Goal: Task Accomplishment & Management: Manage account settings

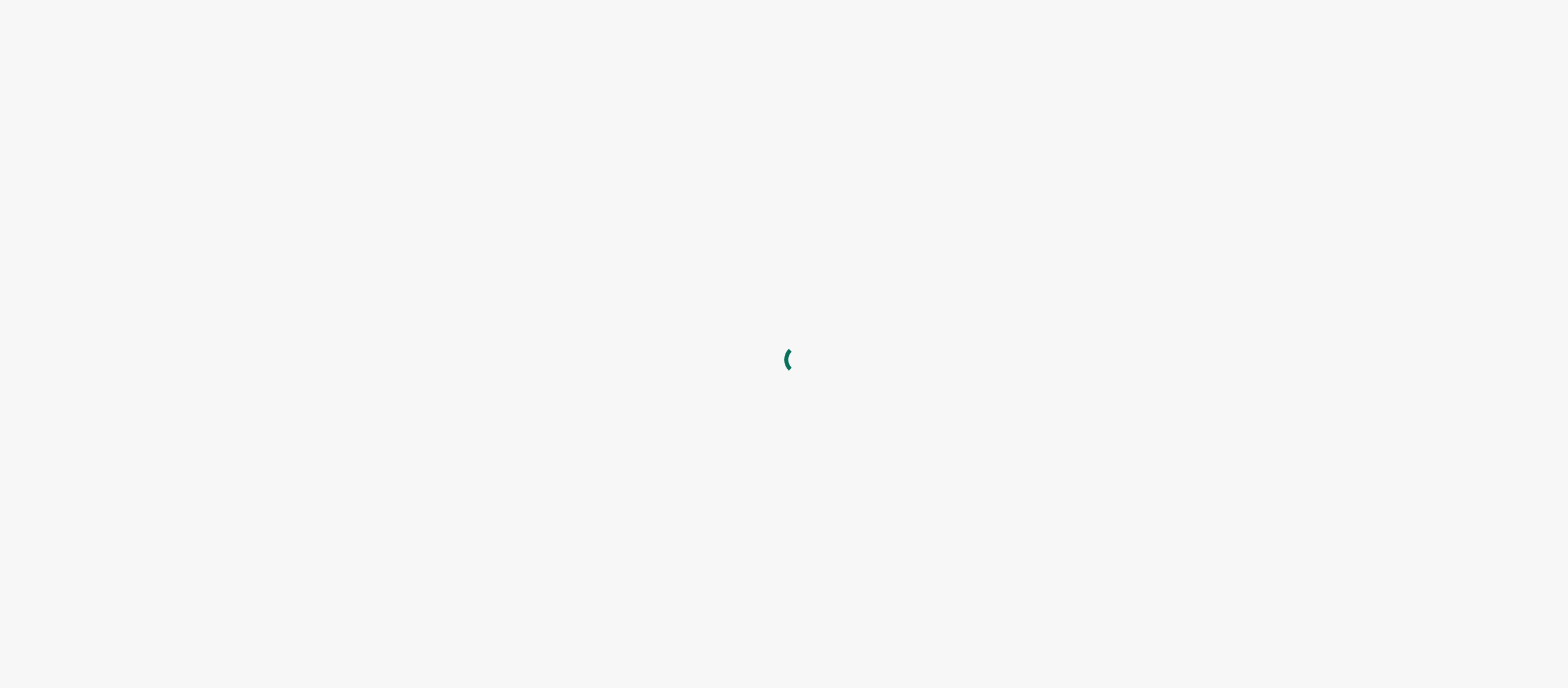
type input "[EMAIL_ADDRESS][DOMAIN_NAME]"
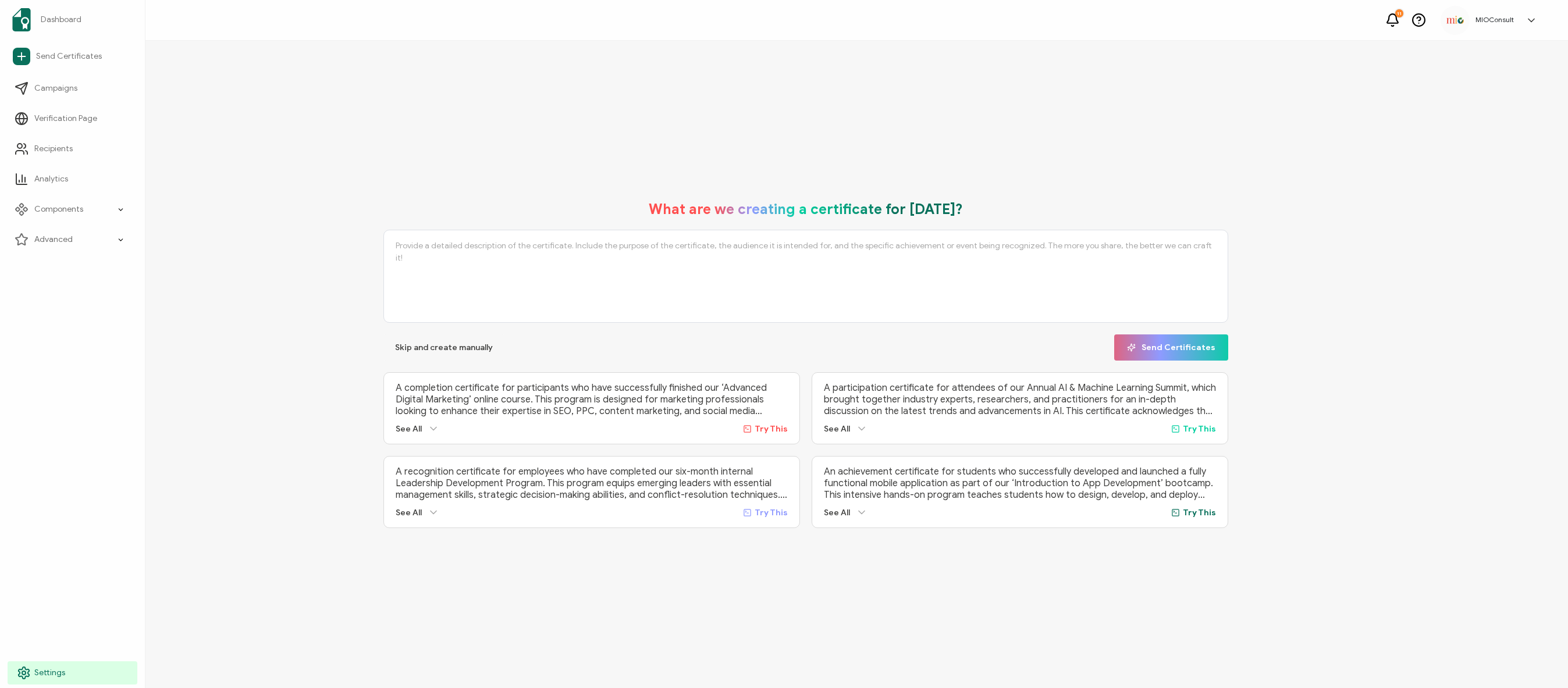
click at [28, 679] on icon at bounding box center [24, 673] width 14 height 14
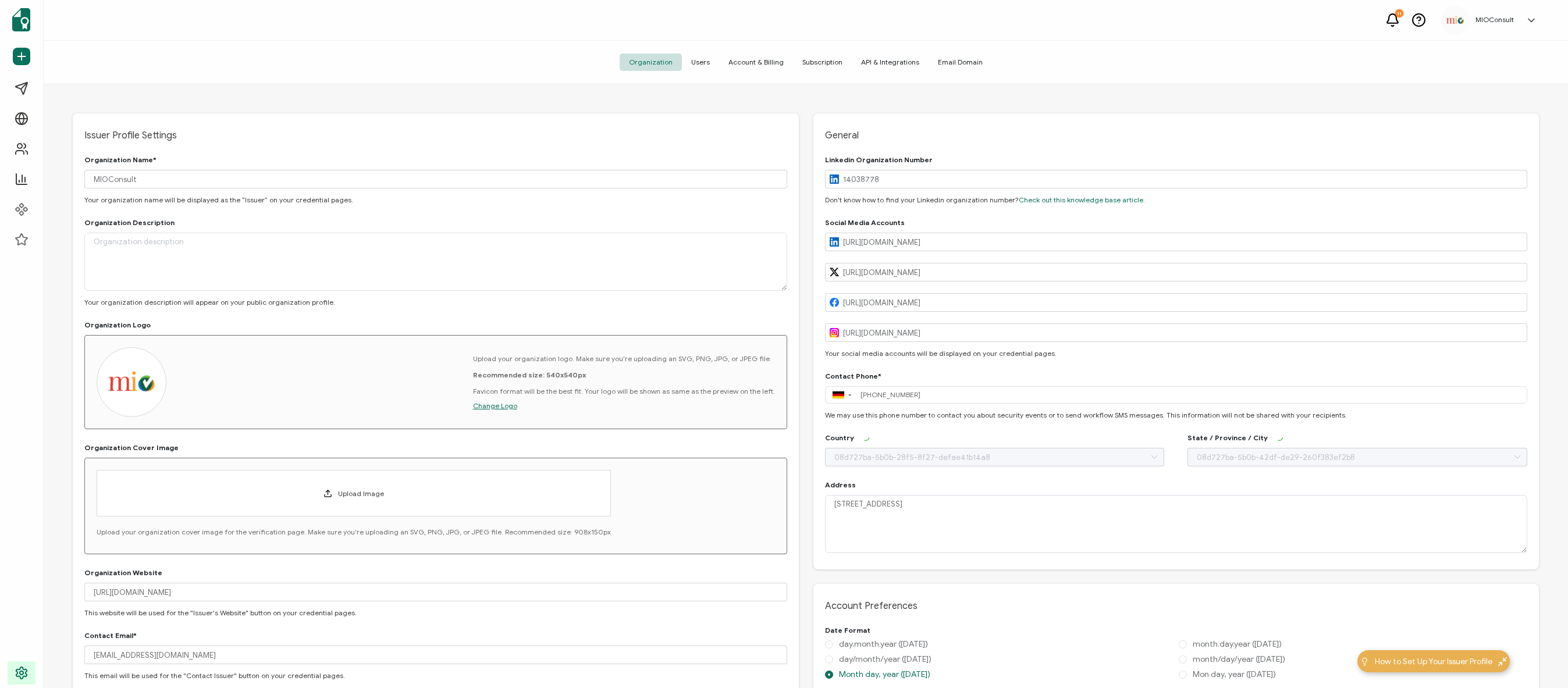
type input "[GEOGRAPHIC_DATA]"
click at [709, 63] on span "Users" at bounding box center [700, 62] width 38 height 18
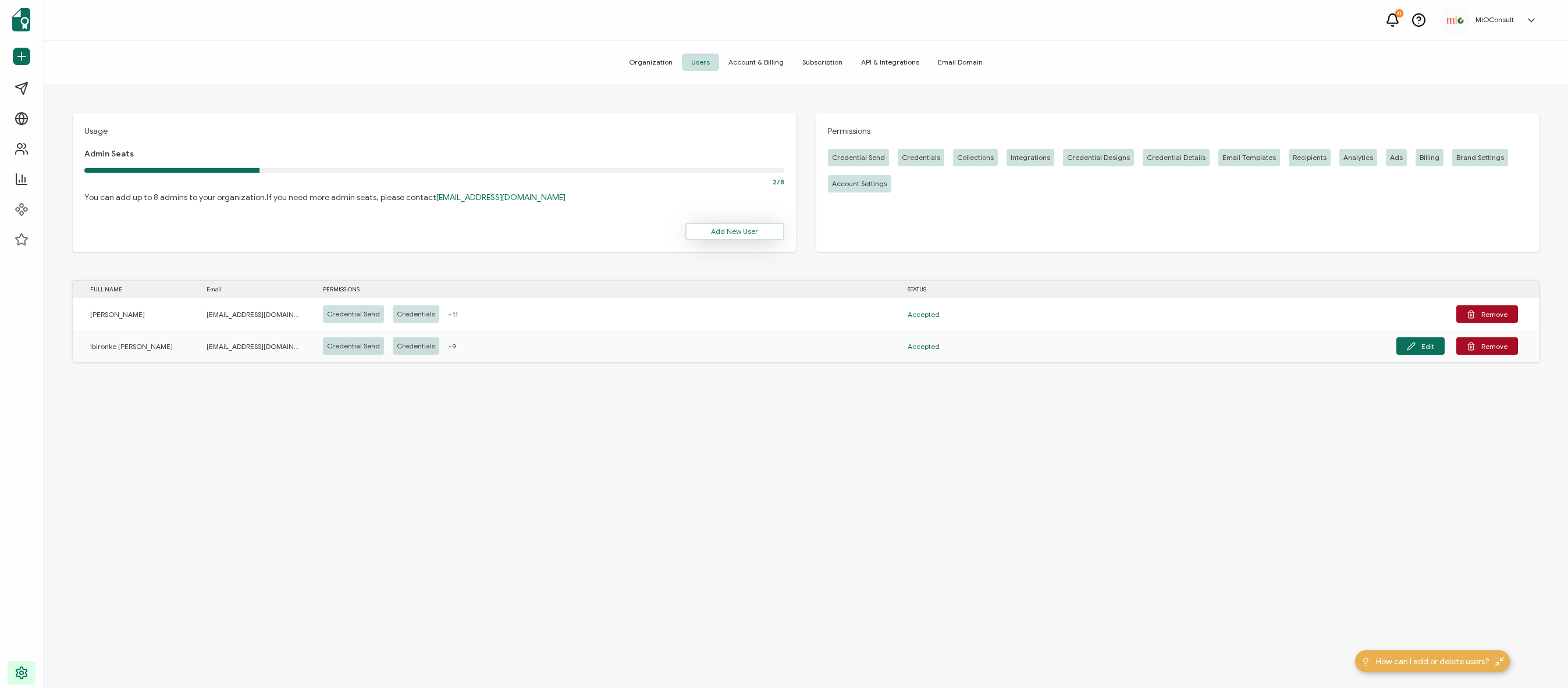
click at [751, 233] on span "Add New User" at bounding box center [735, 231] width 47 height 7
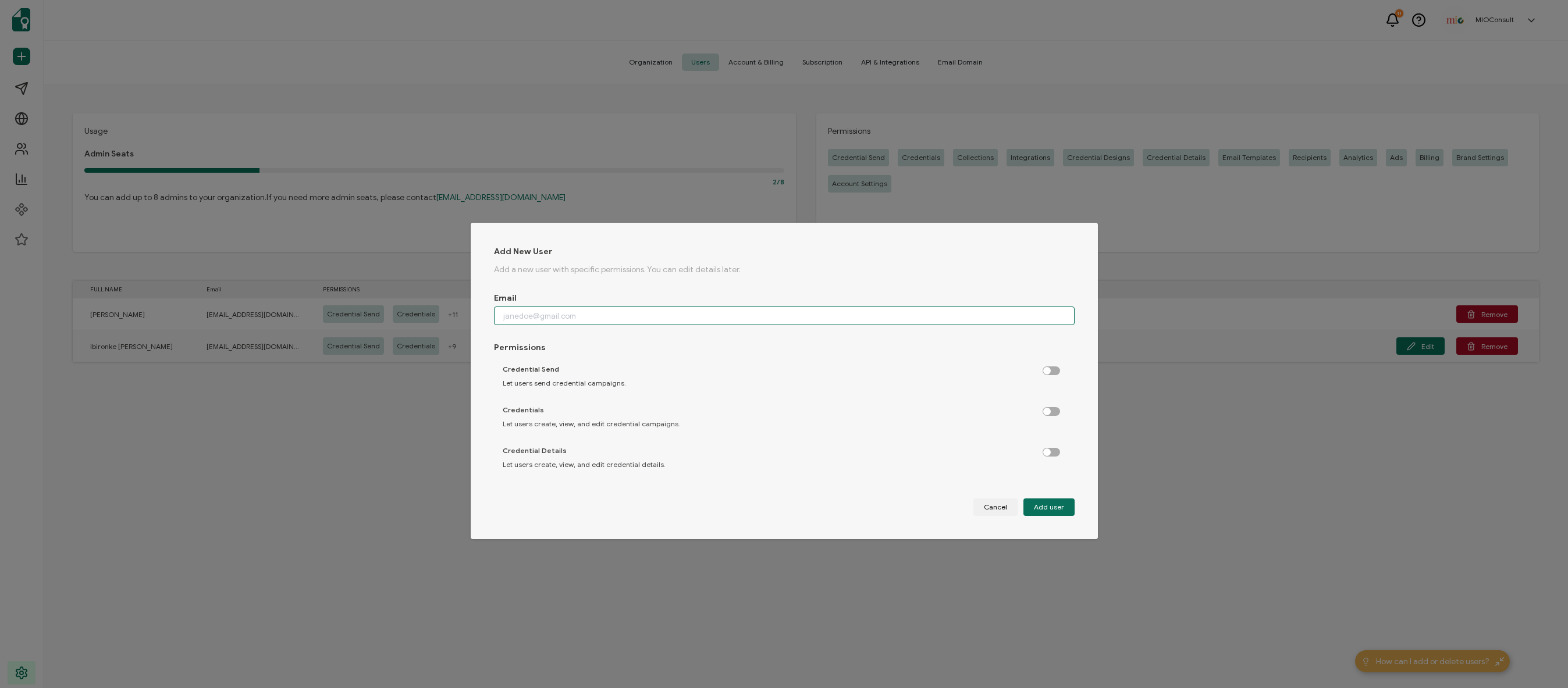
click at [525, 317] on input "dialog" at bounding box center [784, 315] width 581 height 19
paste input "Email for Sertifier - [EMAIL_ADDRESS][DOMAIN_NAME]"
drag, startPoint x: 573, startPoint y: 316, endPoint x: 469, endPoint y: 300, distance: 105.2
click at [474, 301] on div "Add New User Add a new user with specific permissions. You can edit details lat…" at bounding box center [784, 381] width 627 height 316
type input "[EMAIL_ADDRESS][DOMAIN_NAME]"
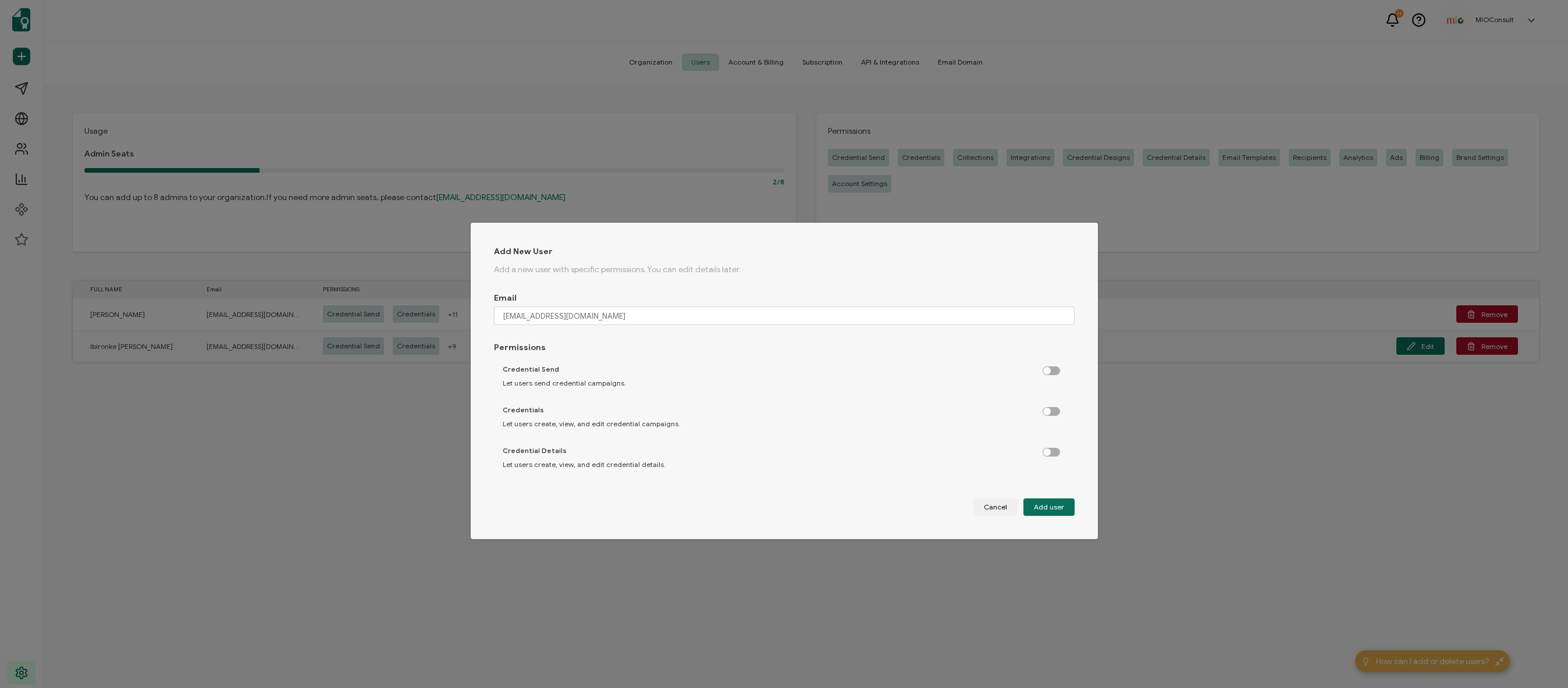
click at [1047, 376] on div "Credential Send Let users send credential campaigns." at bounding box center [781, 375] width 575 height 35
click at [1049, 369] on label "dialog" at bounding box center [1057, 367] width 29 height 3
click at [1049, 373] on input "dialog" at bounding box center [1053, 371] width 8 height 8
checkbox input "true"
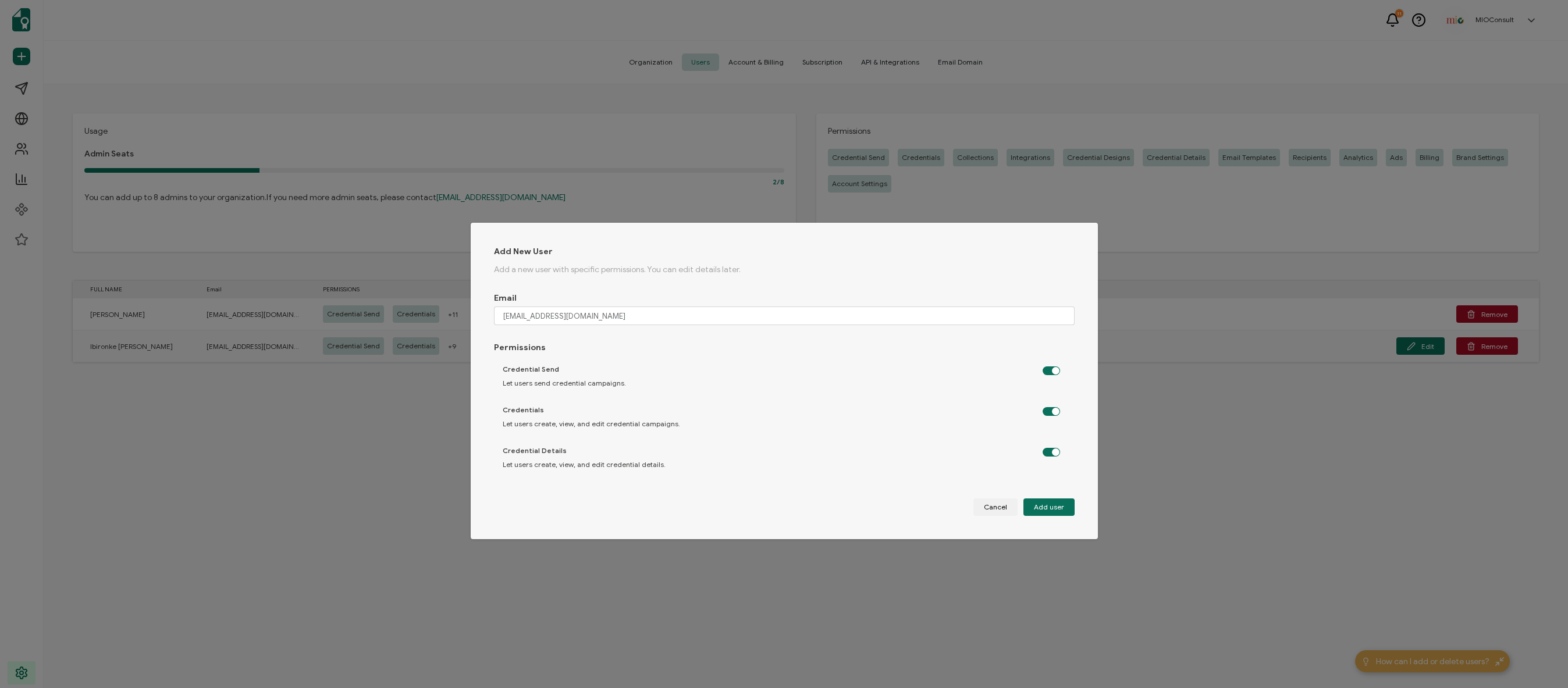
checkbox input "true"
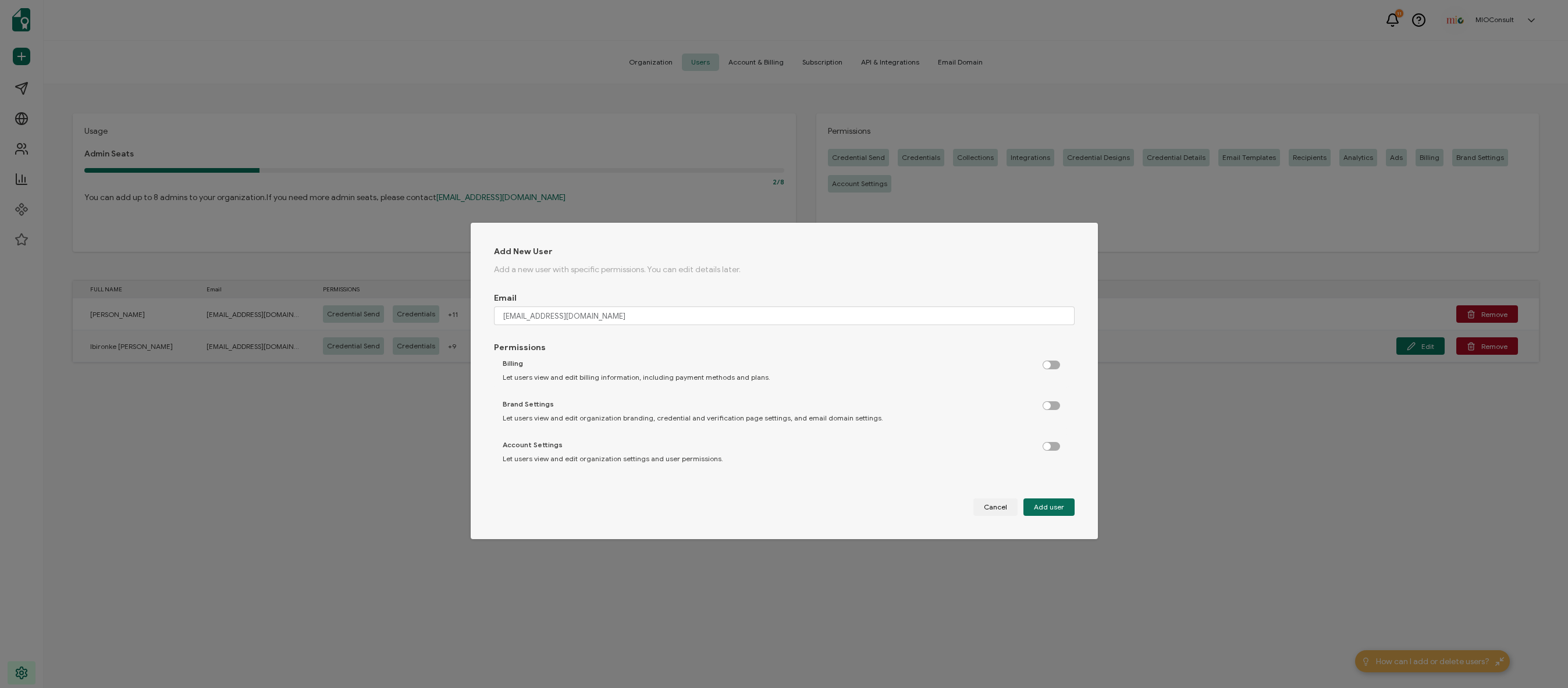
click at [1044, 442] on label "dialog" at bounding box center [1057, 443] width 29 height 3
click at [1049, 443] on input "dialog" at bounding box center [1053, 447] width 8 height 8
checkbox input "true"
click at [1047, 404] on label "dialog" at bounding box center [1057, 402] width 29 height 3
click at [1049, 405] on input "dialog" at bounding box center [1053, 407] width 8 height 8
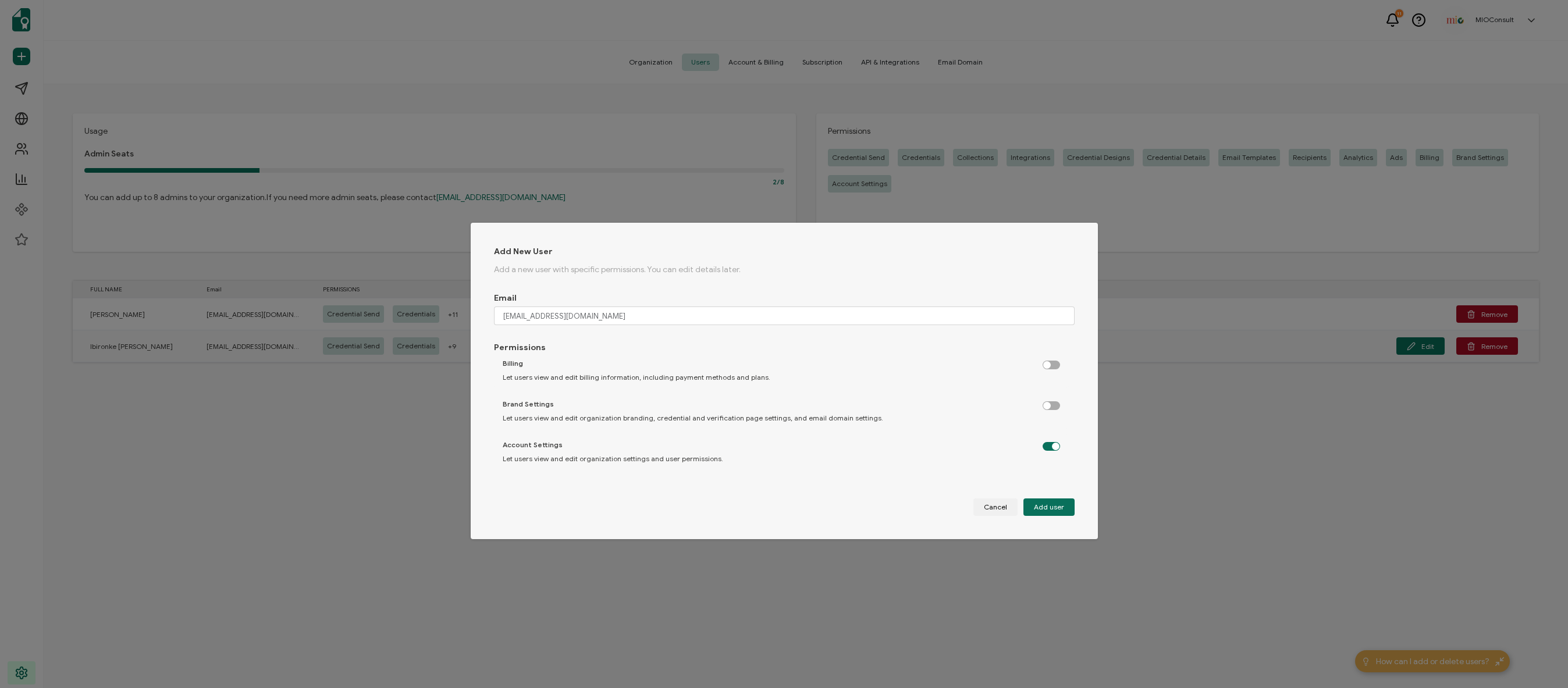
checkbox input "true"
click at [1044, 363] on label "dialog" at bounding box center [1057, 361] width 29 height 3
click at [1049, 368] on input "dialog" at bounding box center [1053, 365] width 8 height 8
checkbox input "true"
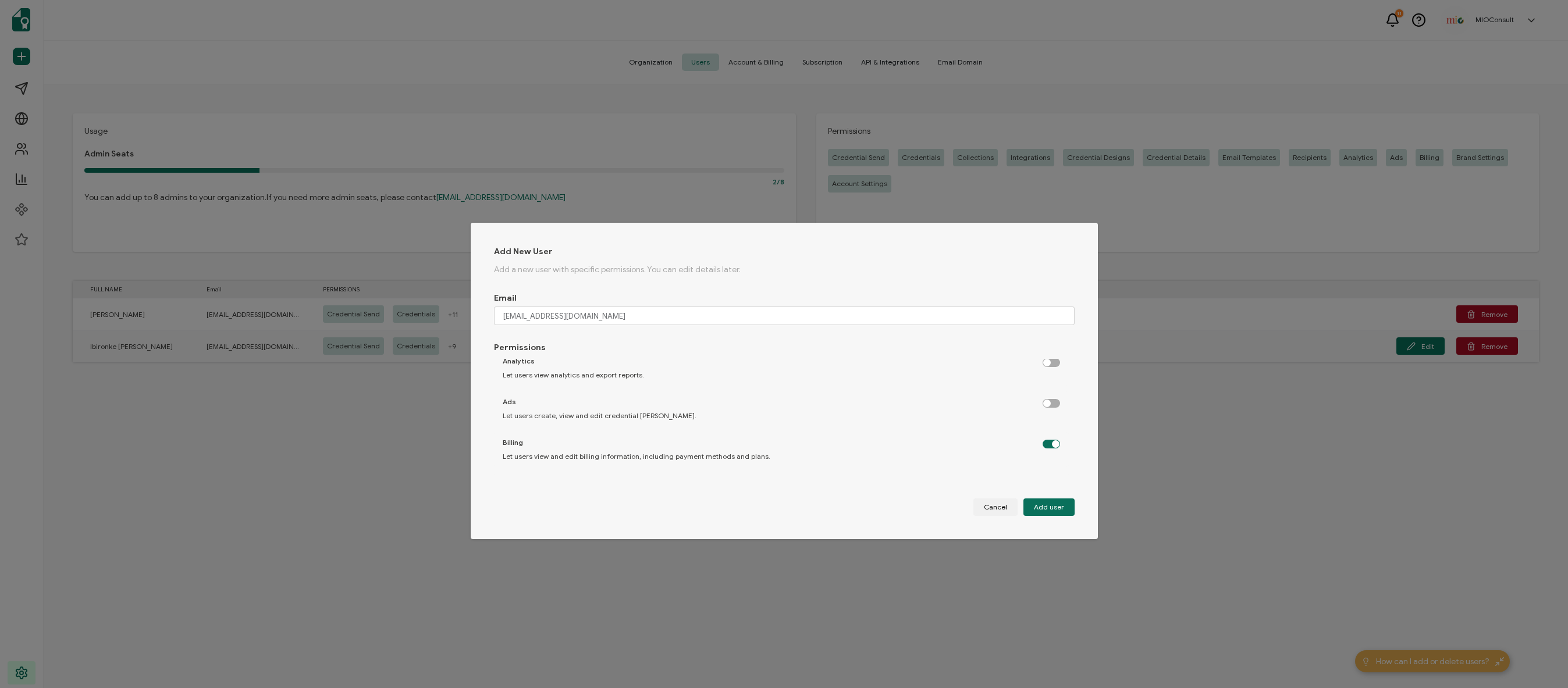
click at [1044, 402] on label "dialog" at bounding box center [1057, 400] width 29 height 3
click at [1049, 403] on input "dialog" at bounding box center [1053, 404] width 8 height 8
checkbox input "true"
click at [1049, 361] on label "dialog" at bounding box center [1057, 359] width 29 height 3
click at [1049, 362] on input "dialog" at bounding box center [1053, 363] width 8 height 8
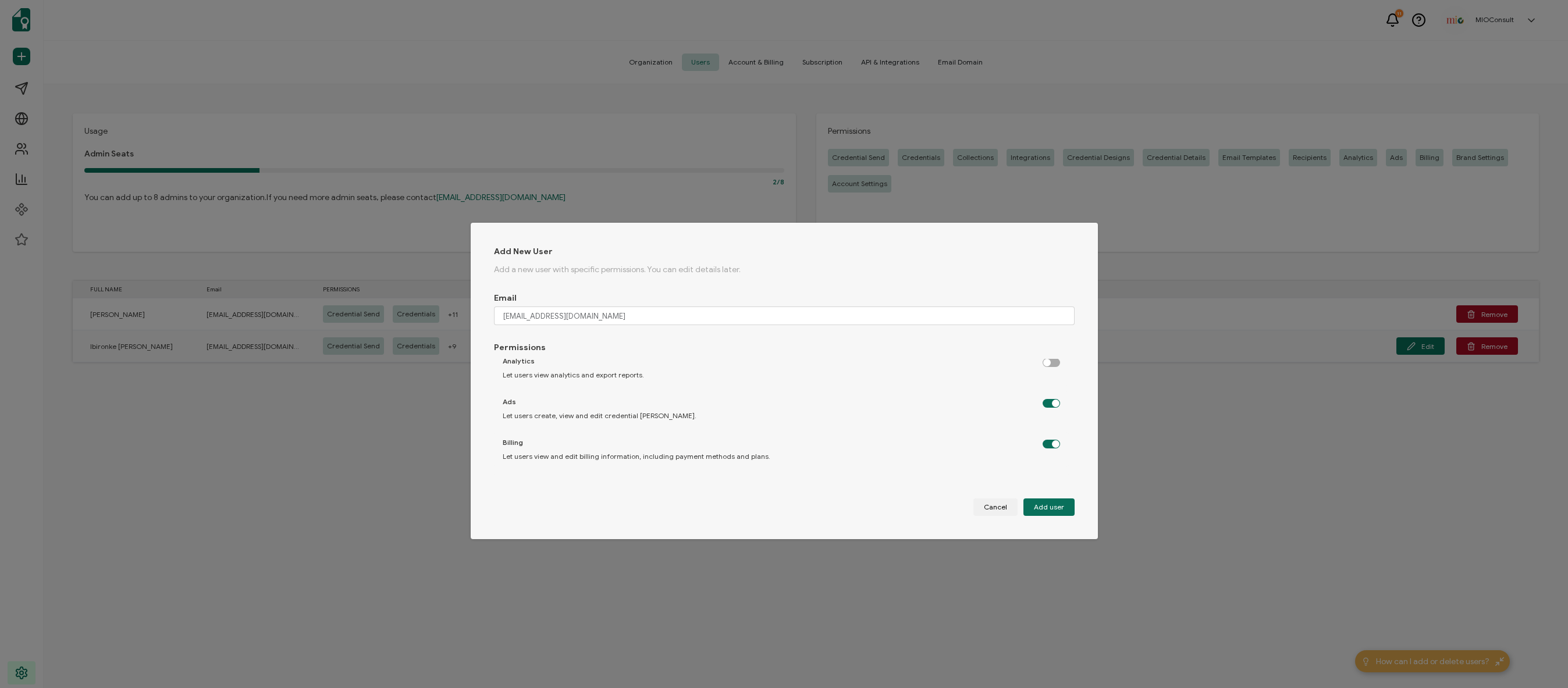
checkbox input "true"
click at [1043, 389] on label "dialog" at bounding box center [1057, 387] width 29 height 3
click at [1049, 389] on input "dialog" at bounding box center [1053, 391] width 8 height 8
checkbox input "true"
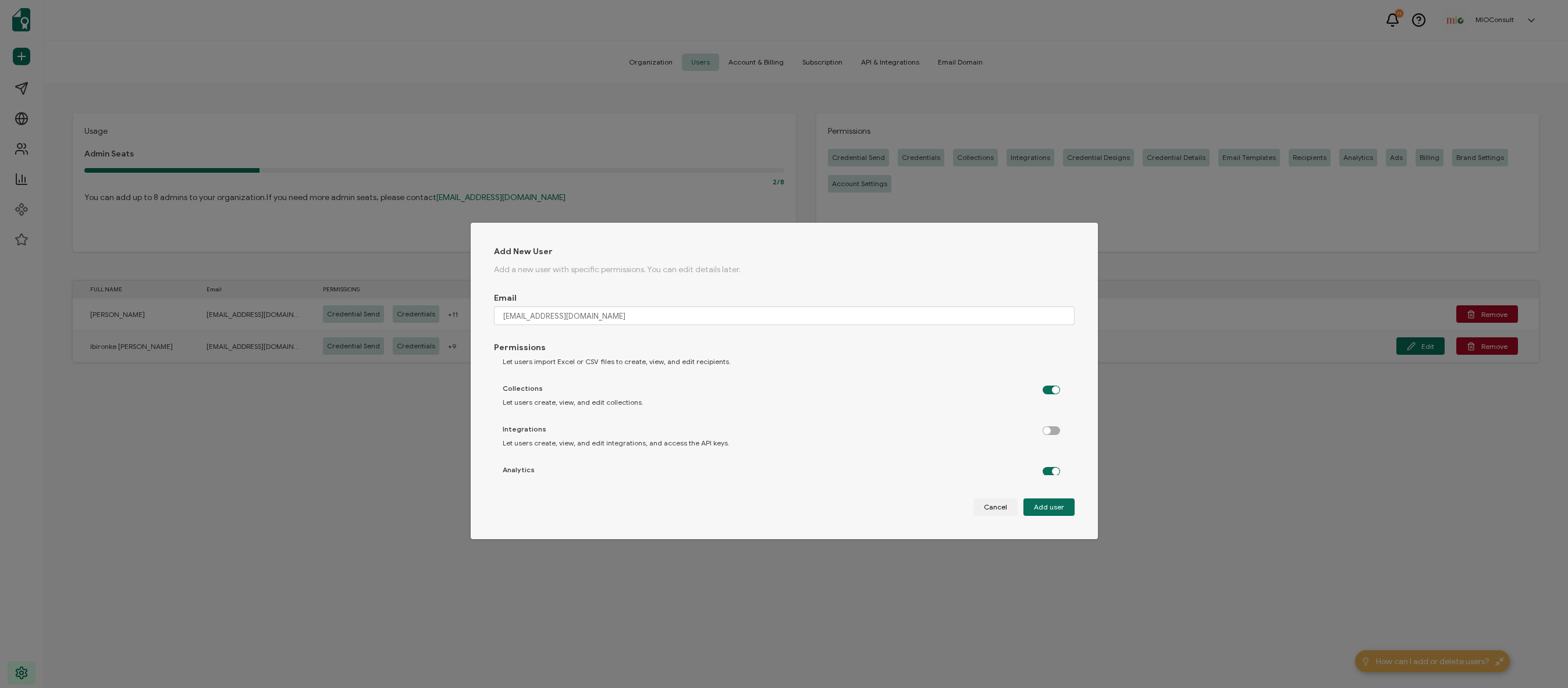
drag, startPoint x: 1037, startPoint y: 427, endPoint x: 1044, endPoint y: 429, distance: 7.3
click at [1043, 429] on label "dialog" at bounding box center [1057, 427] width 29 height 3
click at [1049, 429] on input "dialog" at bounding box center [1053, 431] width 8 height 8
checkbox input "true"
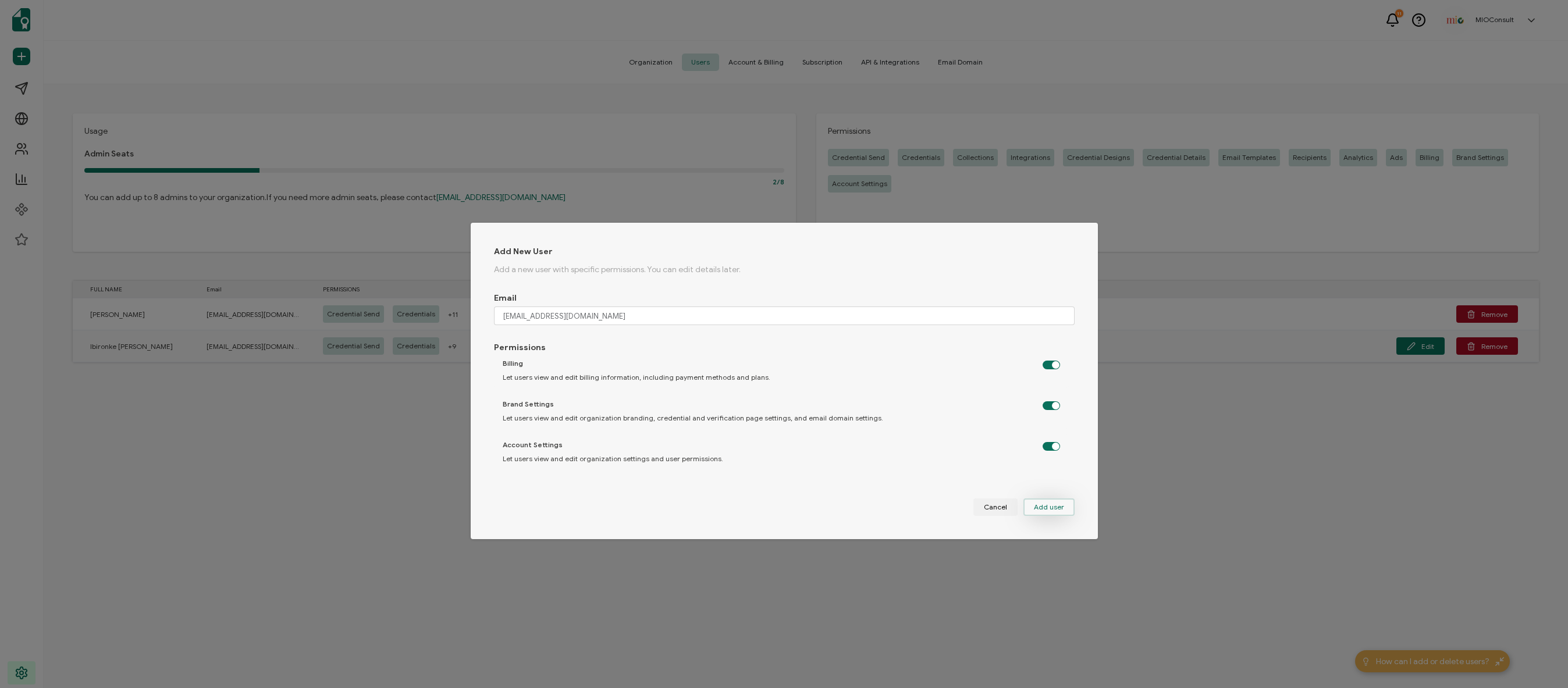
click at [1054, 505] on span "Add user" at bounding box center [1049, 506] width 31 height 7
checkbox input "false"
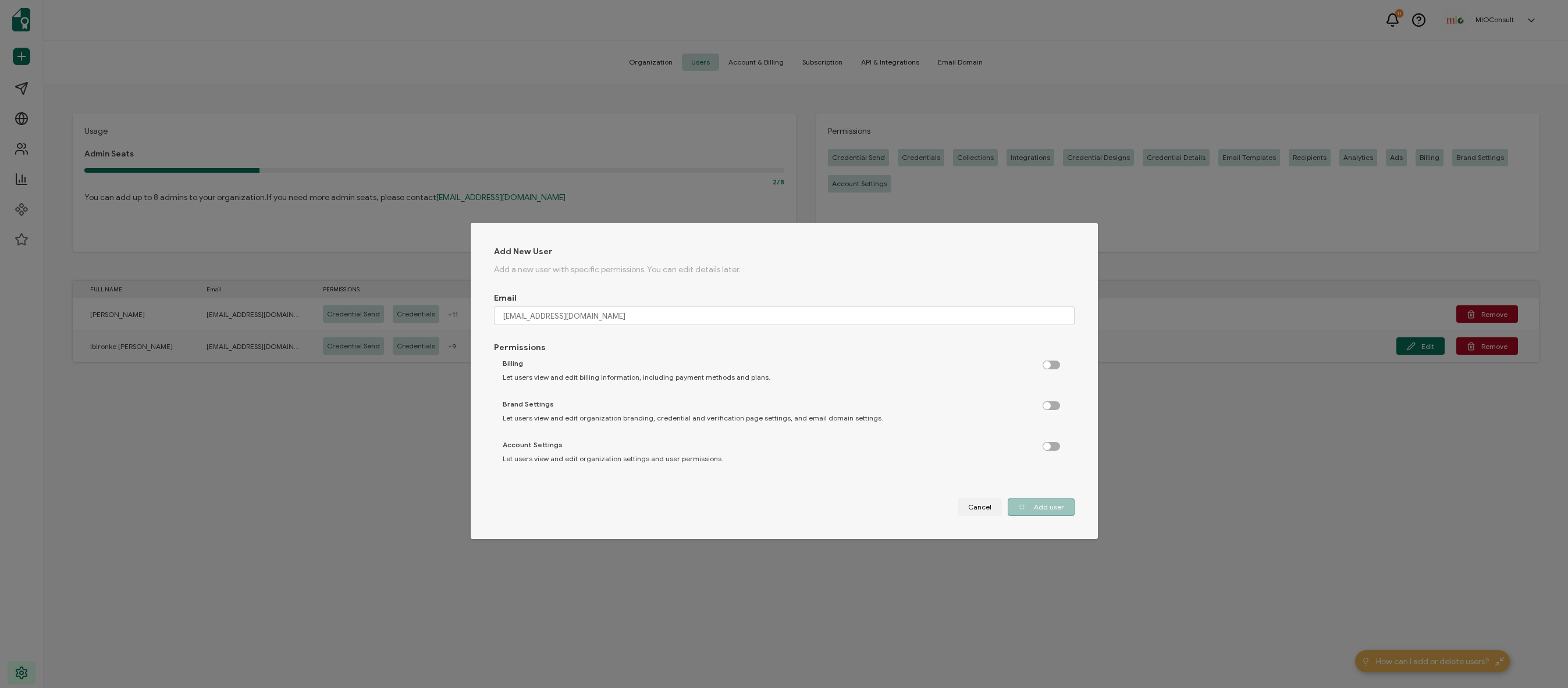
checkbox input "false"
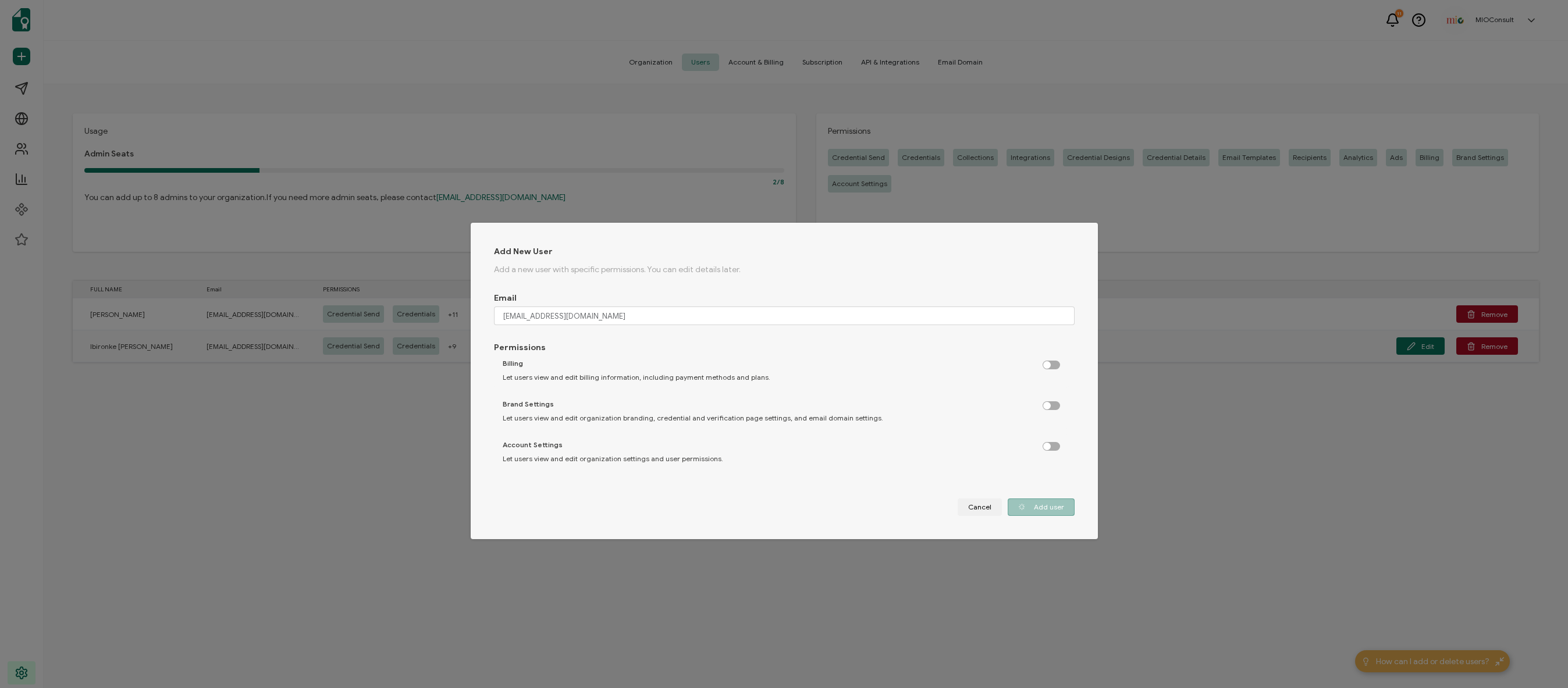
checkbox input "false"
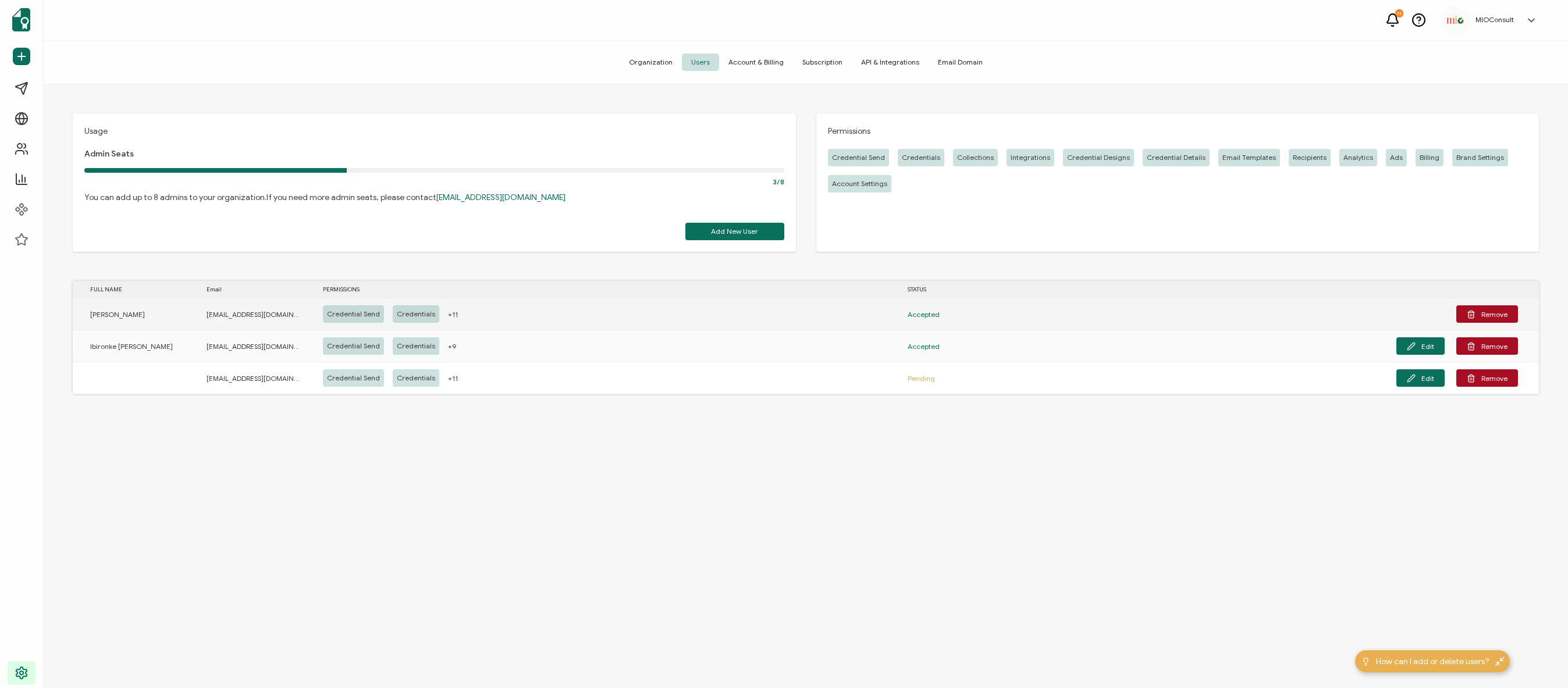
click at [448, 315] on span "+11" at bounding box center [453, 315] width 10 height 14
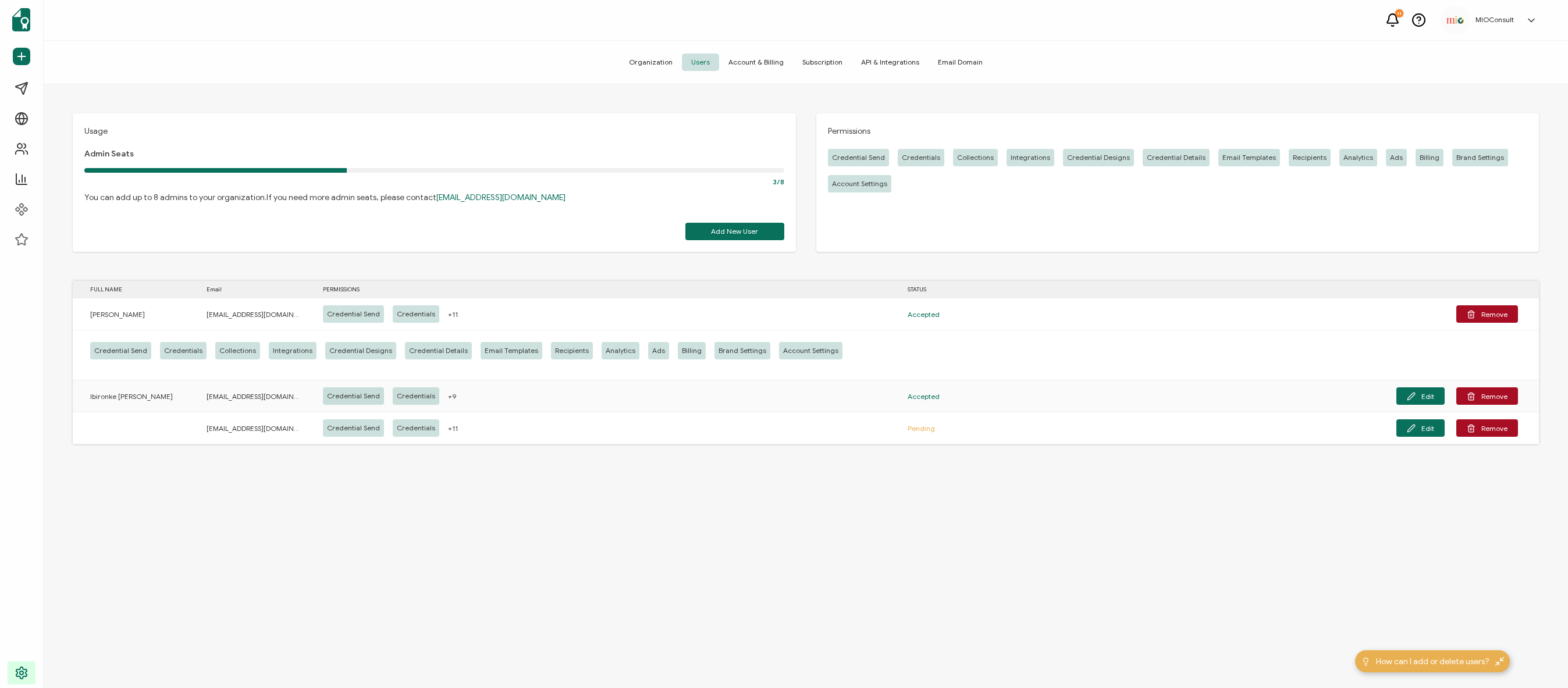
click at [563, 569] on div "Usage Admin Seats 3/8 You can add up to 8 admins to your organization. If you n…" at bounding box center [805, 387] width 1524 height 606
click at [1530, 19] on icon at bounding box center [1531, 21] width 12 height 12
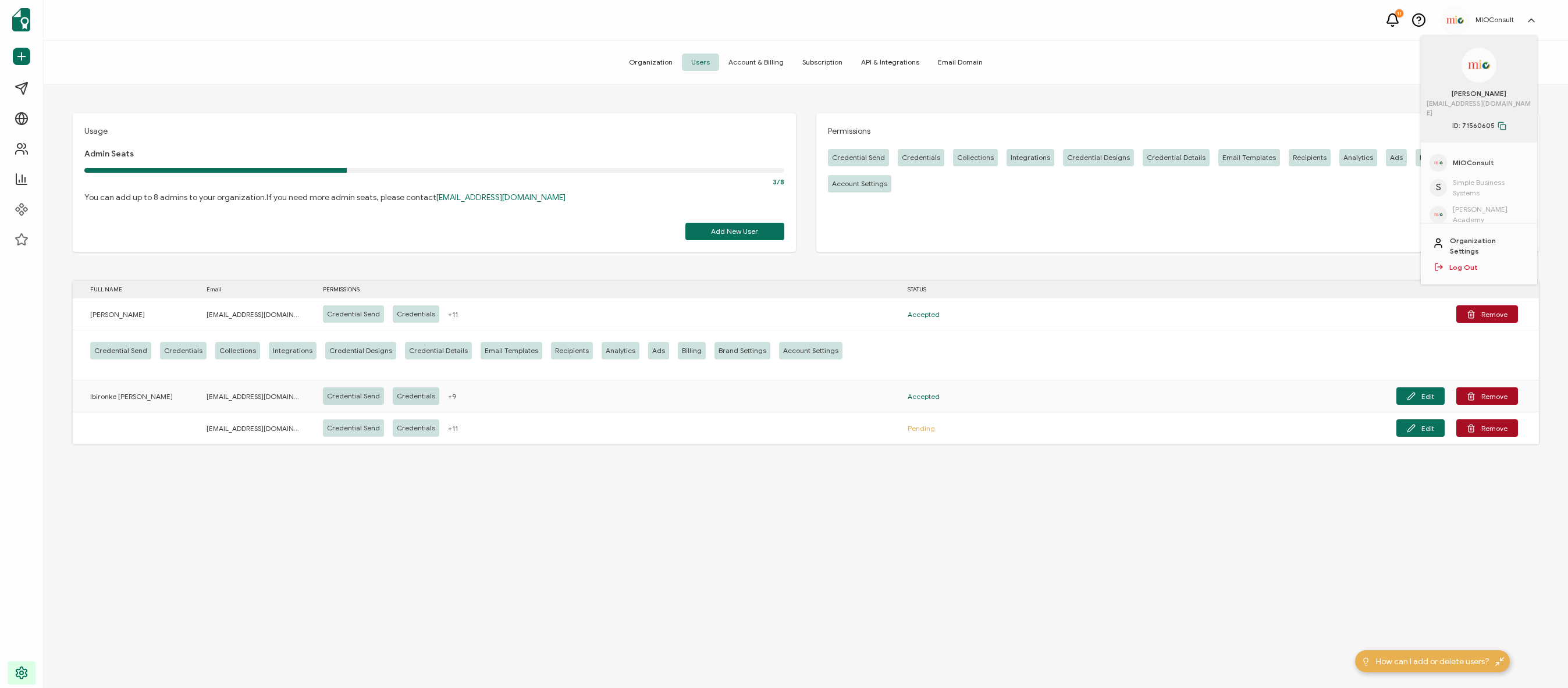
click at [981, 524] on div "Usage Admin Seats 3/8 You can add up to 8 admins to your organization. If you n…" at bounding box center [805, 387] width 1524 height 606
click at [1480, 236] on link "Organization Settings" at bounding box center [1487, 246] width 76 height 21
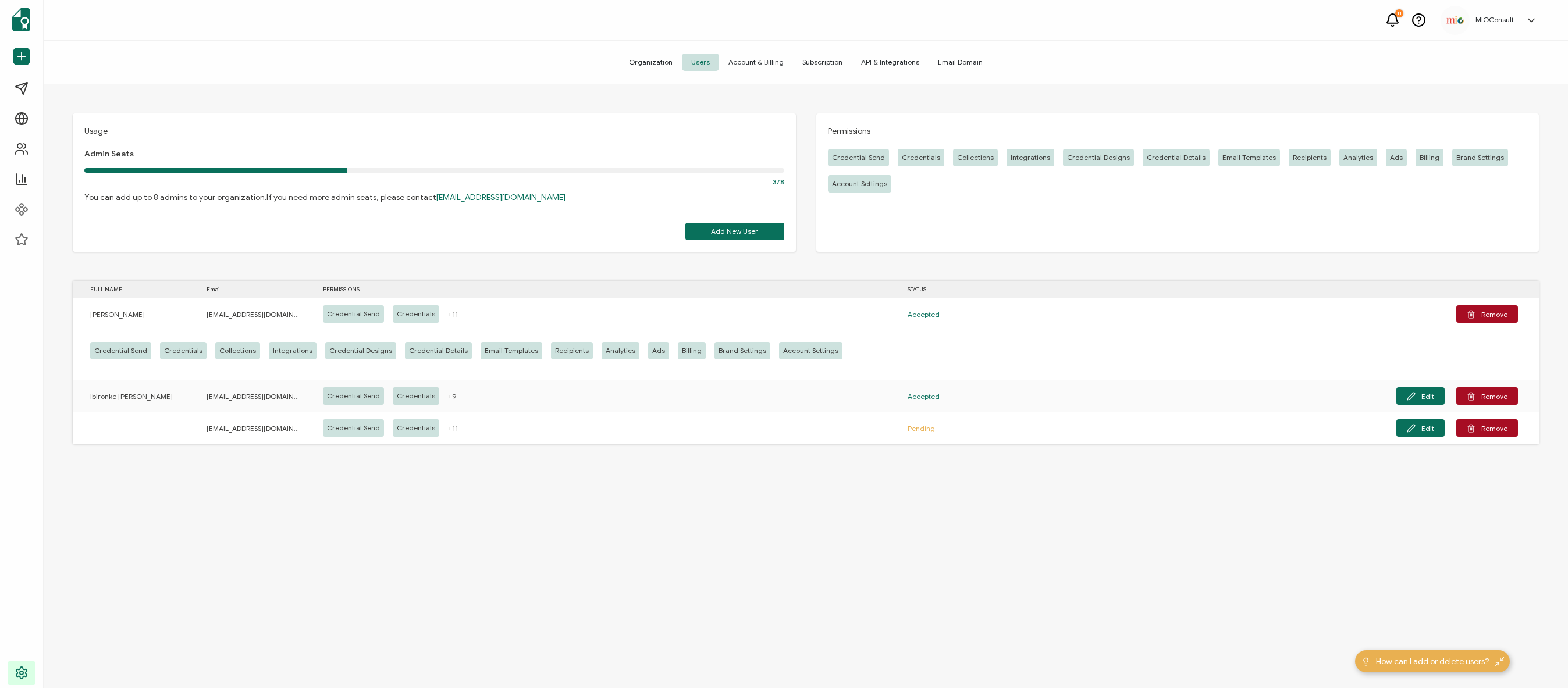
click at [745, 61] on span "Account & Billing" at bounding box center [755, 62] width 74 height 18
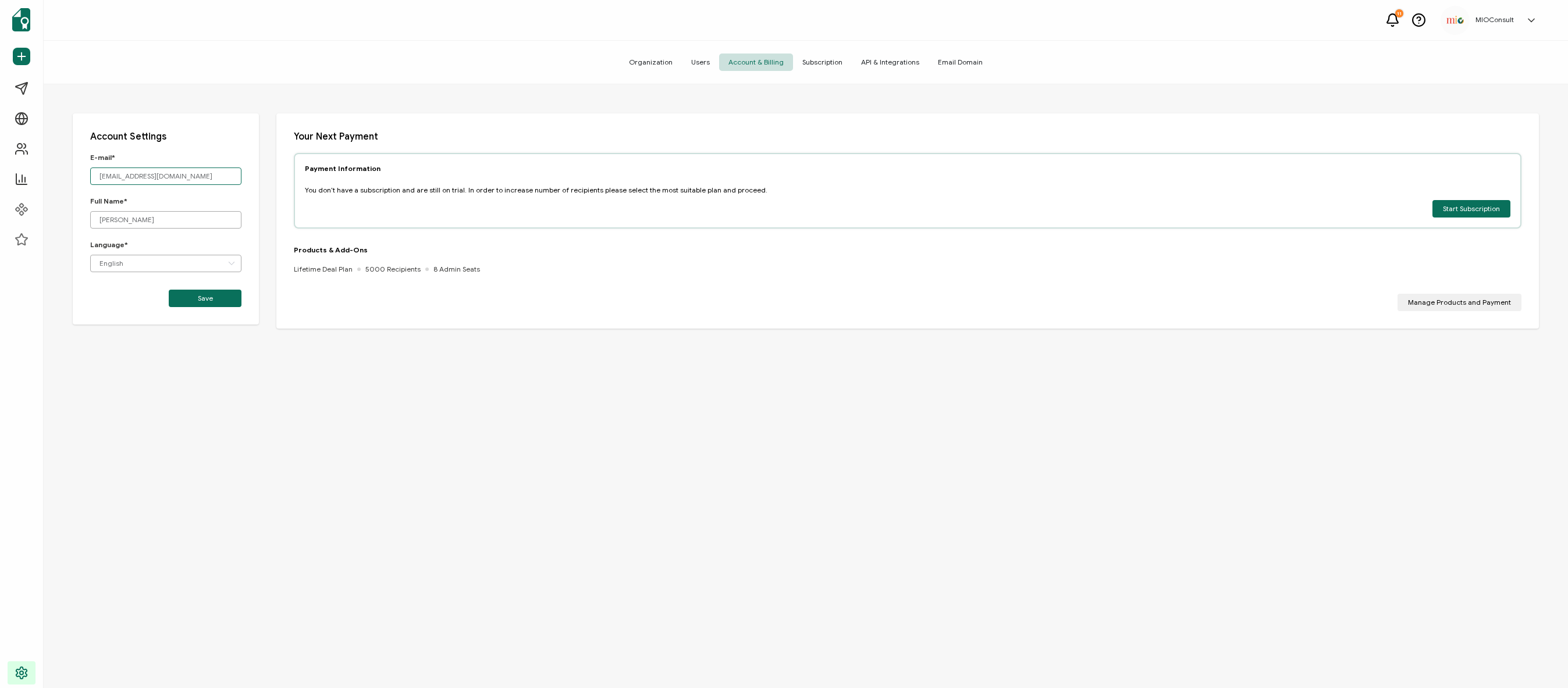
click at [161, 176] on input "[EMAIL_ADDRESS][DOMAIN_NAME]" at bounding box center [165, 177] width 151 height 18
drag, startPoint x: 185, startPoint y: 123, endPoint x: 177, endPoint y: 123, distance: 8.0
click at [184, 123] on div "Account Settings E-mail* nwokobia@probizsystems.com Full Name* Frederick Nwokob…" at bounding box center [166, 219] width 187 height 211
click at [199, 171] on input "[EMAIL_ADDRESS][DOMAIN_NAME]" at bounding box center [165, 177] width 151 height 18
type input "nwokobia@probizsystem"
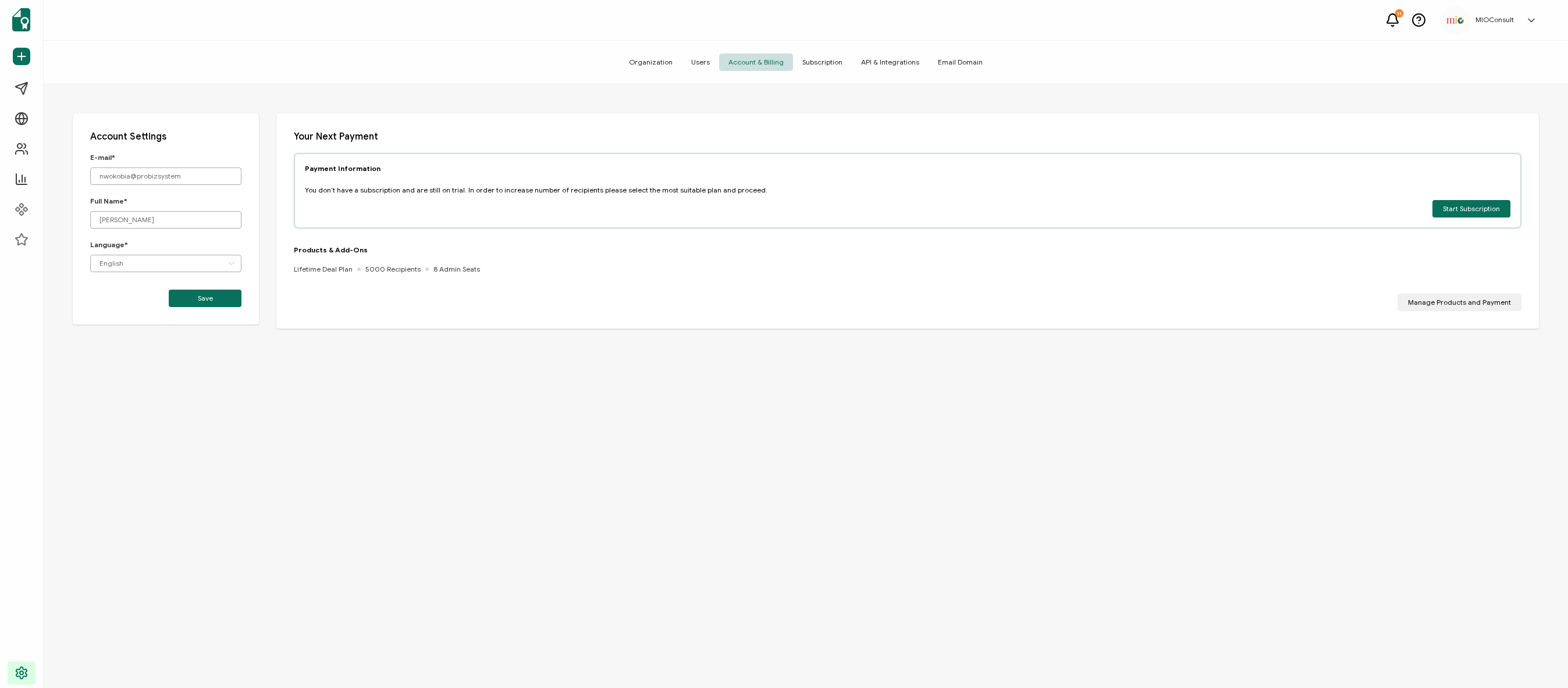
click at [356, 503] on div "Account Settings E-mail* nwokobia@probizsystem Full Name* Frederick Nwokobia La…" at bounding box center [805, 408] width 1524 height 648
click at [701, 58] on span "Users" at bounding box center [700, 62] width 38 height 18
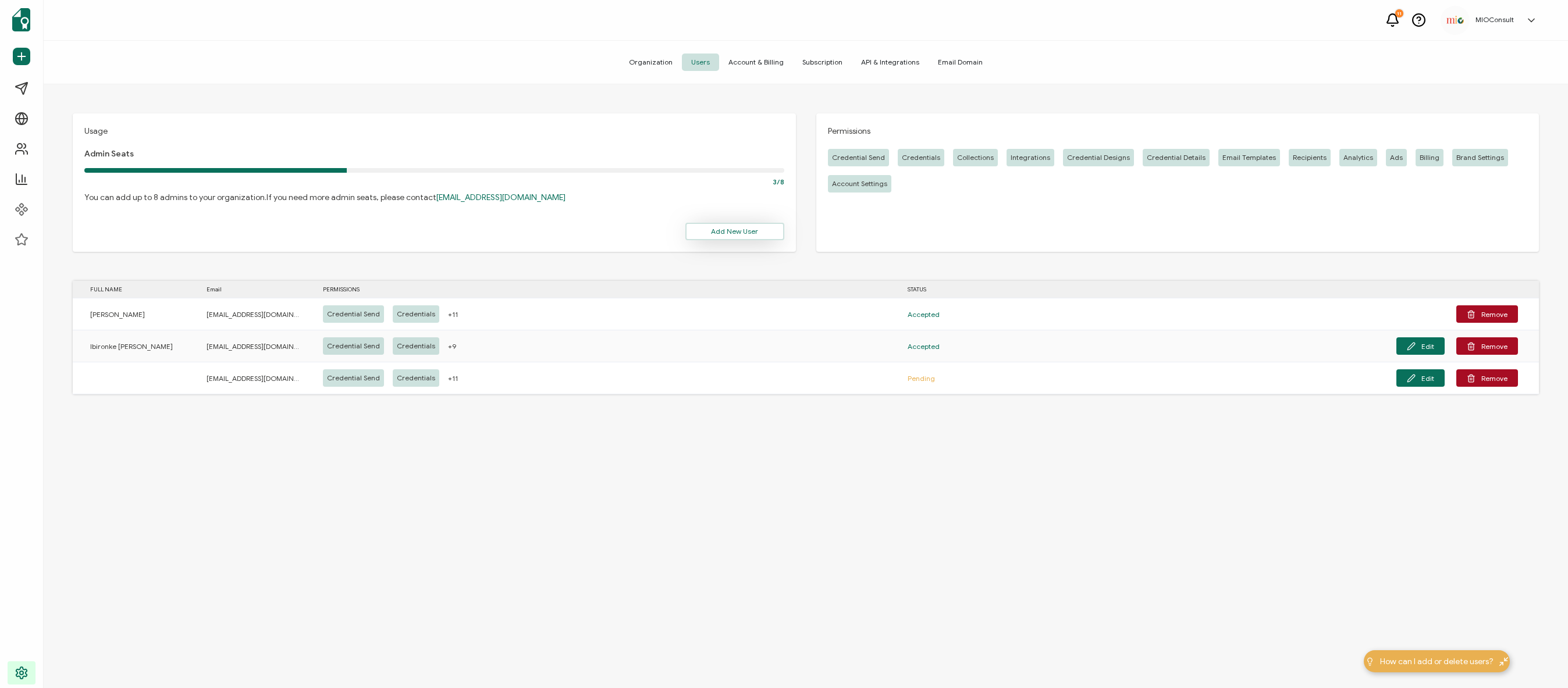
click at [734, 230] on span "Add New User" at bounding box center [735, 231] width 47 height 7
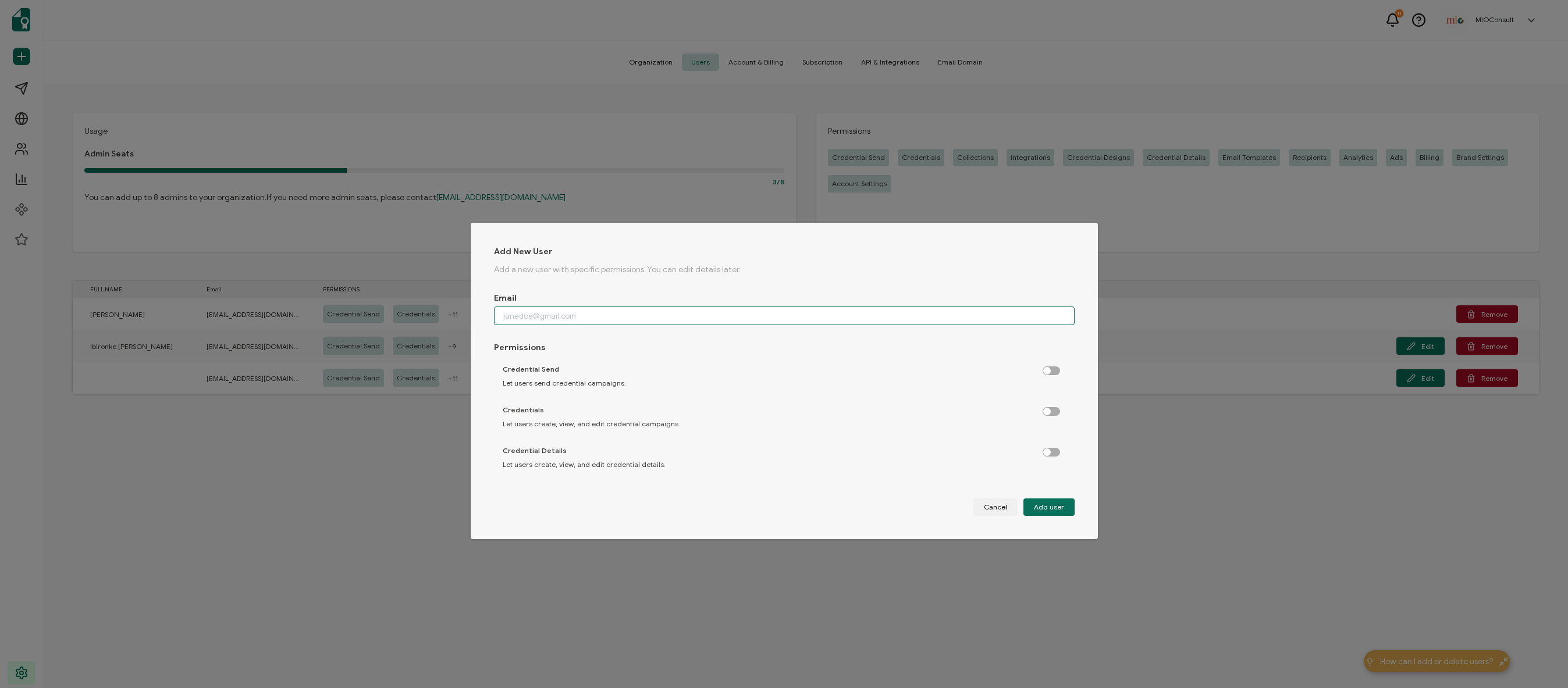
click at [593, 315] on input "dialog" at bounding box center [784, 315] width 581 height 19
type input "[EMAIL_ADDRESS][DOMAIN_NAME]"
click at [1046, 363] on div "Credential Send Let users send credential campaigns." at bounding box center [781, 375] width 575 height 35
click at [1044, 367] on label "dialog" at bounding box center [1057, 367] width 29 height 3
click at [1049, 367] on input "dialog" at bounding box center [1053, 371] width 8 height 8
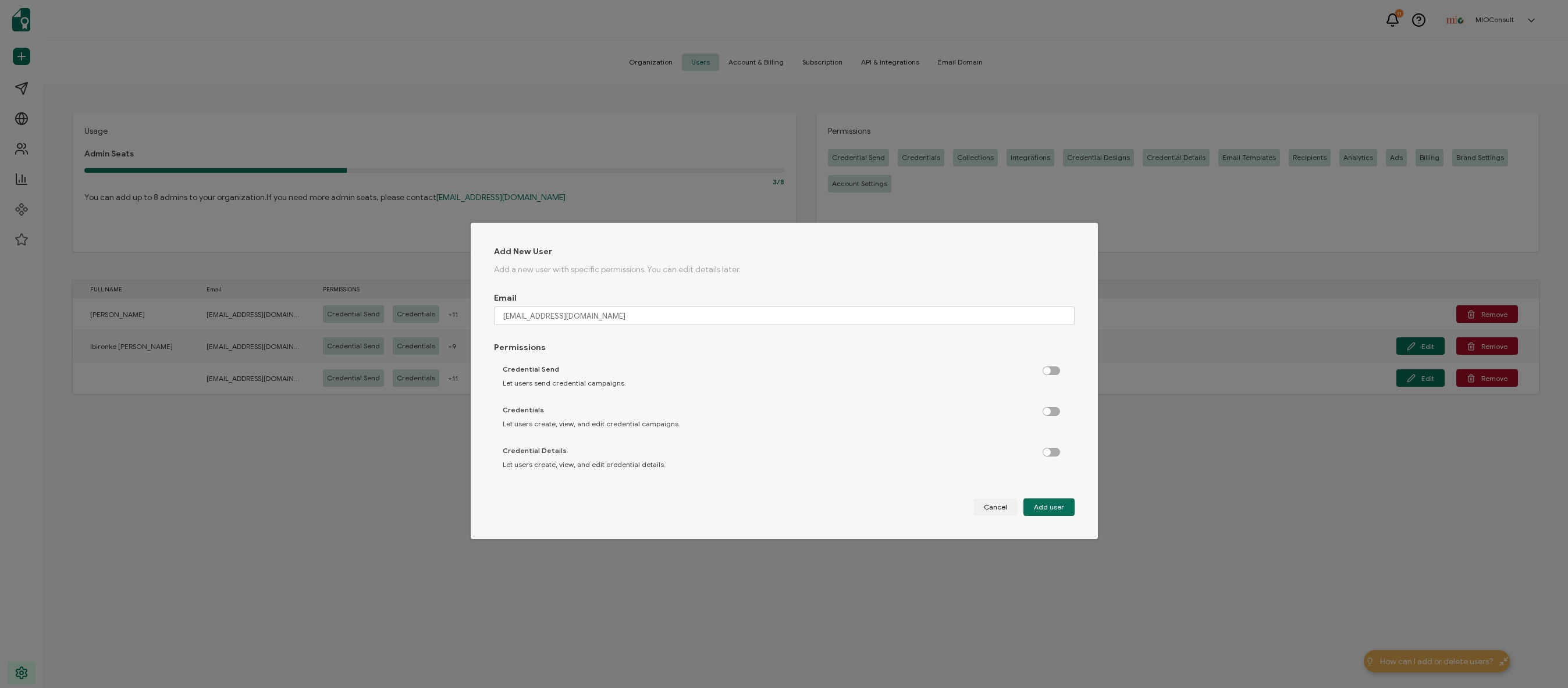
checkbox input "true"
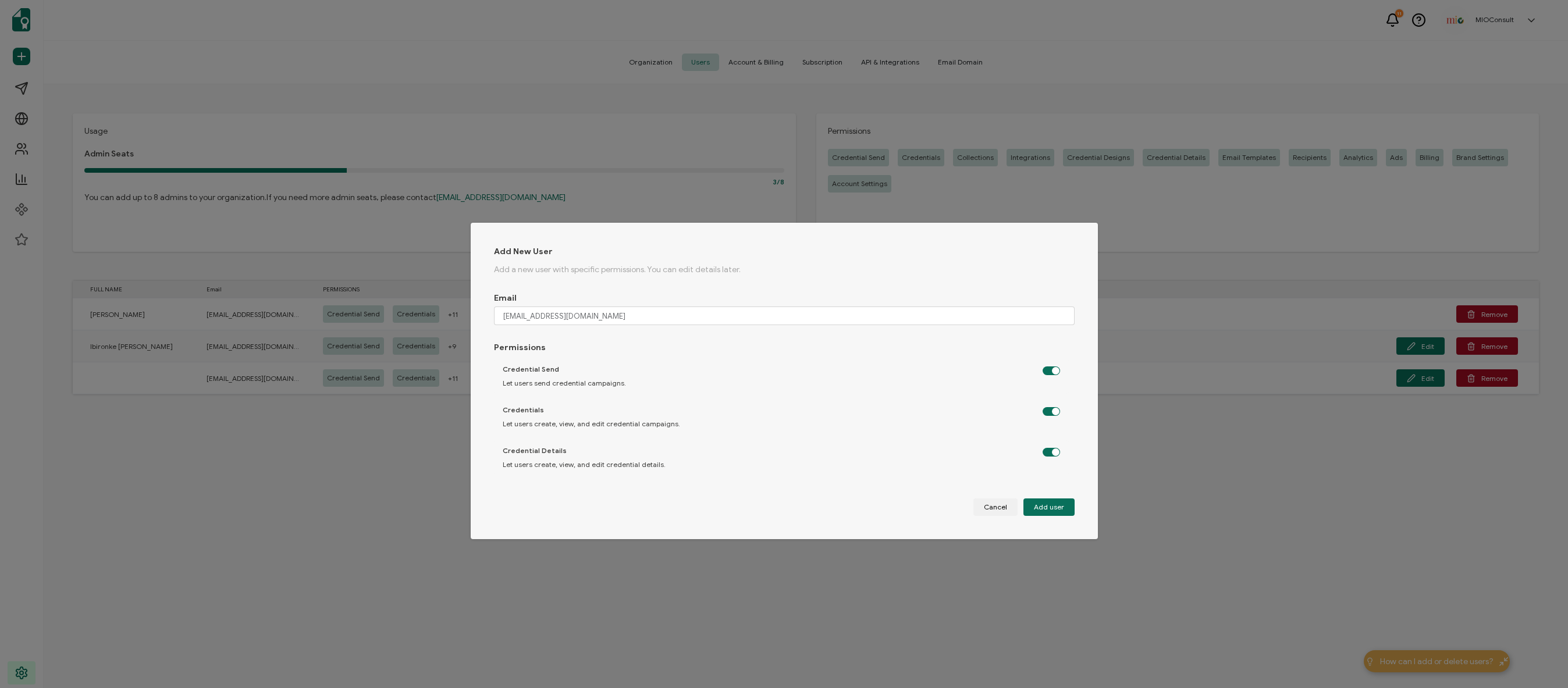
checkbox input "true"
click at [1047, 384] on div "dialog" at bounding box center [1052, 388] width 18 height 9
click at [1043, 389] on label "dialog" at bounding box center [1057, 387] width 29 height 3
click at [1049, 389] on input "dialog" at bounding box center [1053, 391] width 8 height 8
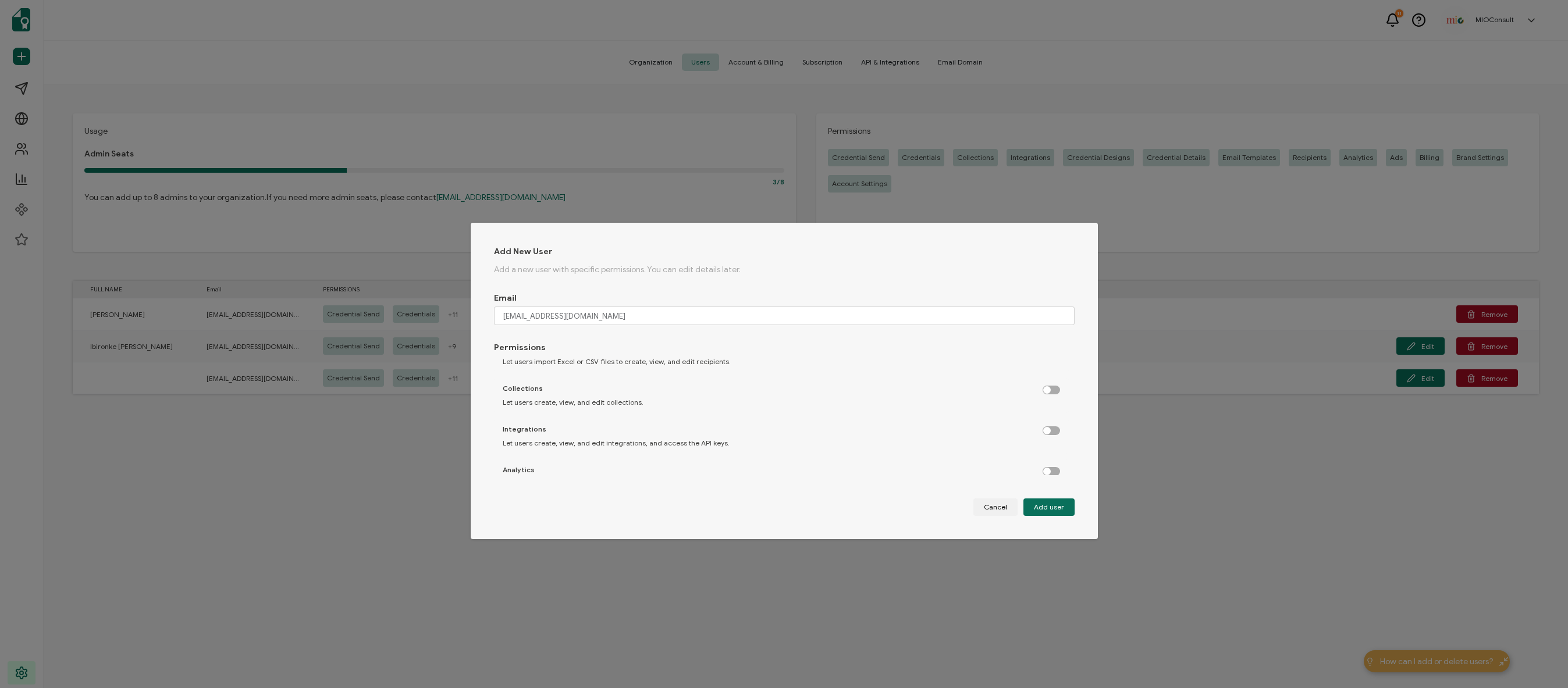
checkbox input "true"
click at [1051, 429] on label "dialog" at bounding box center [1057, 427] width 29 height 3
click at [1051, 433] on input "dialog" at bounding box center [1053, 431] width 8 height 8
checkbox input "true"
click at [1043, 470] on label "dialog" at bounding box center [1057, 468] width 29 height 3
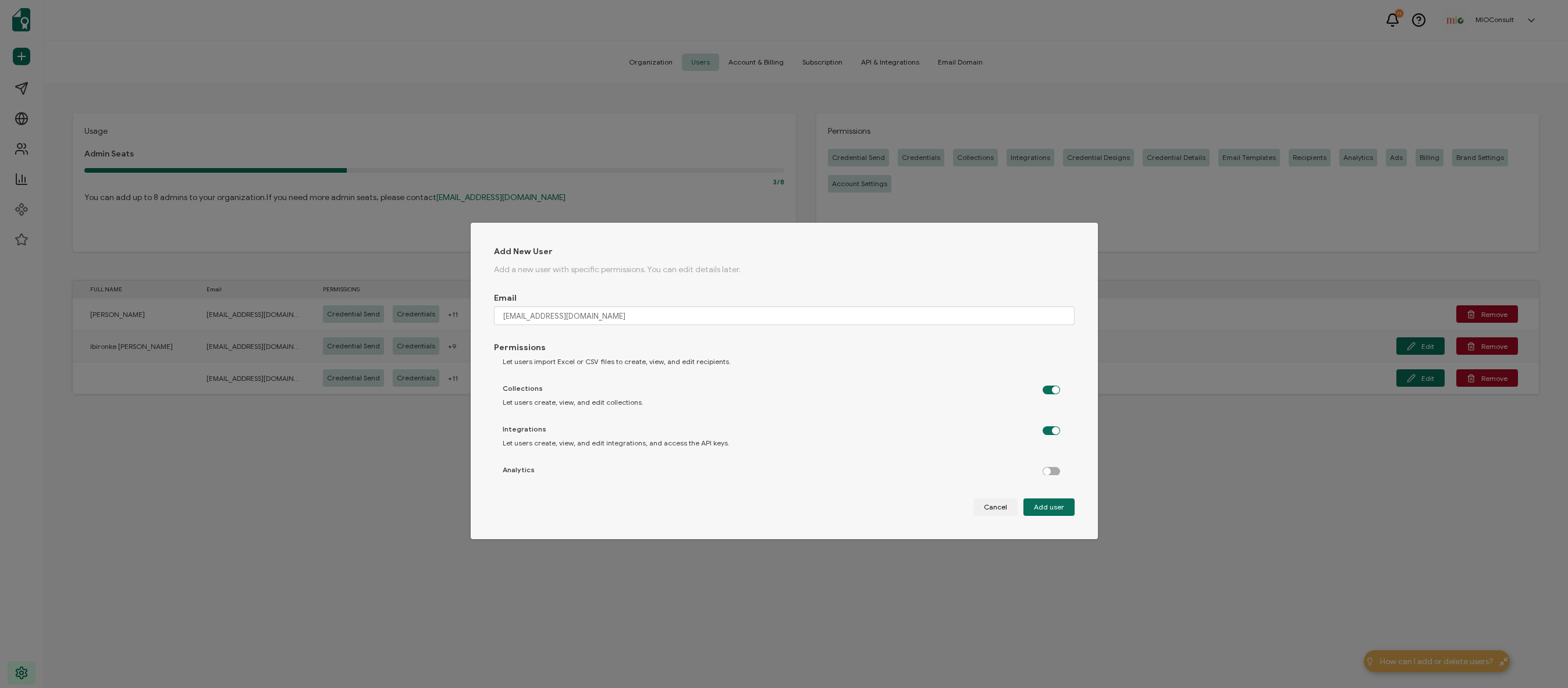
click at [1049, 470] on input "dialog" at bounding box center [1053, 472] width 8 height 8
checkbox input "true"
click at [1044, 381] on label "dialog" at bounding box center [1057, 379] width 29 height 3
click at [1049, 385] on input "dialog" at bounding box center [1053, 384] width 8 height 8
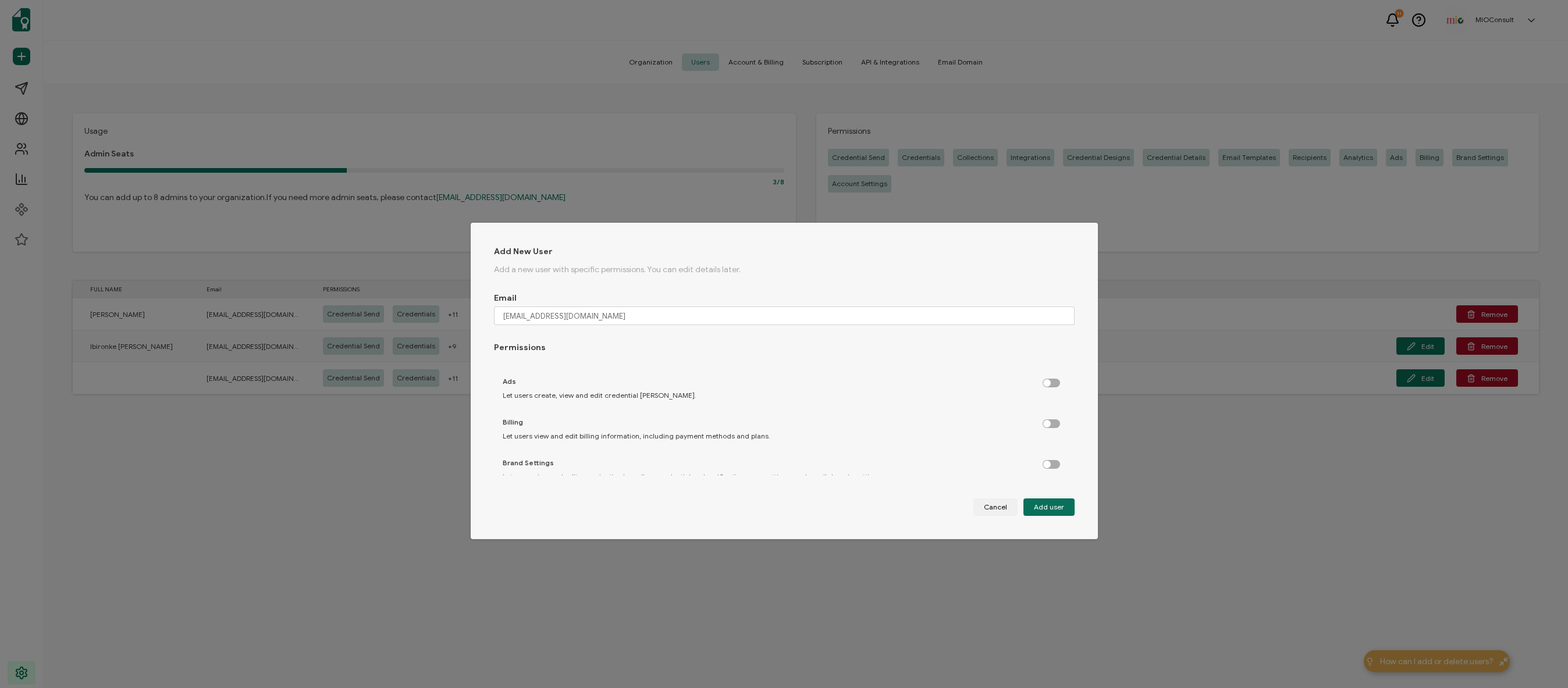
checkbox input "true"
click at [1047, 422] on label "dialog" at bounding box center [1057, 420] width 29 height 3
click at [1049, 424] on input "dialog" at bounding box center [1053, 424] width 8 height 8
checkbox input "true"
click at [1046, 463] on label "dialog" at bounding box center [1057, 461] width 29 height 3
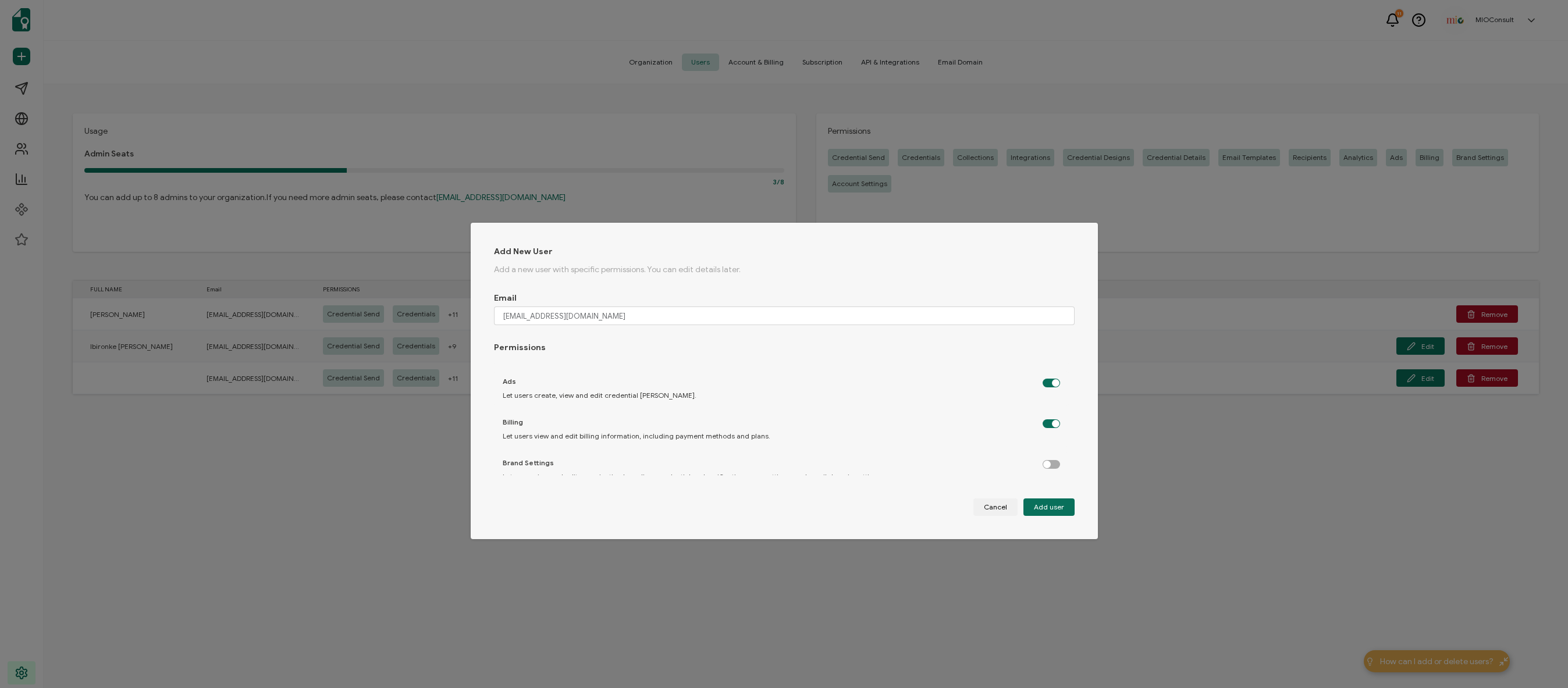
click at [1049, 467] on input "dialog" at bounding box center [1053, 465] width 8 height 8
checkbox input "true"
click at [1054, 449] on div "Account Settings Let users view and edit organization settings and user permiss…" at bounding box center [781, 451] width 575 height 35
click at [1051, 445] on label "dialog" at bounding box center [1057, 443] width 29 height 3
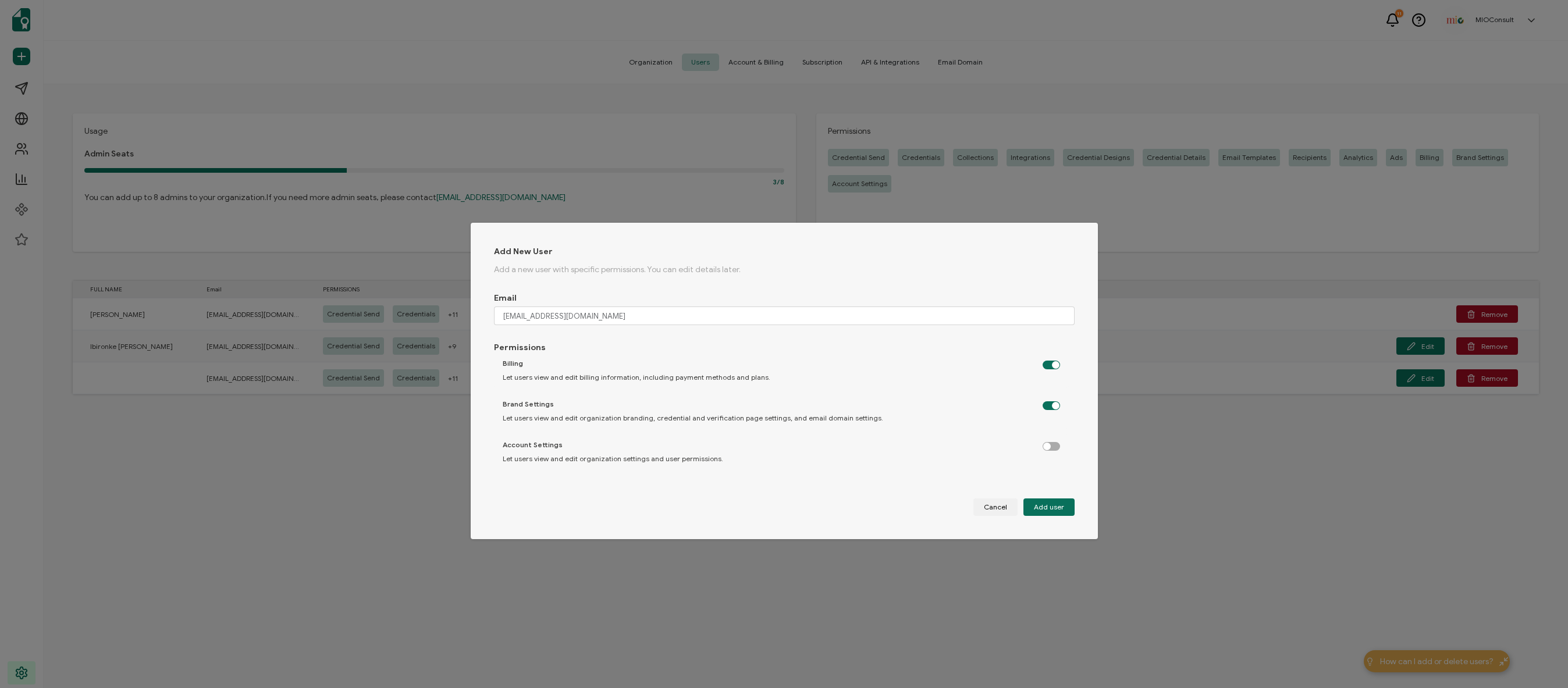
click at [1051, 449] on input "dialog" at bounding box center [1053, 447] width 8 height 8
checkbox input "true"
click at [1057, 500] on button "Add user" at bounding box center [1049, 507] width 51 height 18
checkbox input "false"
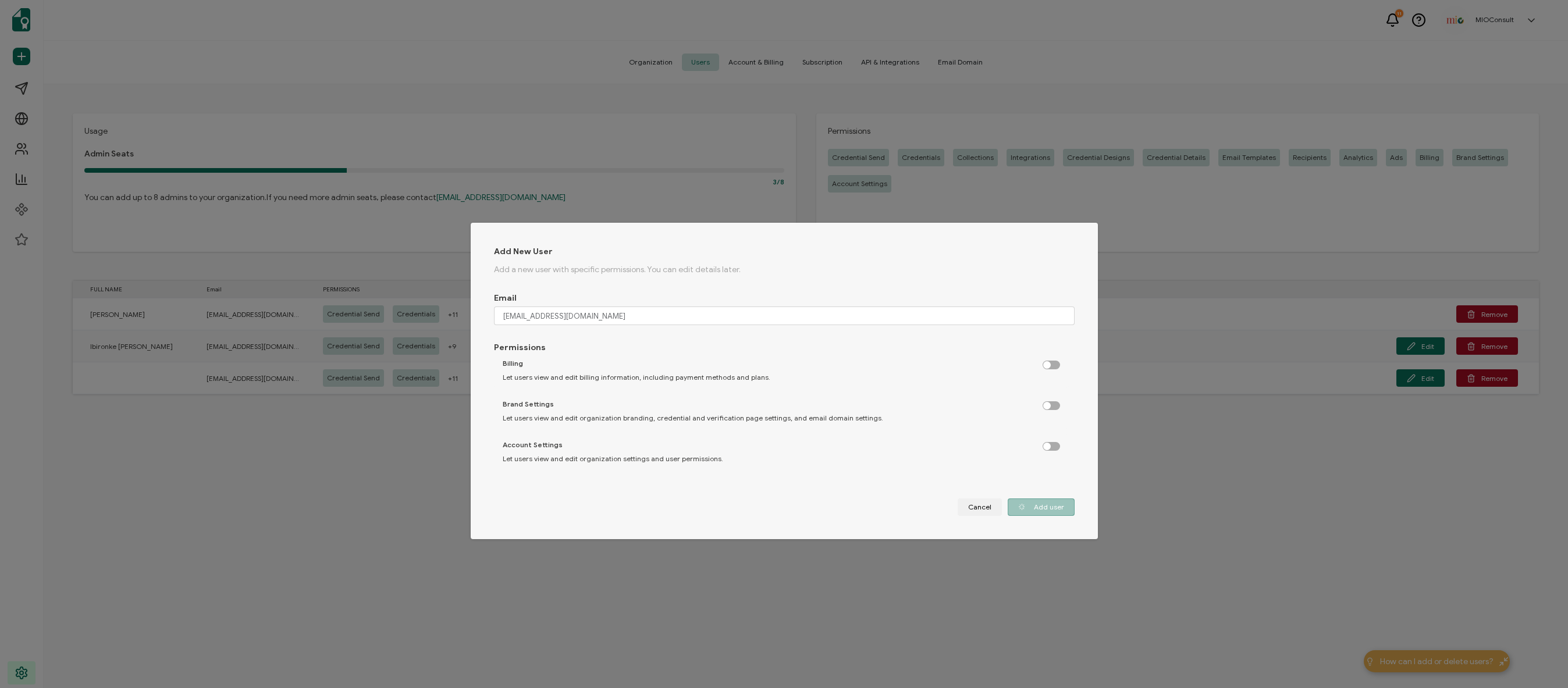
checkbox input "false"
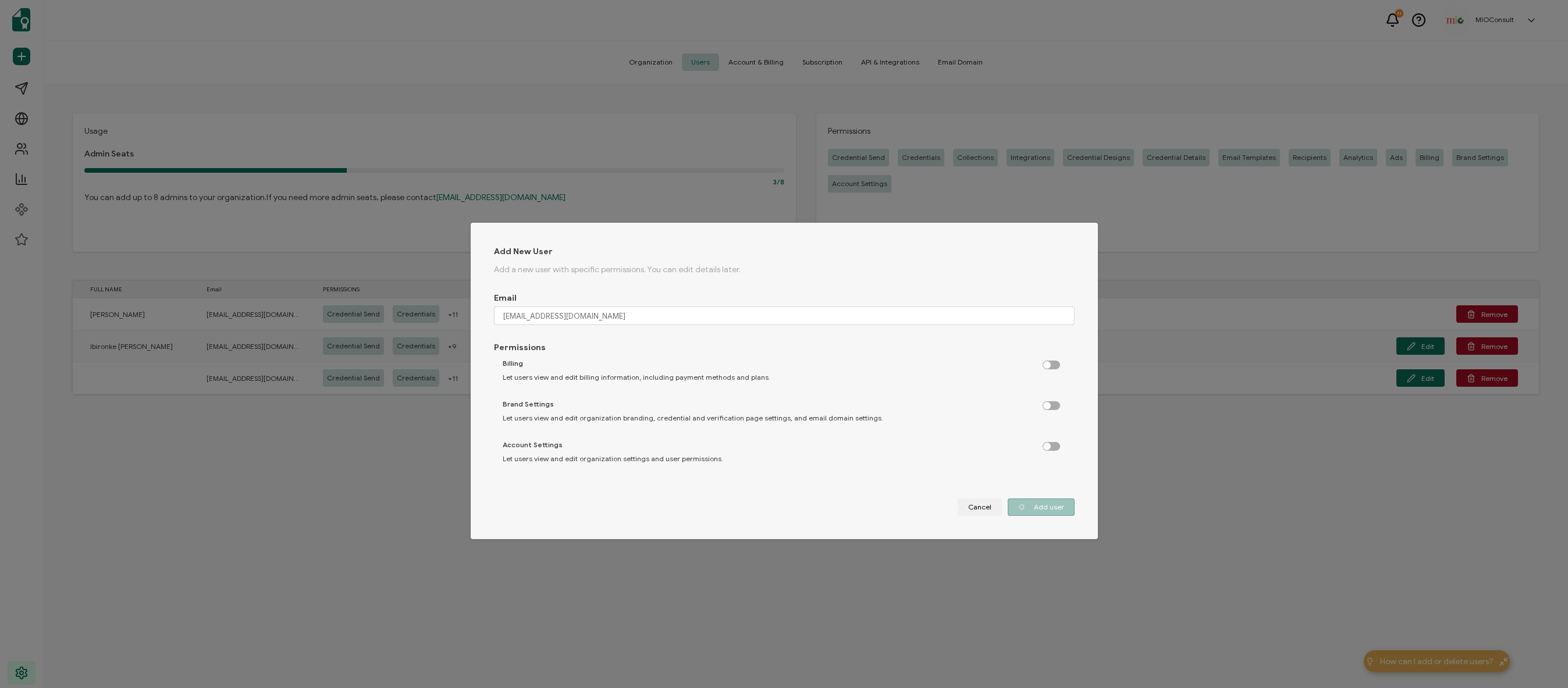
checkbox input "false"
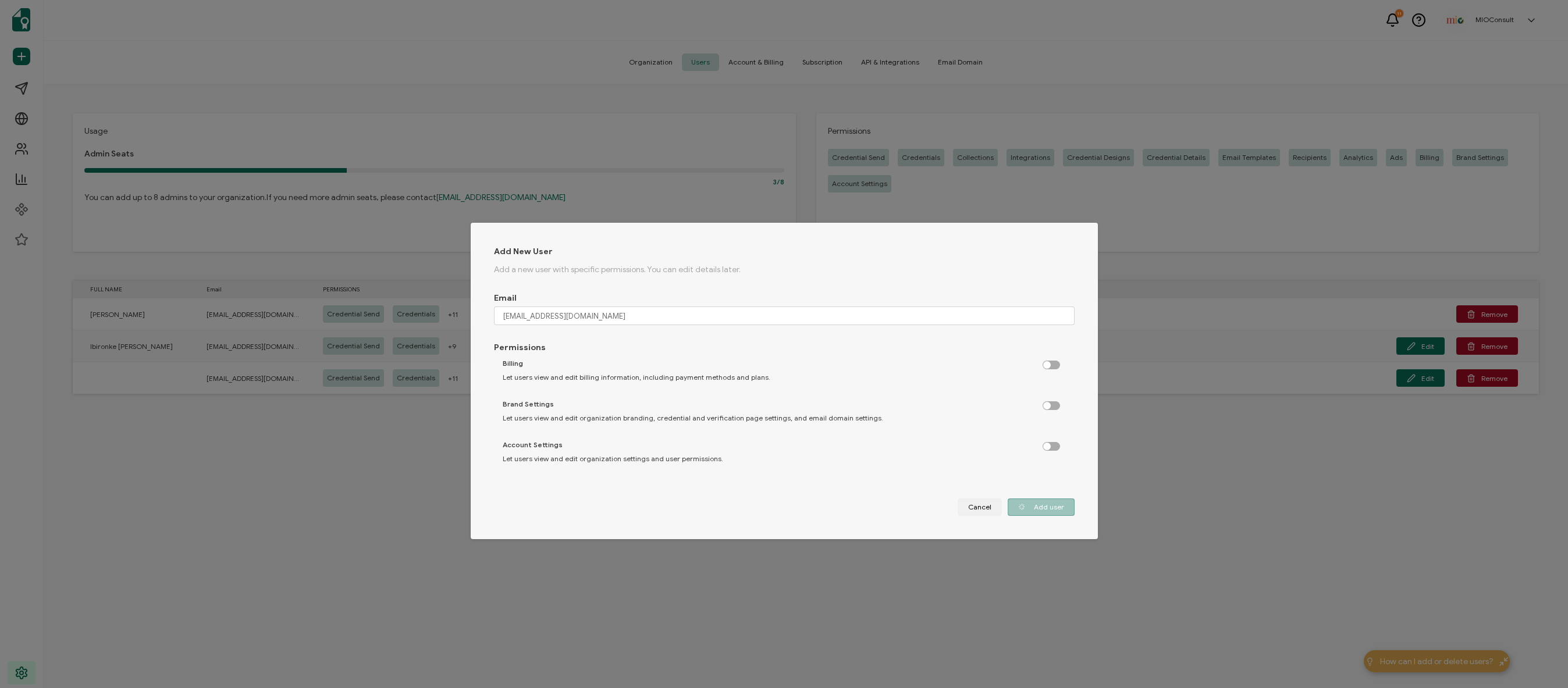
checkbox input "false"
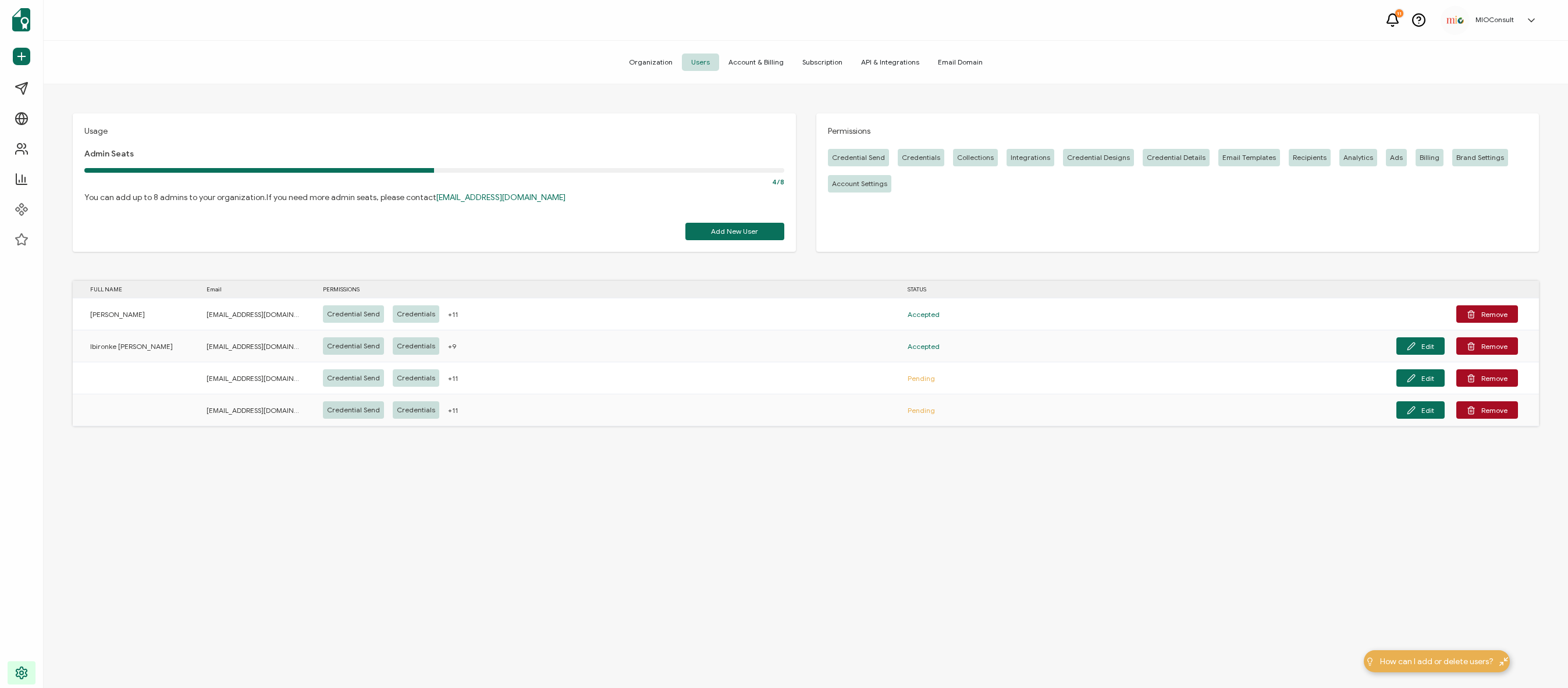
click at [1530, 22] on icon at bounding box center [1531, 20] width 6 height 3
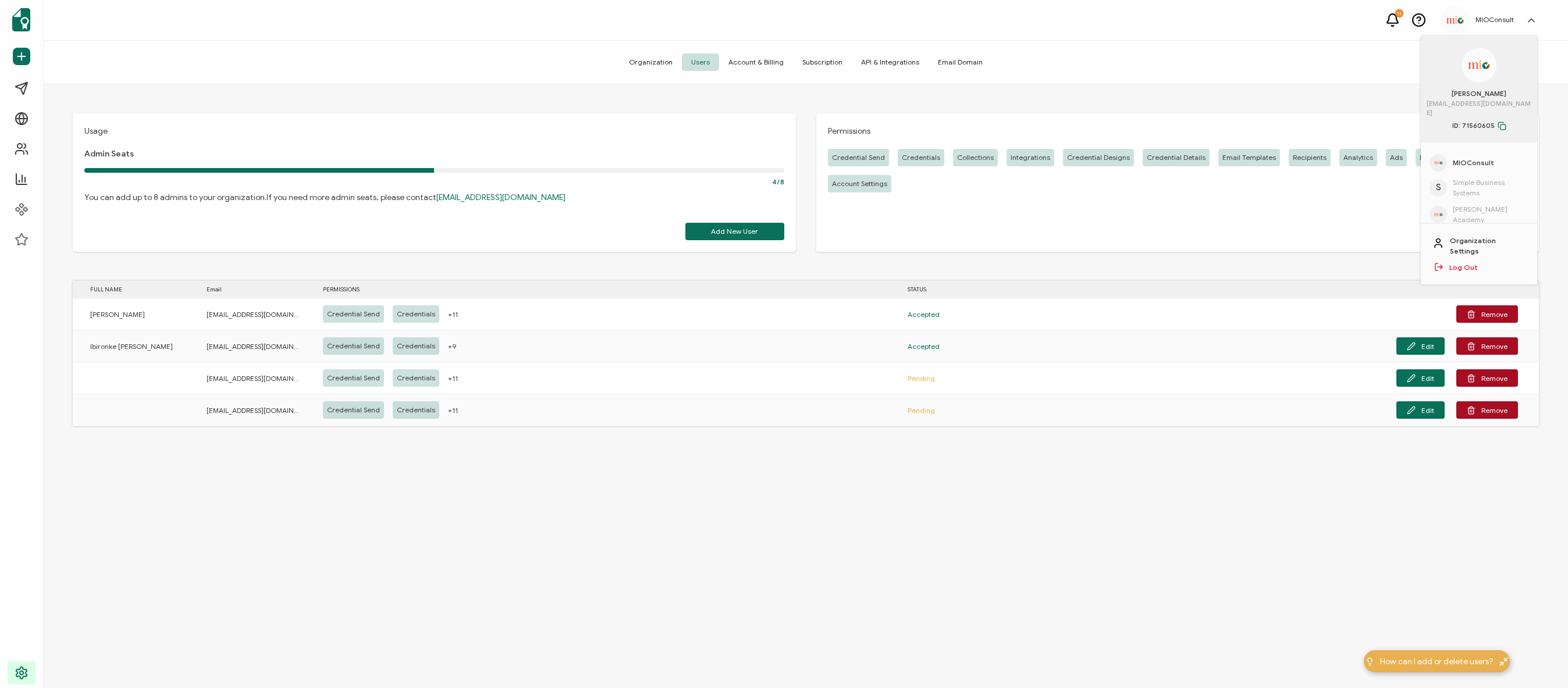
click at [1463, 263] on link "Log Out" at bounding box center [1462, 268] width 29 height 11
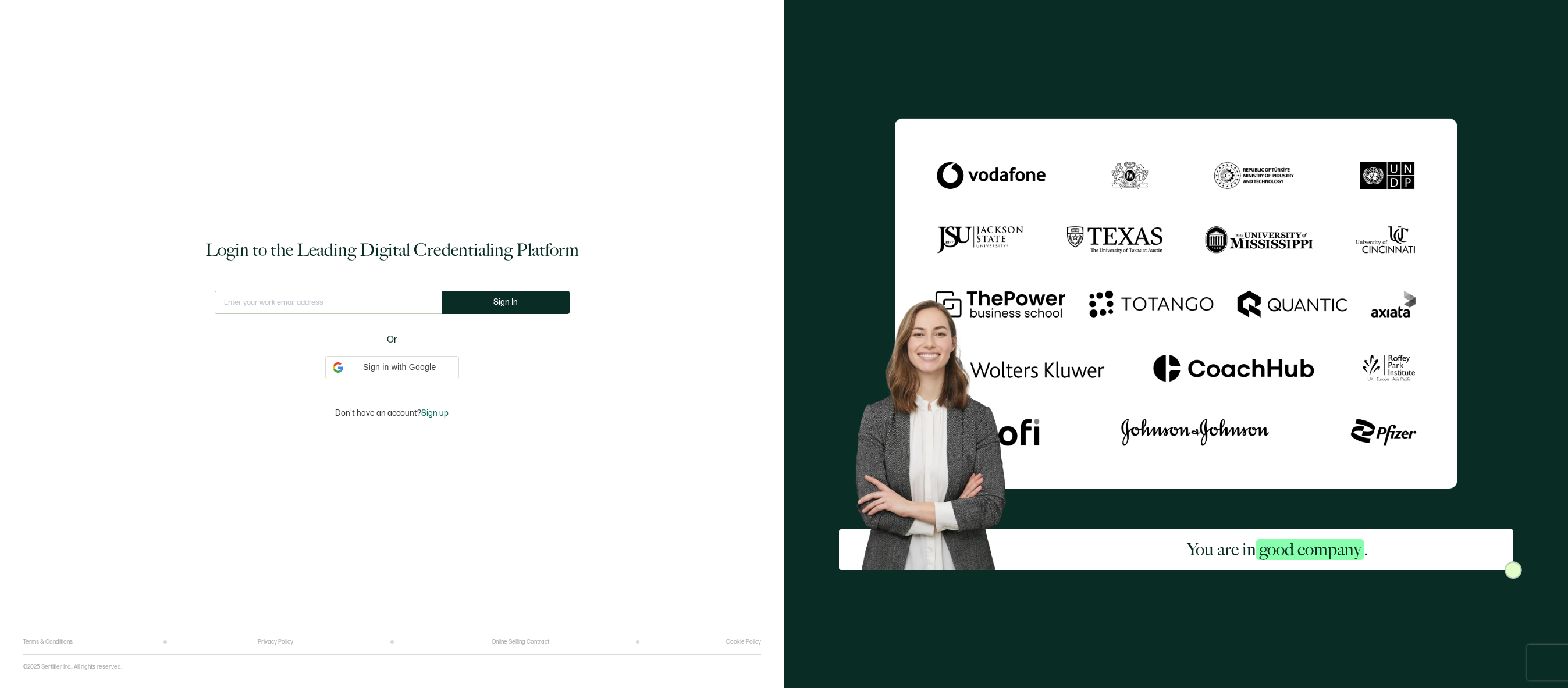
type input "[EMAIL_ADDRESS][DOMAIN_NAME]"
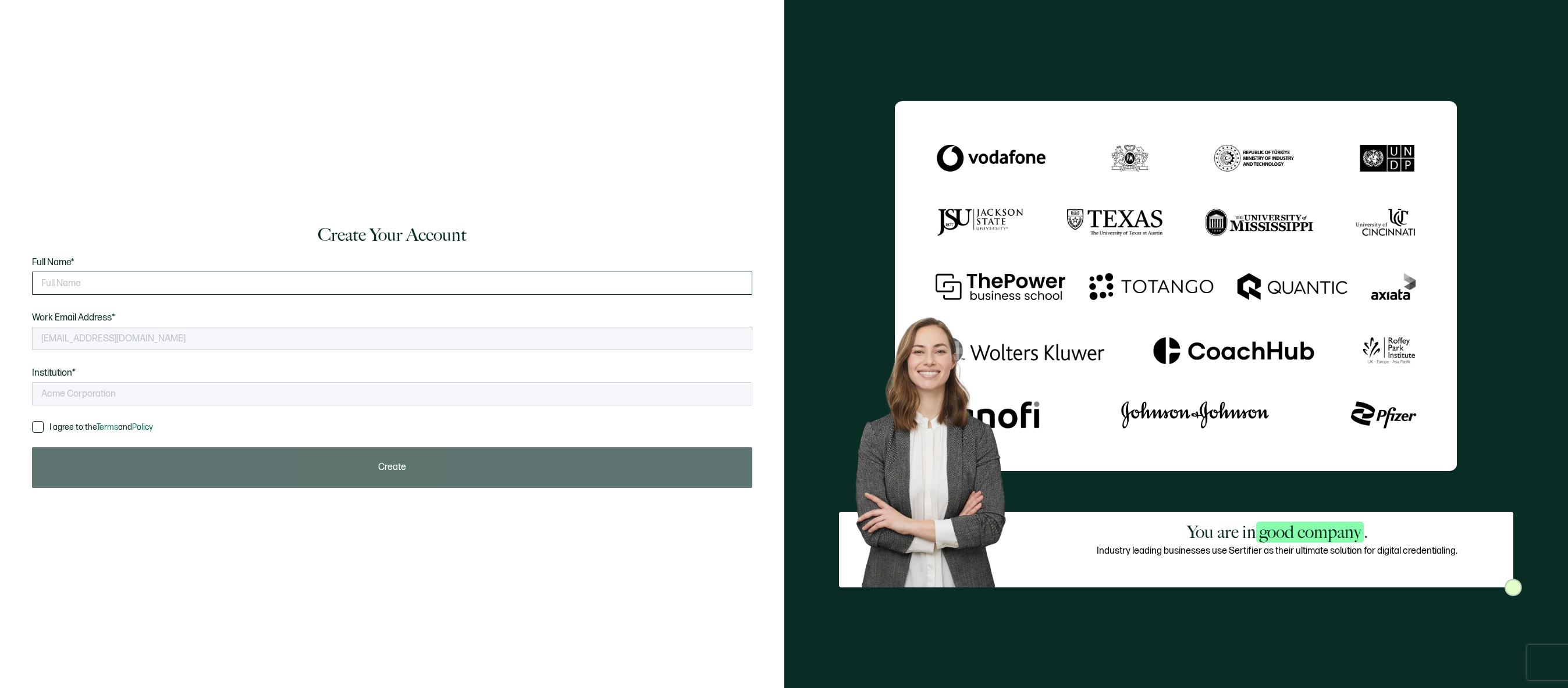
type input "MIOConsult"
click at [181, 279] on input "text" at bounding box center [391, 283] width 720 height 24
type input "[PERSON_NAME]"
click at [35, 428] on span at bounding box center [38, 427] width 12 height 12
click at [43, 421] on input "I agree to the Terms and Policy" at bounding box center [43, 421] width 0 height 0
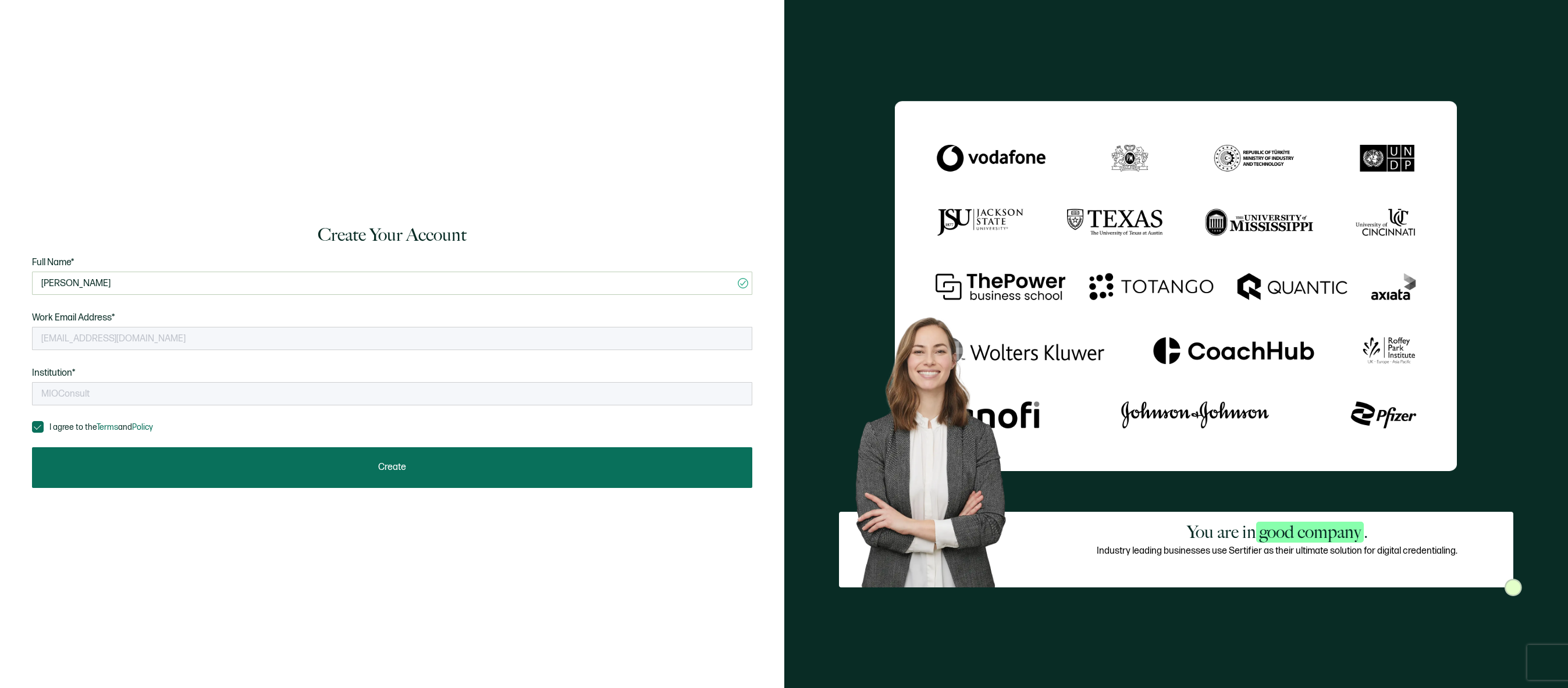
click at [339, 481] on button "Create" at bounding box center [391, 467] width 720 height 40
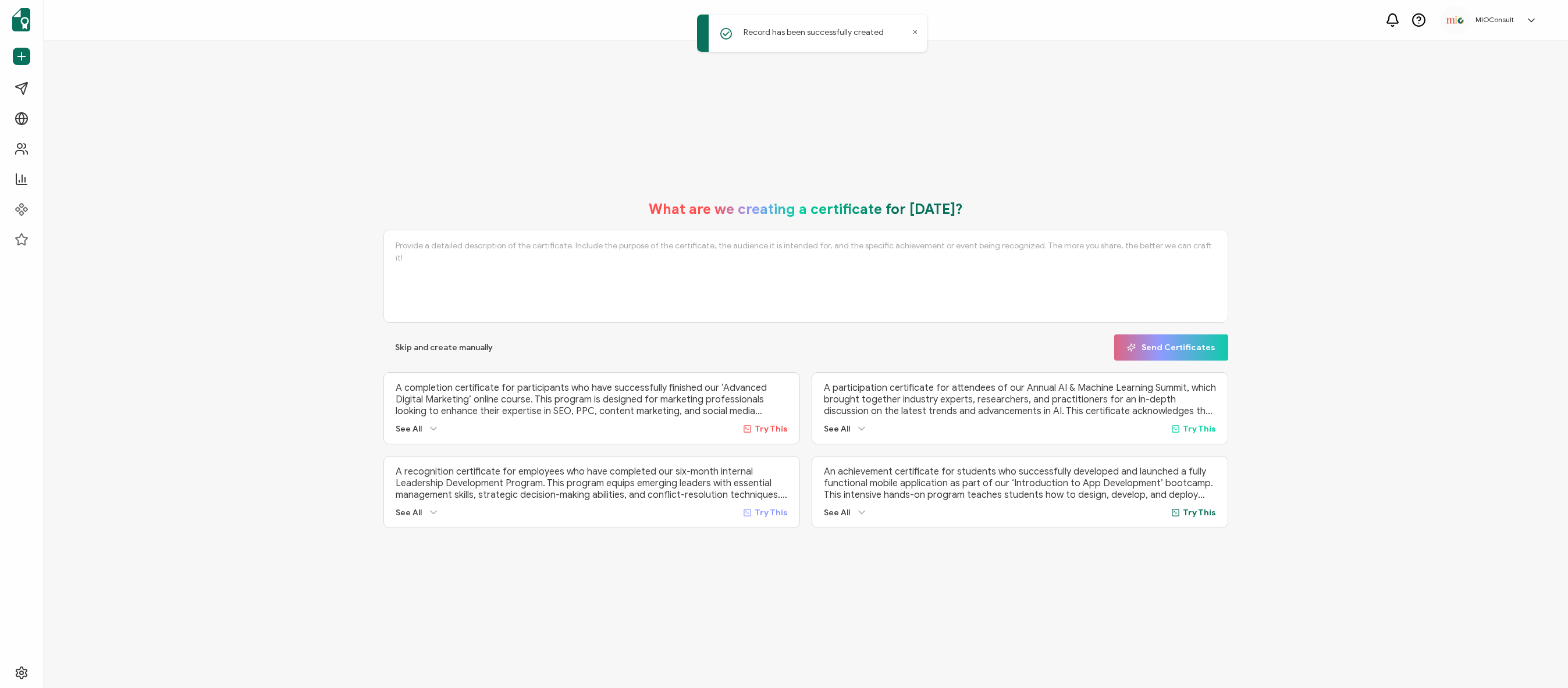
click at [1530, 22] on icon at bounding box center [1531, 21] width 12 height 12
click at [254, 167] on div "What are we creating a certificate for [DATE]? Skip and create manually Send Ce…" at bounding box center [805, 364] width 1524 height 648
click at [61, 673] on span "Settings" at bounding box center [49, 673] width 31 height 12
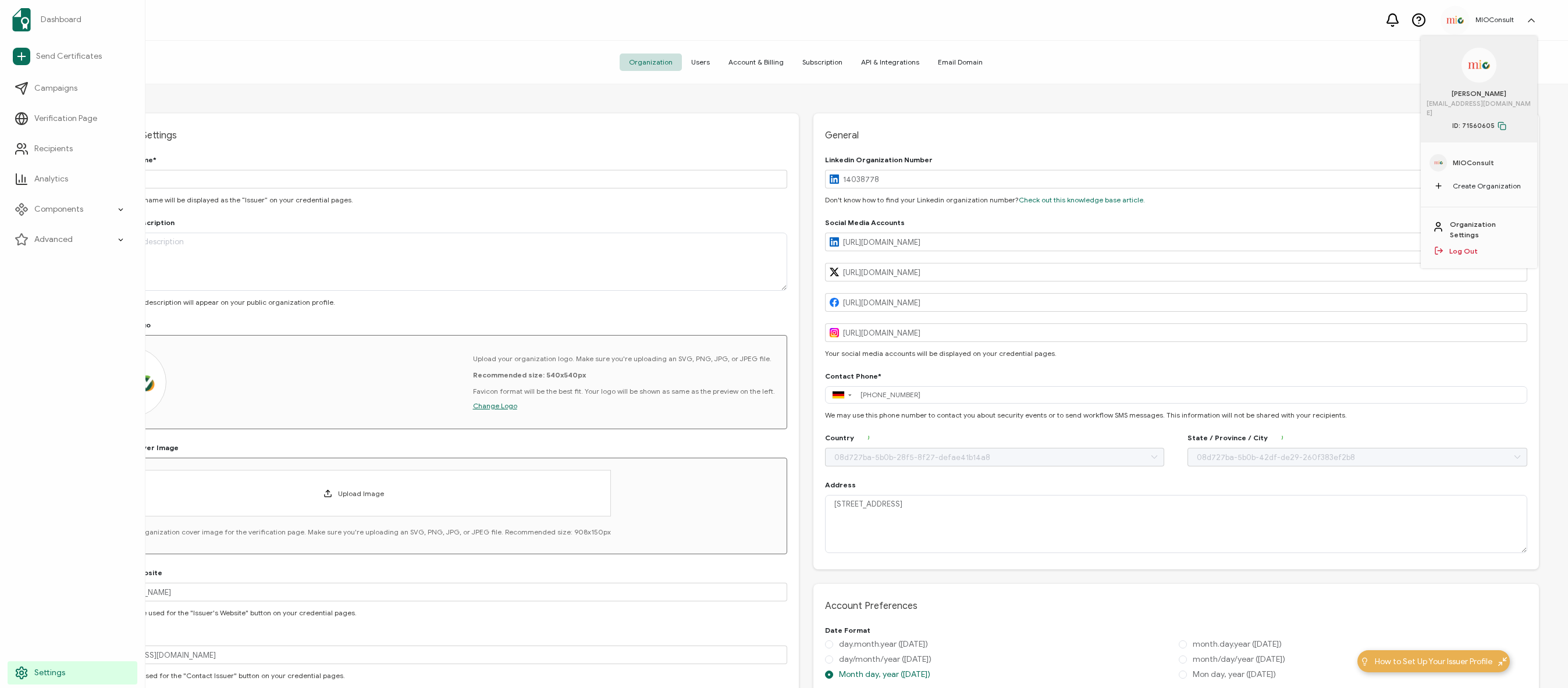
type input "[GEOGRAPHIC_DATA]"
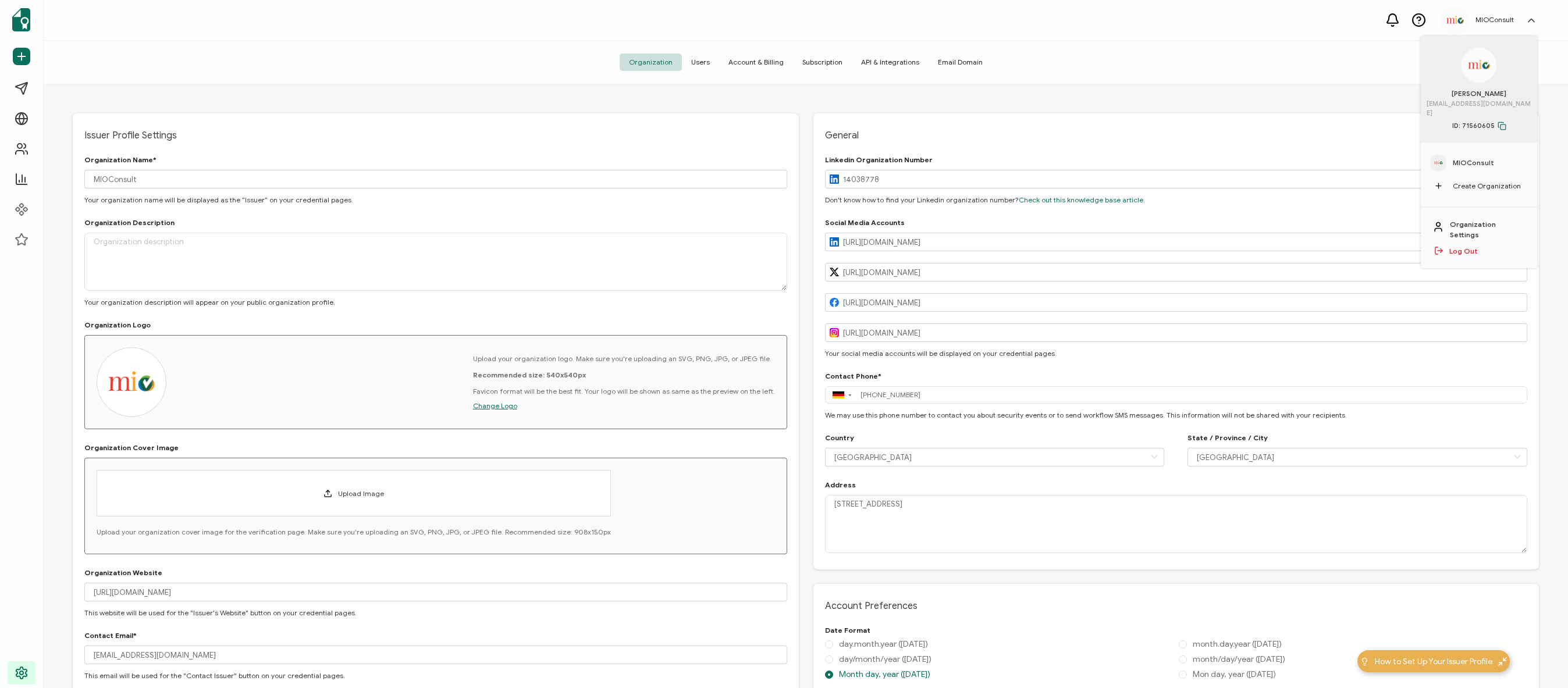
click at [706, 65] on span "Users" at bounding box center [700, 62] width 38 height 18
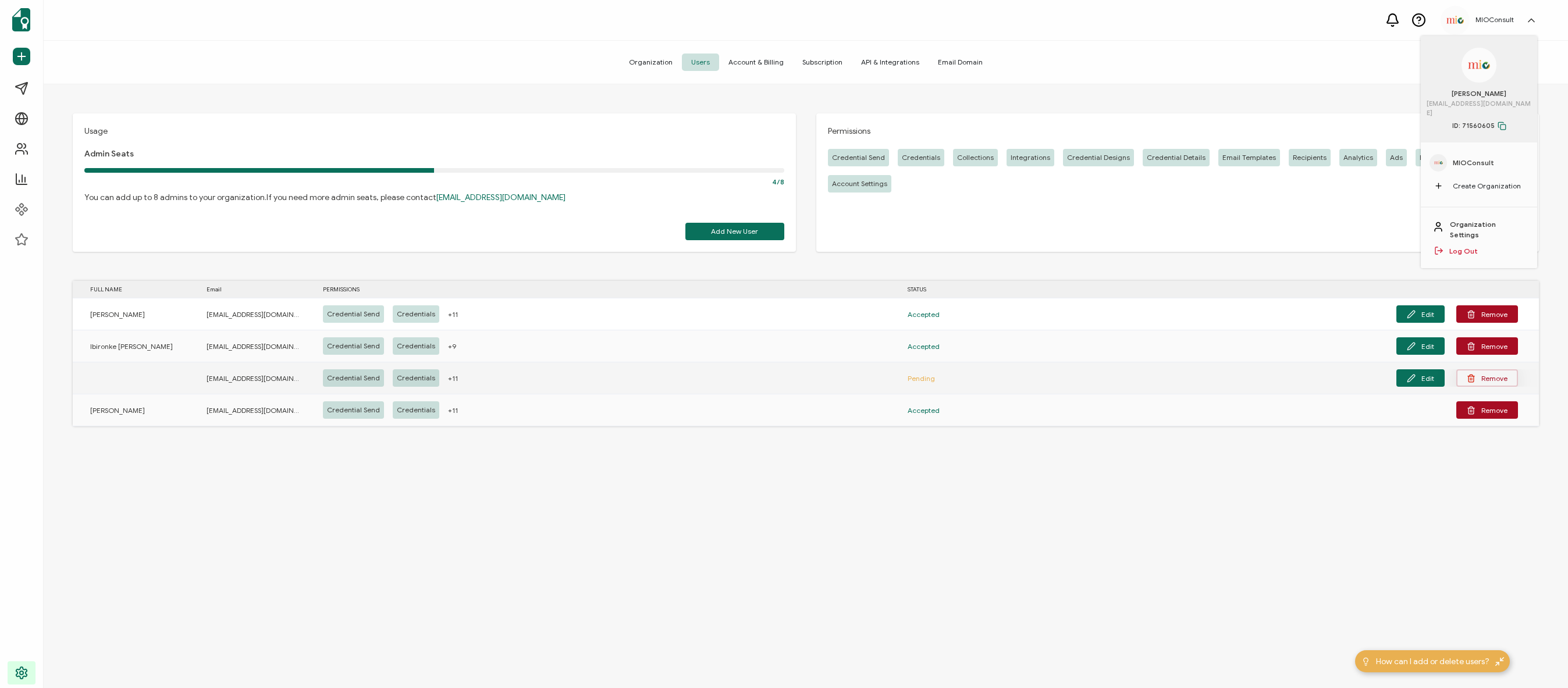
click at [1491, 377] on button "Remove" at bounding box center [1486, 378] width 61 height 18
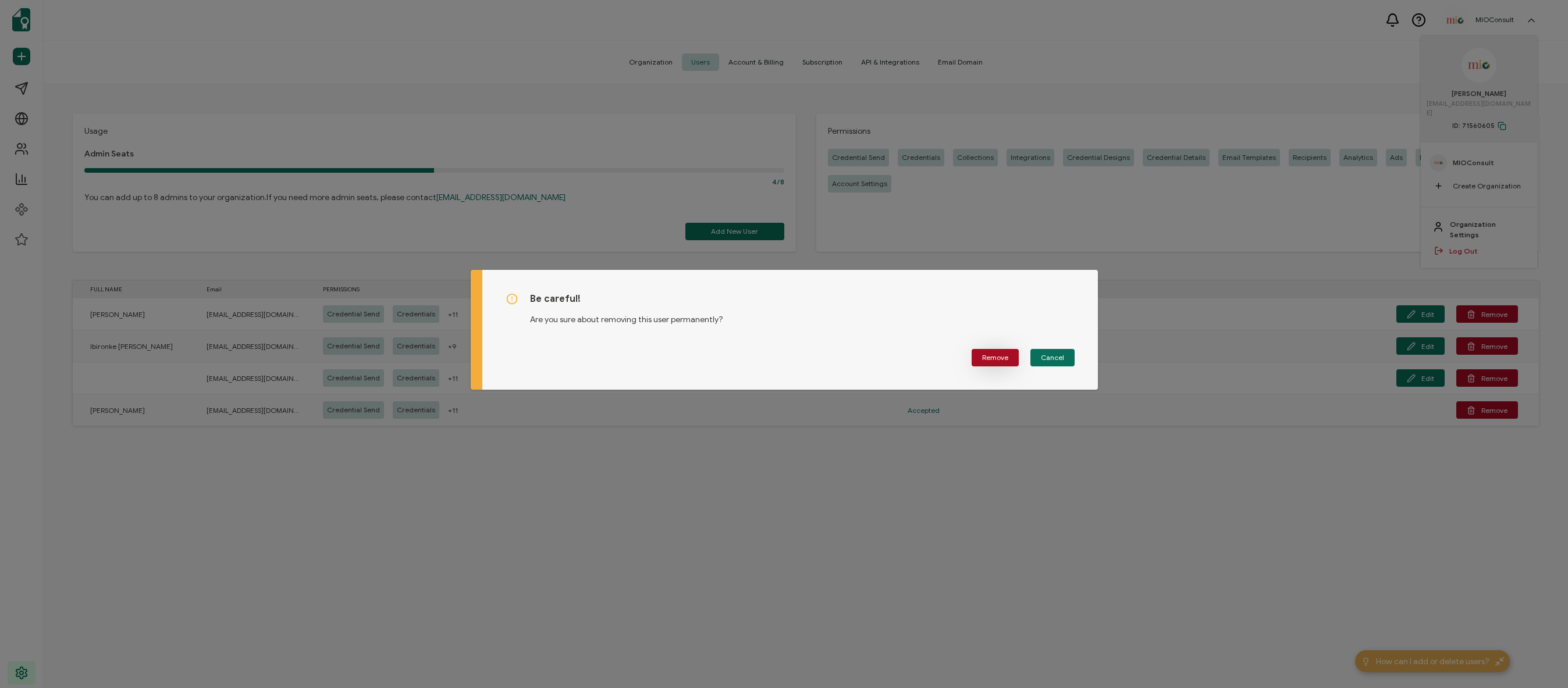
click at [993, 360] on span "Remove" at bounding box center [994, 357] width 27 height 7
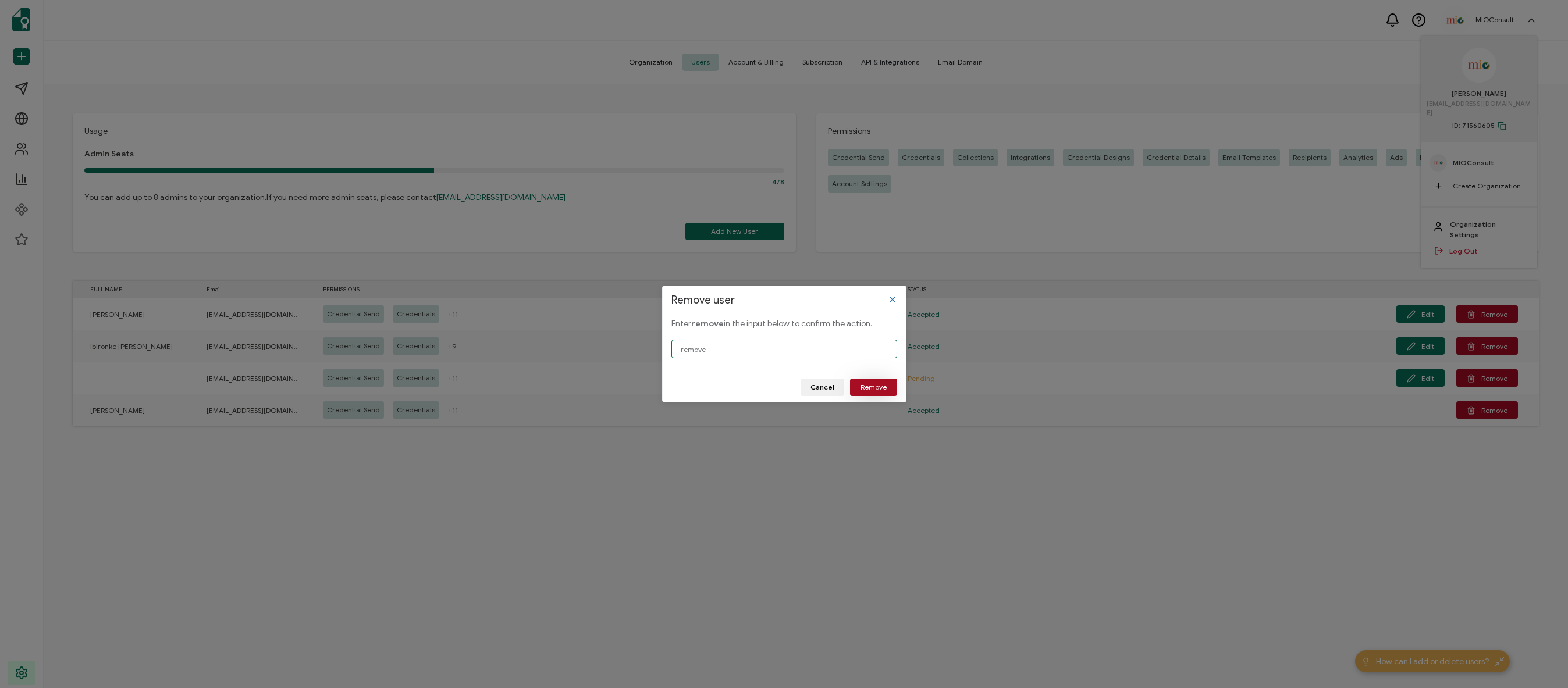
type input "remove"
click at [861, 395] on button "Remove" at bounding box center [874, 387] width 47 height 18
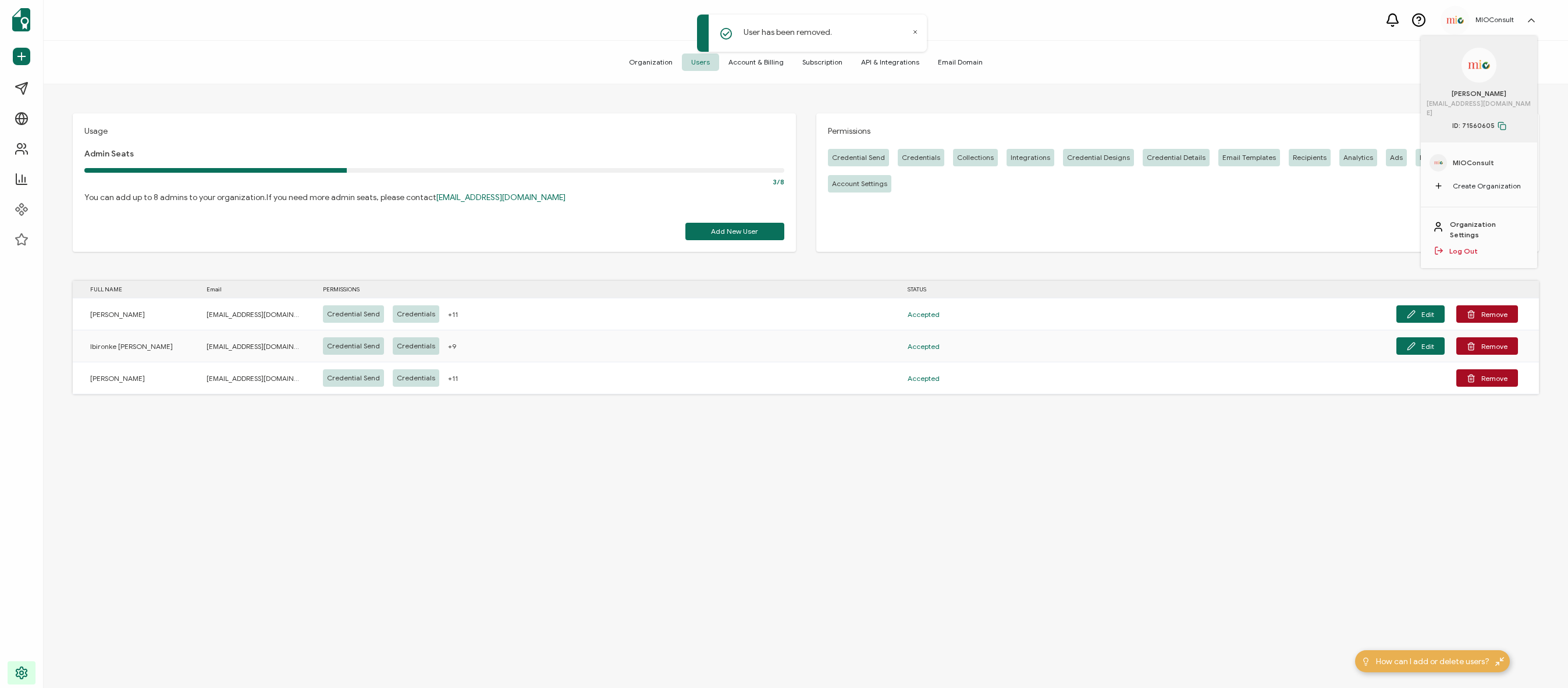
click at [1431, 315] on button "Edit" at bounding box center [1420, 314] width 48 height 18
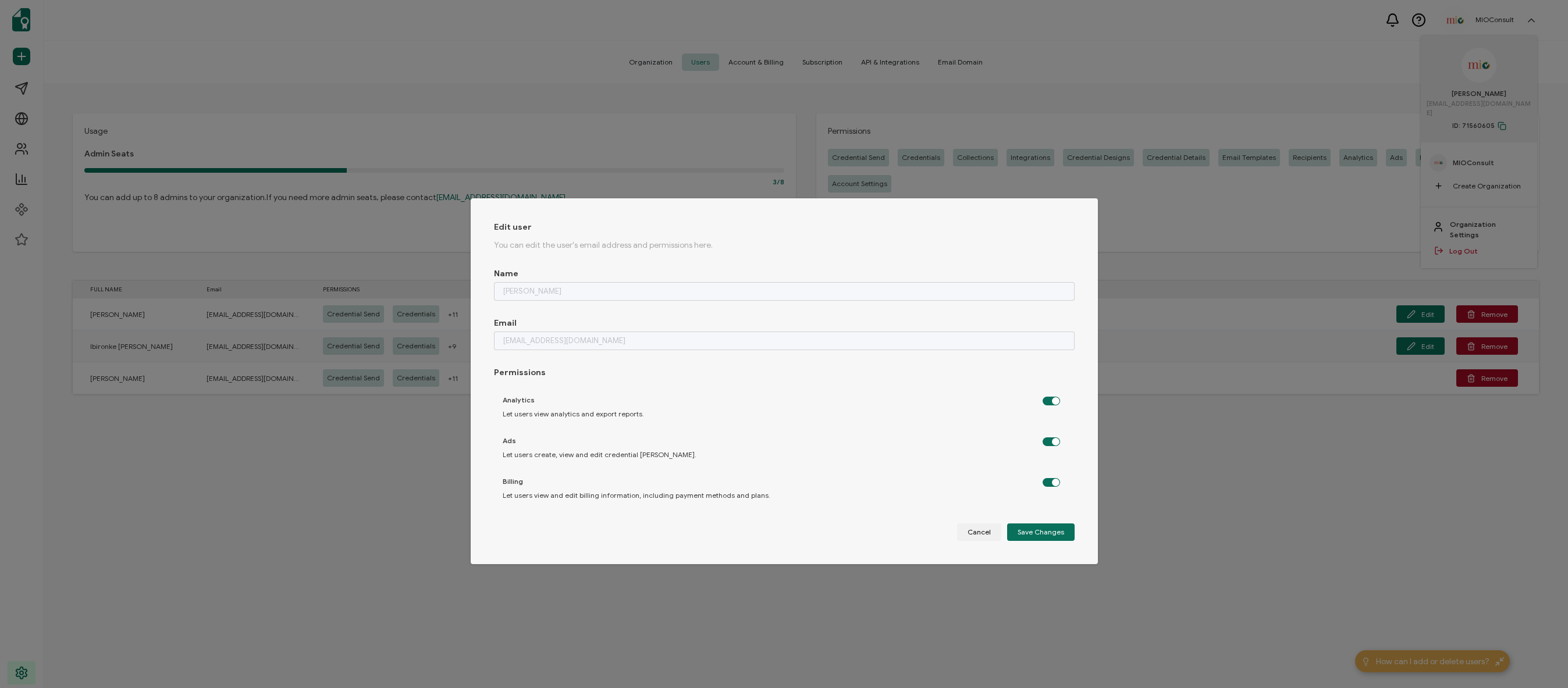
scroll to position [413, 0]
click at [973, 531] on span "Cancel" at bounding box center [980, 531] width 24 height 7
checkbox input "false"
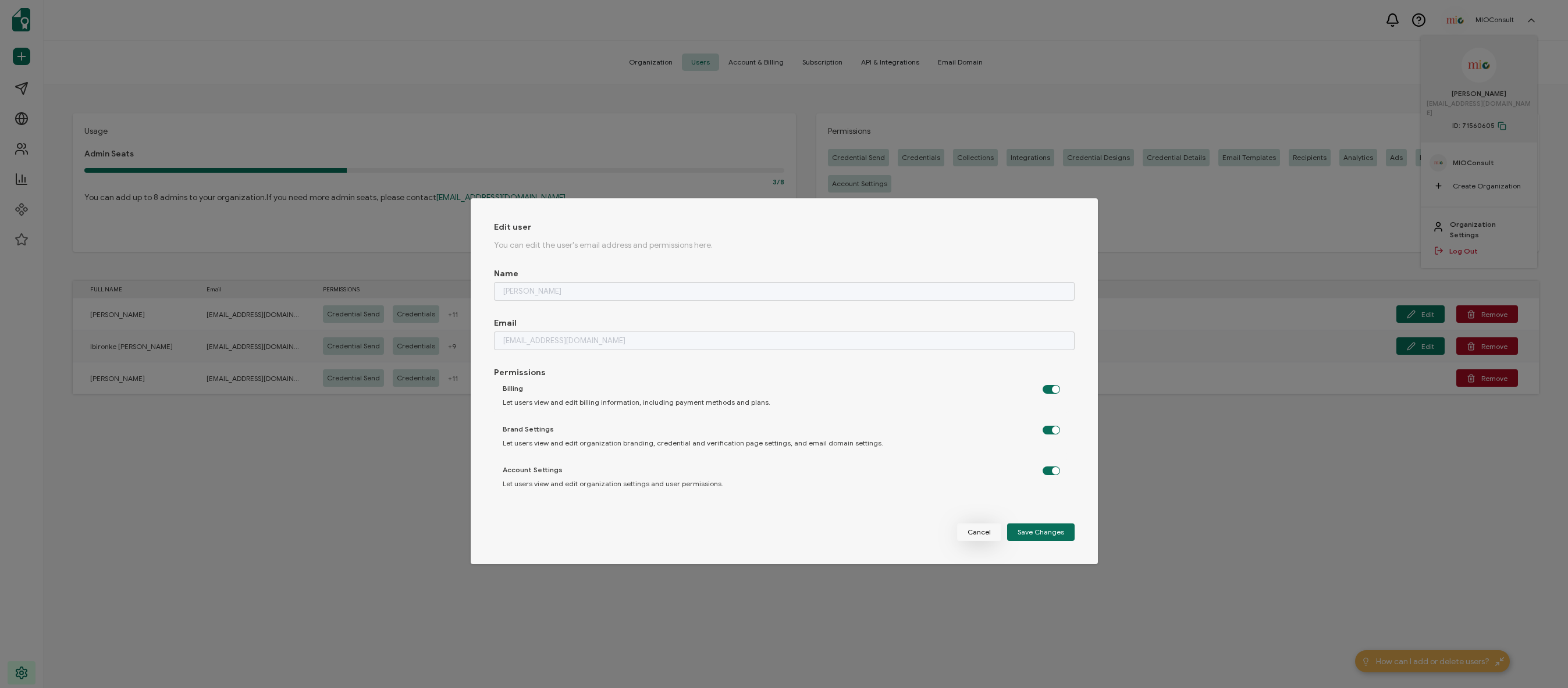
checkbox input "false"
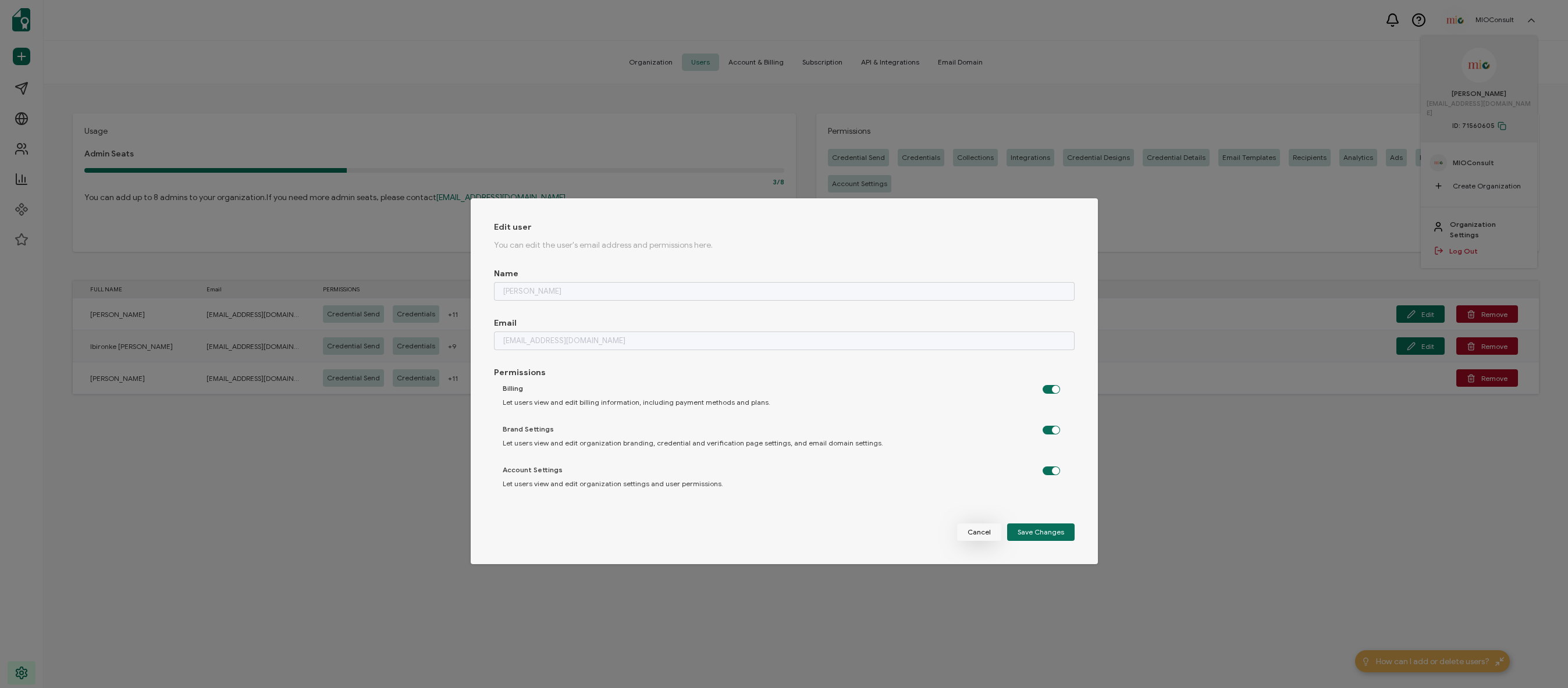
checkbox input "false"
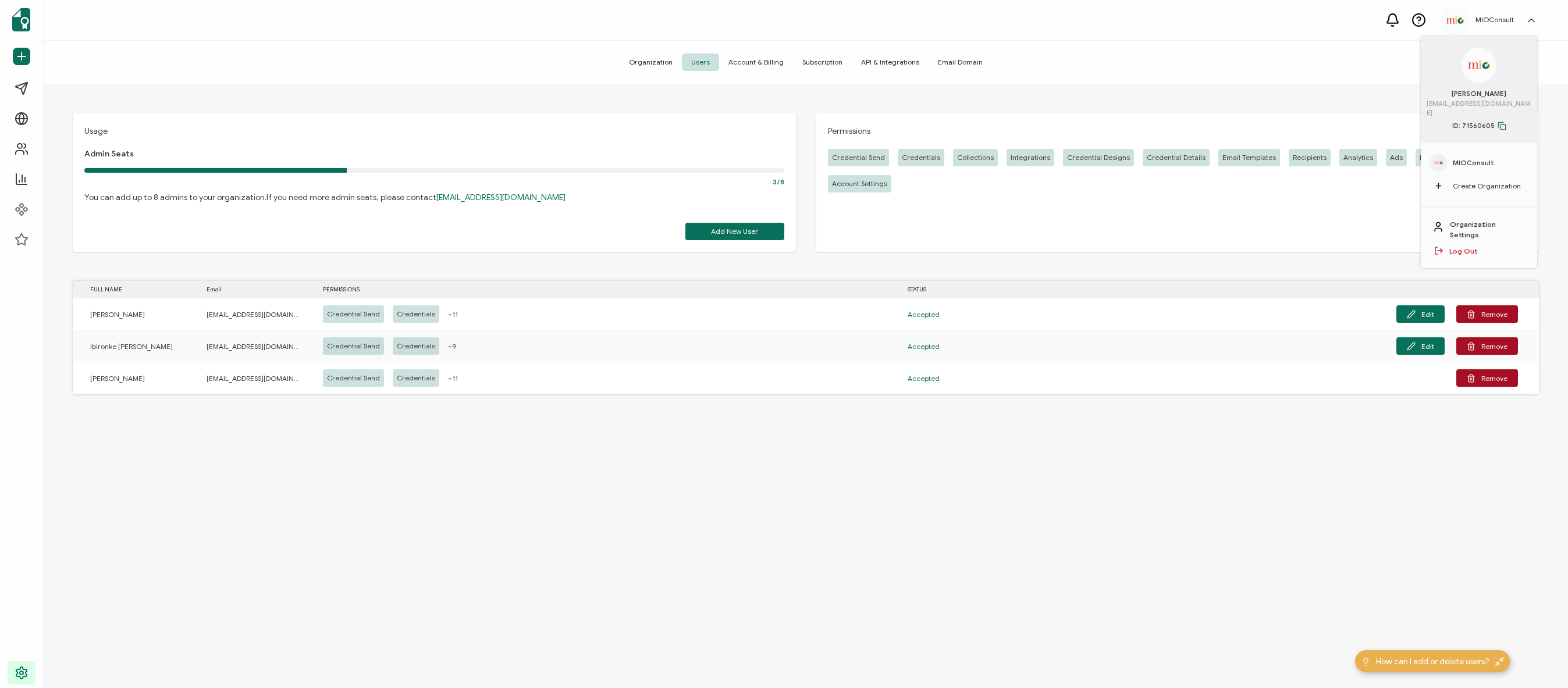
click at [761, 60] on span "Account & Billing" at bounding box center [755, 62] width 74 height 18
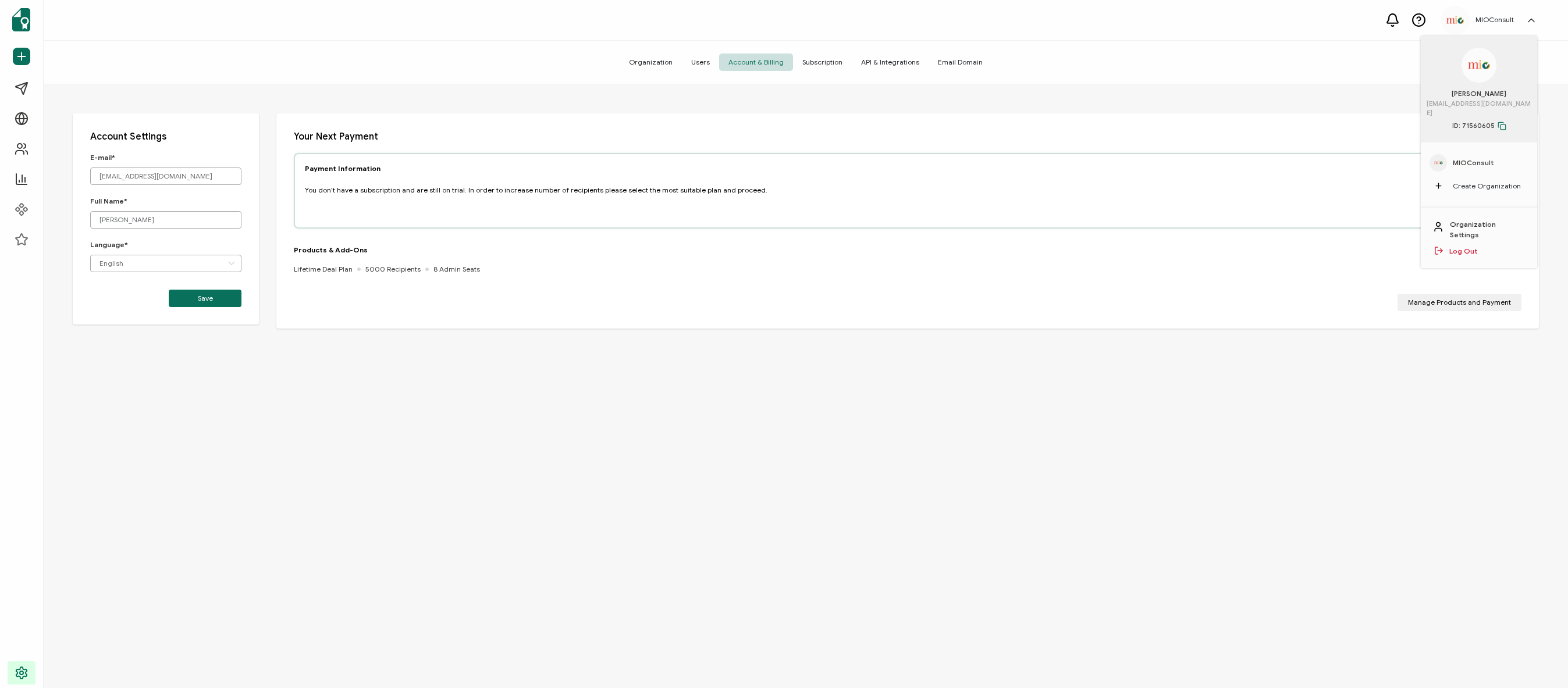
click at [698, 57] on span "Users" at bounding box center [700, 62] width 38 height 18
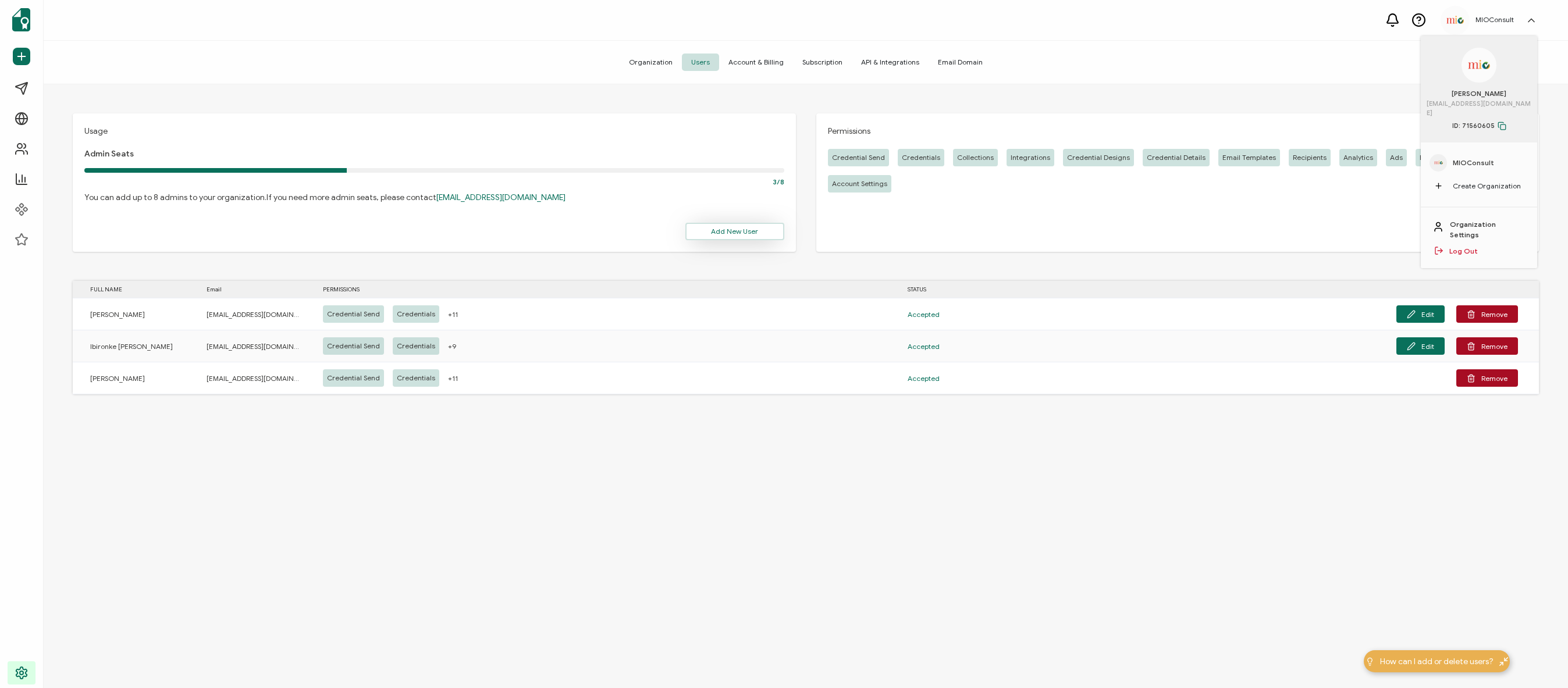
click at [714, 233] on span "Add New User" at bounding box center [735, 231] width 47 height 7
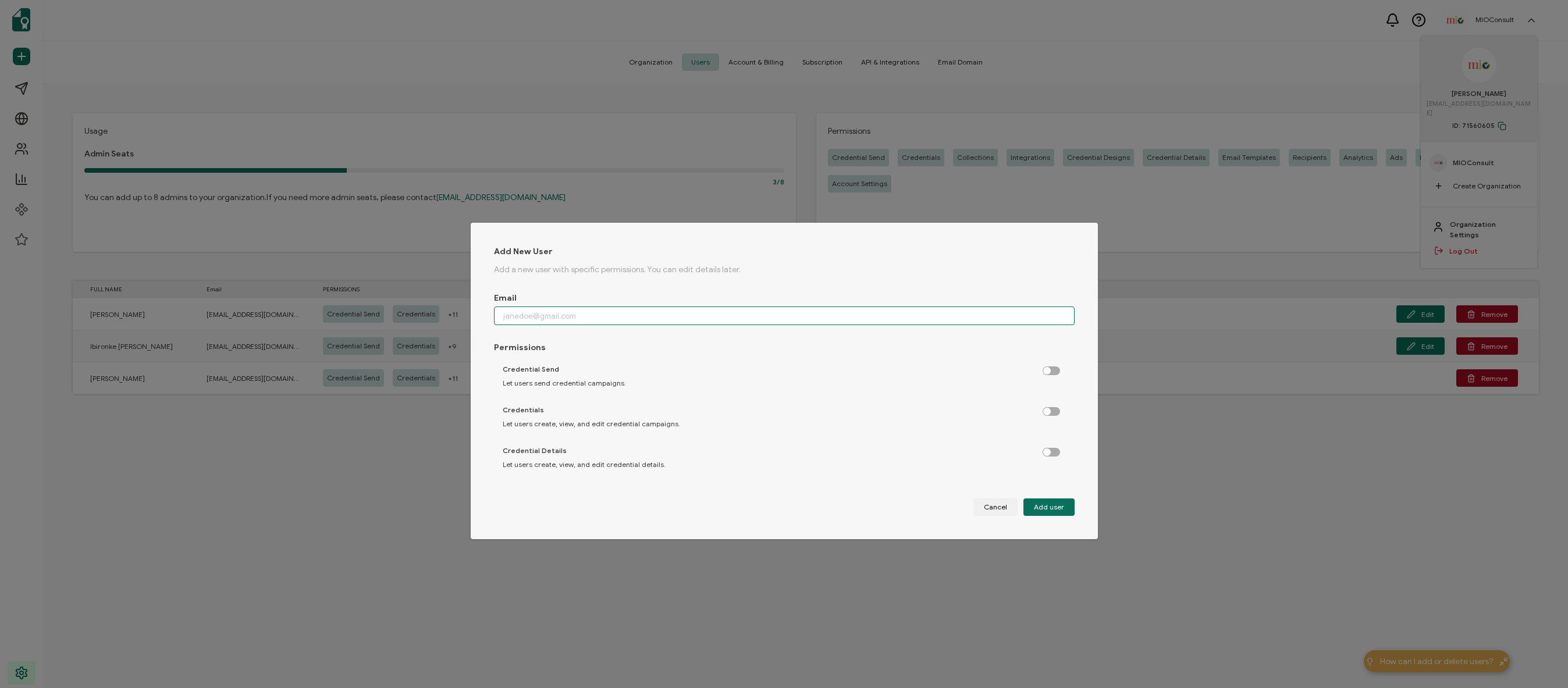
click at [546, 312] on input "dialog" at bounding box center [784, 315] width 581 height 19
paste input "Email for Sertifier - [EMAIL_ADDRESS][DOMAIN_NAME]"
type input "Email for Sertifier - [EMAIL_ADDRESS][DOMAIN_NAME]"
drag, startPoint x: 573, startPoint y: 314, endPoint x: 466, endPoint y: 300, distance: 107.9
click at [466, 300] on div "Add New User Add a new user with specific permissions. You can edit details lat…" at bounding box center [784, 344] width 1568 height 688
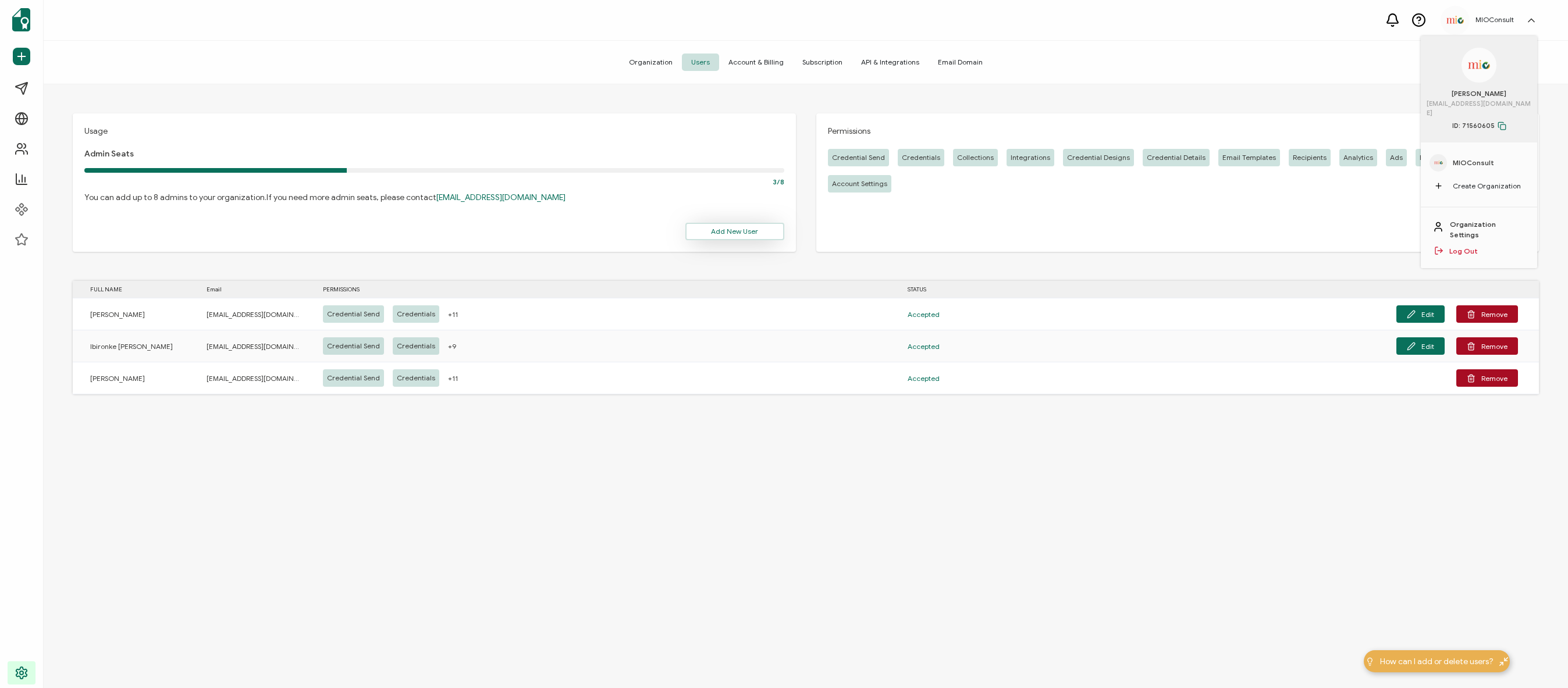
click at [724, 233] on span "Add New User" at bounding box center [735, 231] width 47 height 7
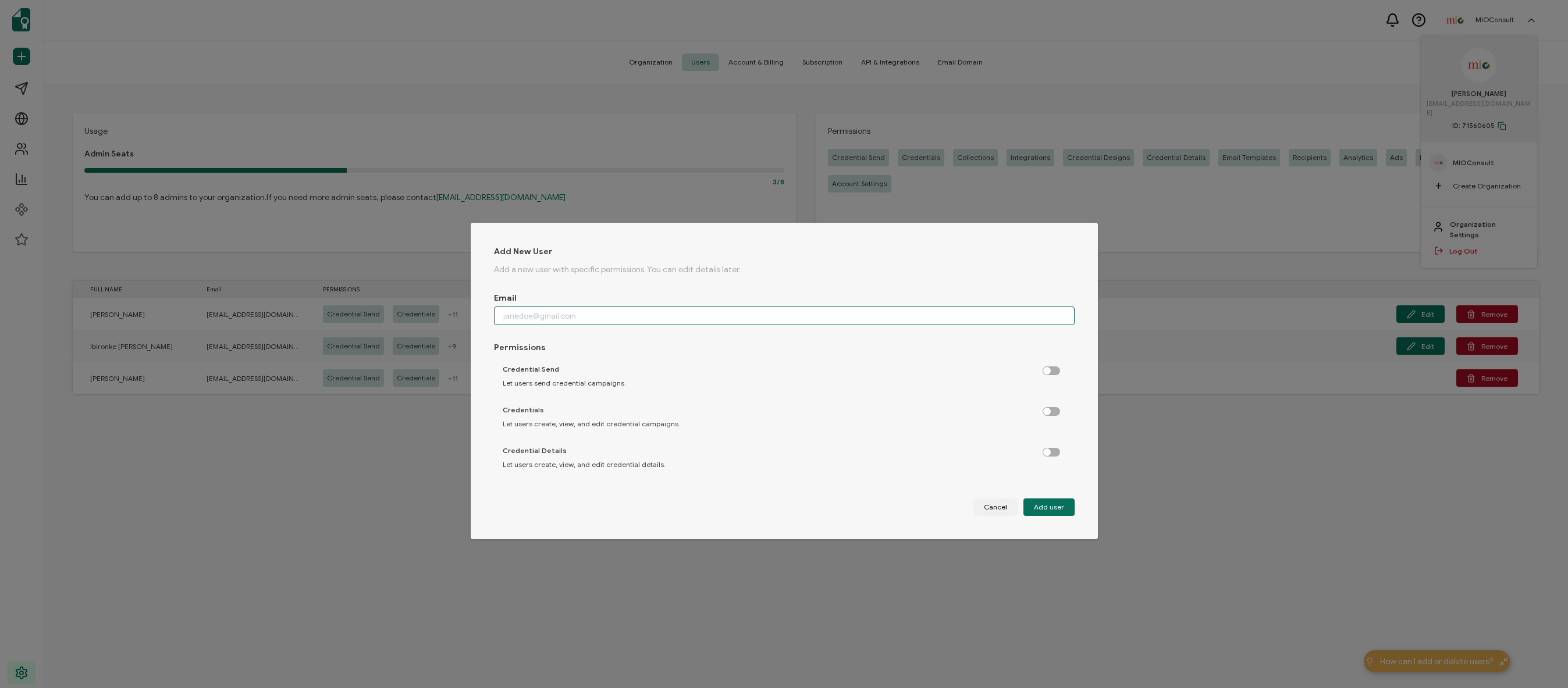
click at [585, 317] on input "dialog" at bounding box center [784, 315] width 581 height 19
paste input "Email for Sertifier - [EMAIL_ADDRESS][DOMAIN_NAME]"
drag, startPoint x: 574, startPoint y: 314, endPoint x: 475, endPoint y: 300, distance: 100.0
click at [475, 300] on div "Add New User Add a new user with specific permissions. You can edit details lat…" at bounding box center [784, 381] width 627 height 316
type input "[EMAIL_ADDRESS][DOMAIN_NAME]"
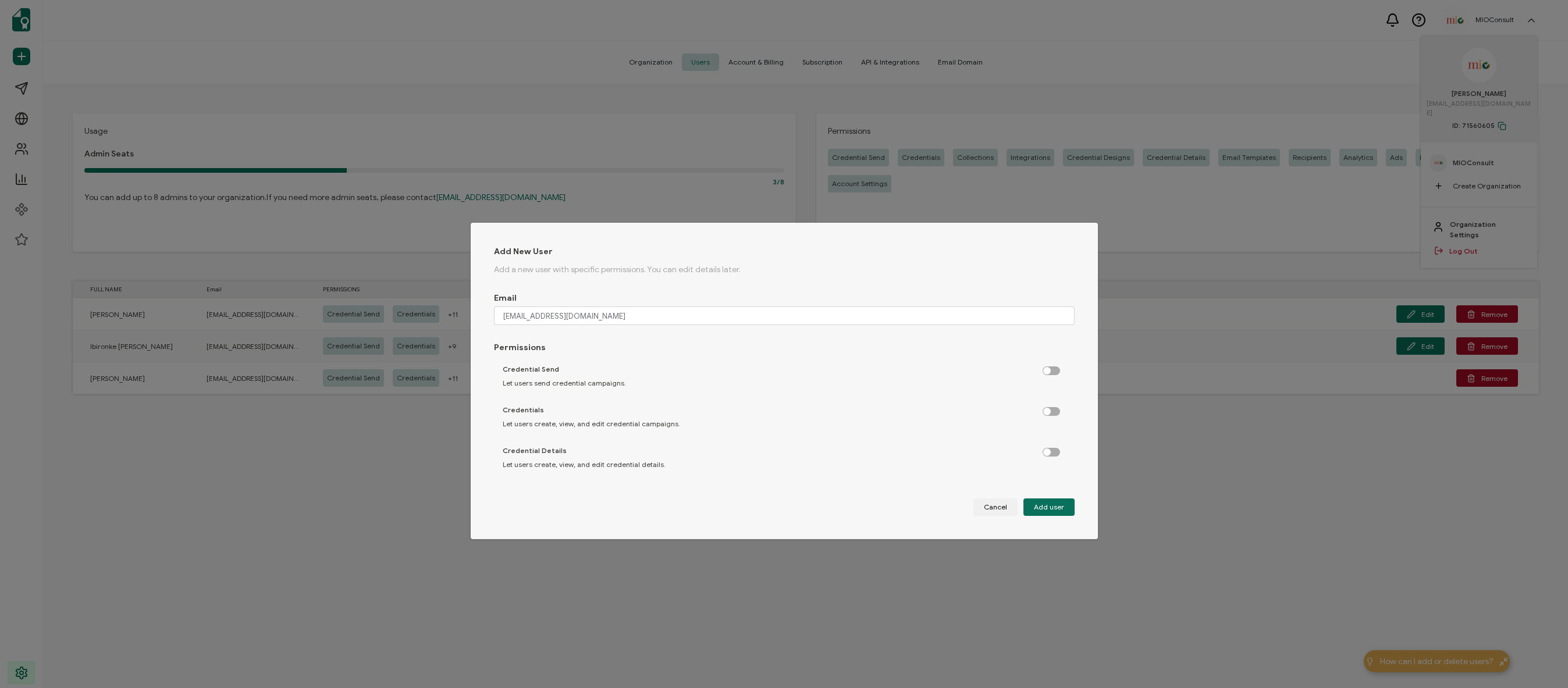
click at [1048, 369] on label "dialog" at bounding box center [1057, 367] width 29 height 3
click at [1049, 373] on input "dialog" at bounding box center [1053, 371] width 8 height 8
checkbox input "true"
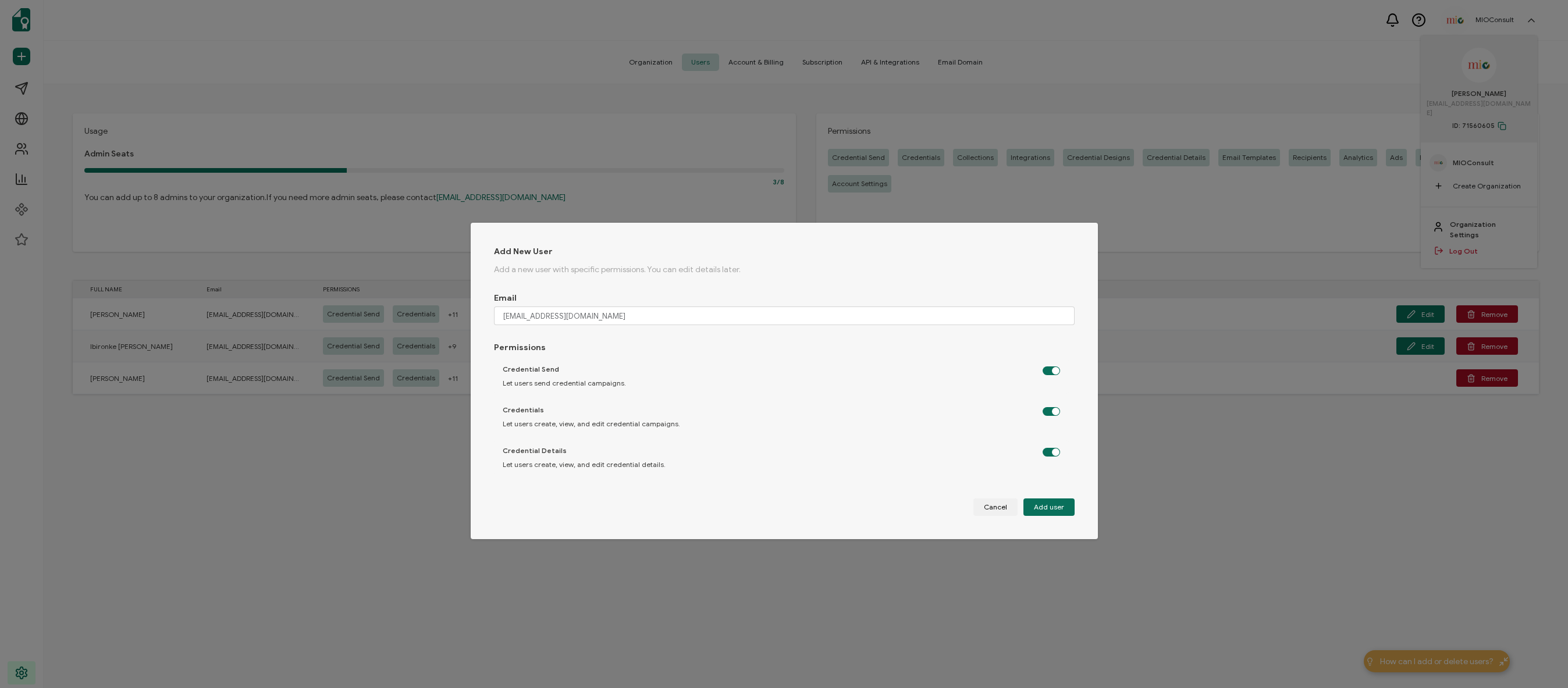
checkbox input "true"
drag, startPoint x: 1065, startPoint y: 376, endPoint x: 1066, endPoint y: 394, distance: 18.0
click at [1066, 394] on div "Credential Send Let users send credential campaigns. Credentials Let users crea…" at bounding box center [784, 417] width 581 height 116
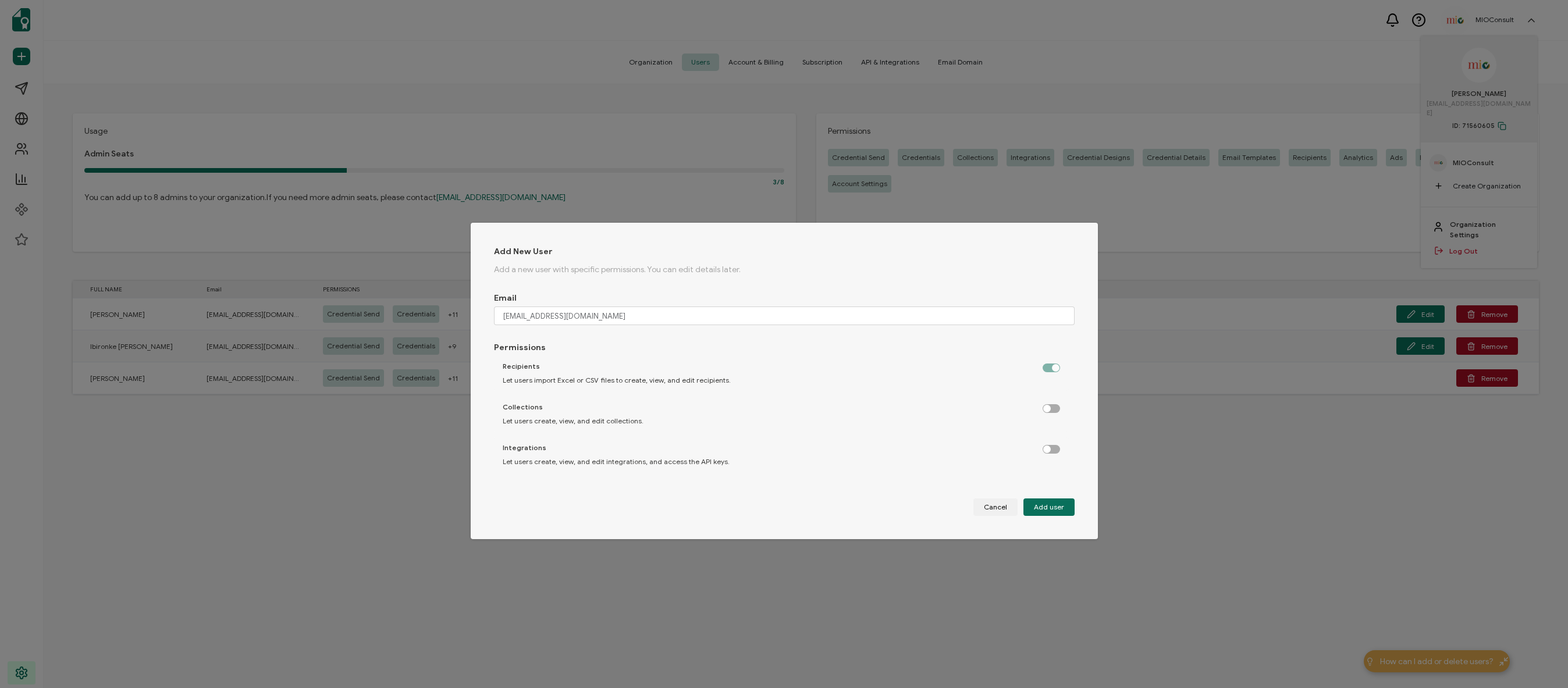
scroll to position [214, 0]
drag, startPoint x: 1050, startPoint y: 400, endPoint x: 1046, endPoint y: 410, distance: 10.8
click at [1050, 399] on label "dialog" at bounding box center [1057, 397] width 29 height 3
click at [1050, 401] on input "dialog" at bounding box center [1053, 401] width 8 height 8
checkbox input "true"
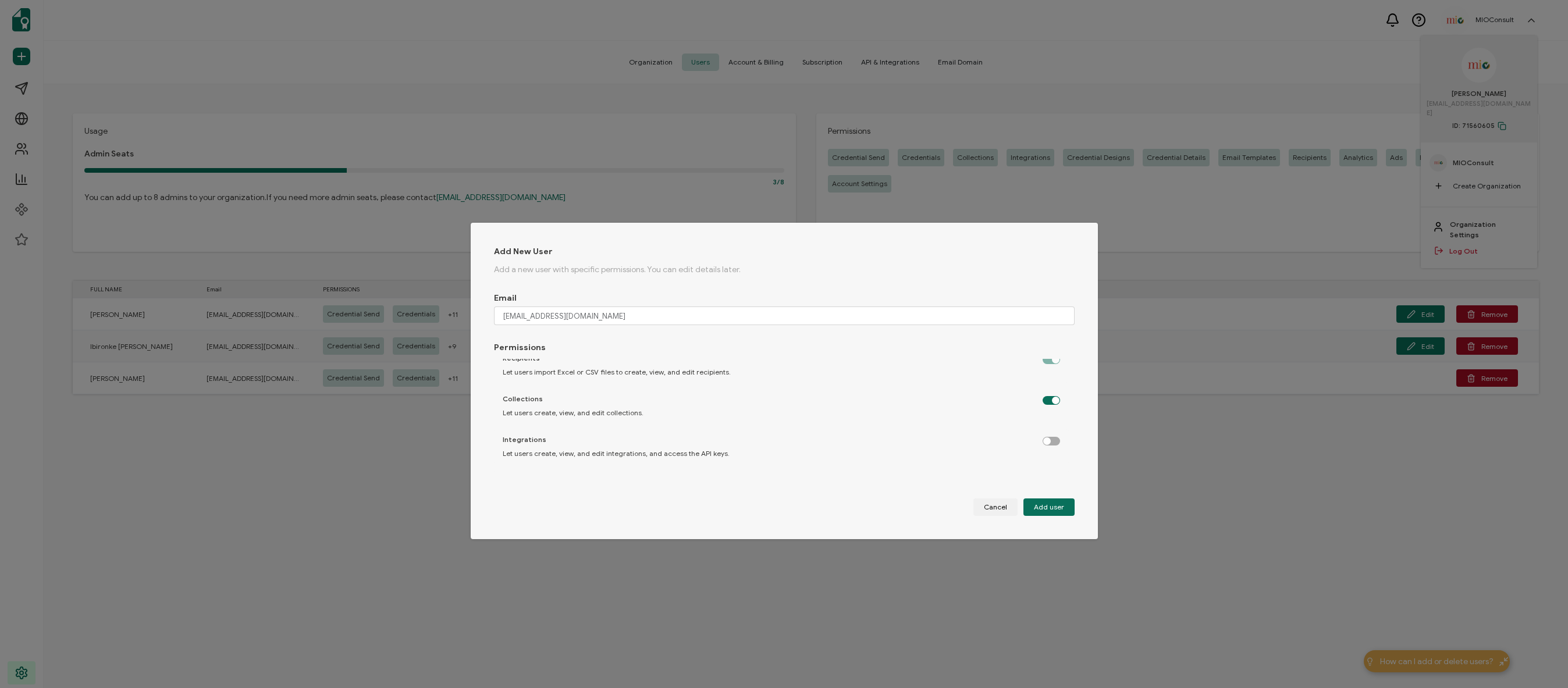
click at [1047, 439] on label "dialog" at bounding box center [1057, 437] width 29 height 3
click at [1049, 443] on input "dialog" at bounding box center [1053, 442] width 8 height 8
checkbox input "true"
click at [1047, 371] on div "Analytics Let users view analytics and export reports." at bounding box center [781, 373] width 575 height 35
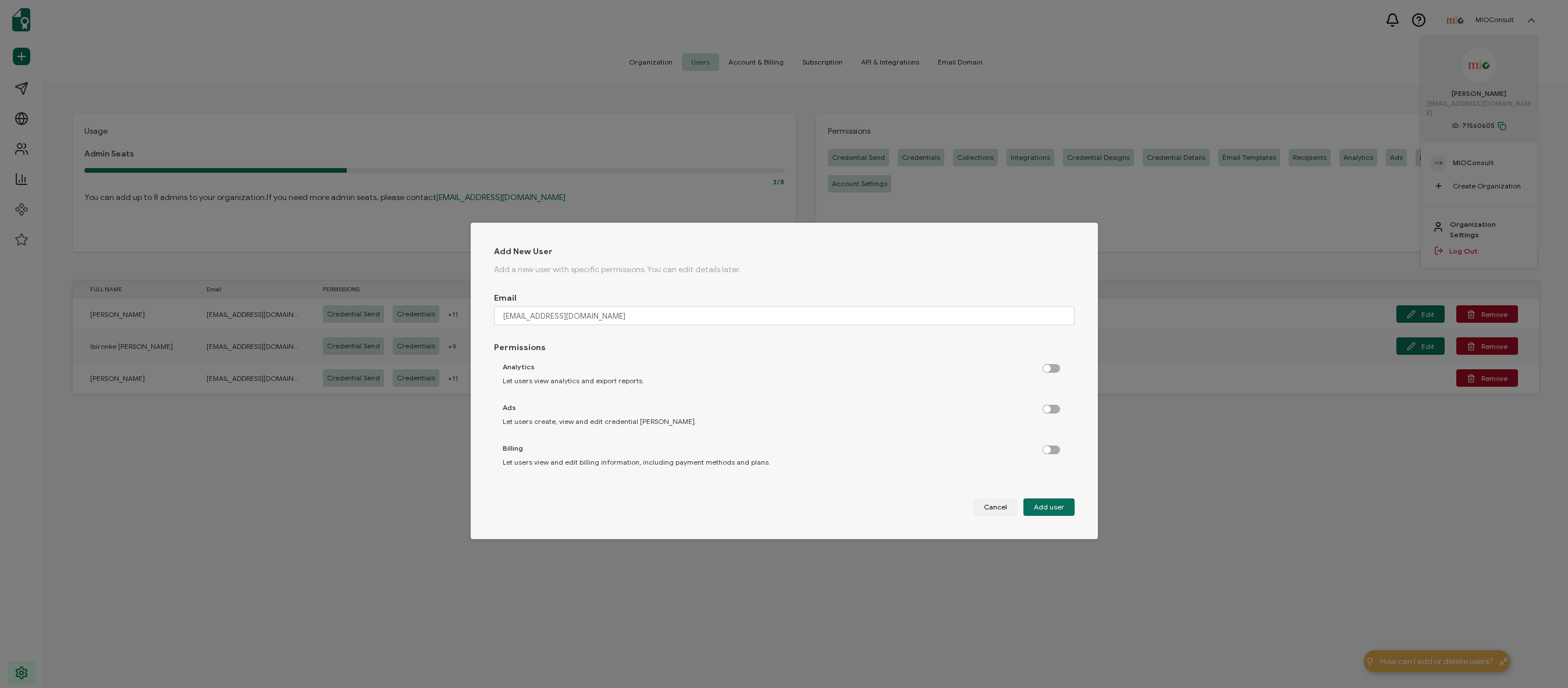
click at [1044, 366] on label "dialog" at bounding box center [1057, 365] width 29 height 3
click at [1049, 366] on input "dialog" at bounding box center [1053, 369] width 8 height 8
checkbox input "true"
click at [1046, 408] on label "dialog" at bounding box center [1057, 406] width 29 height 3
click at [1049, 408] on input "dialog" at bounding box center [1053, 410] width 8 height 8
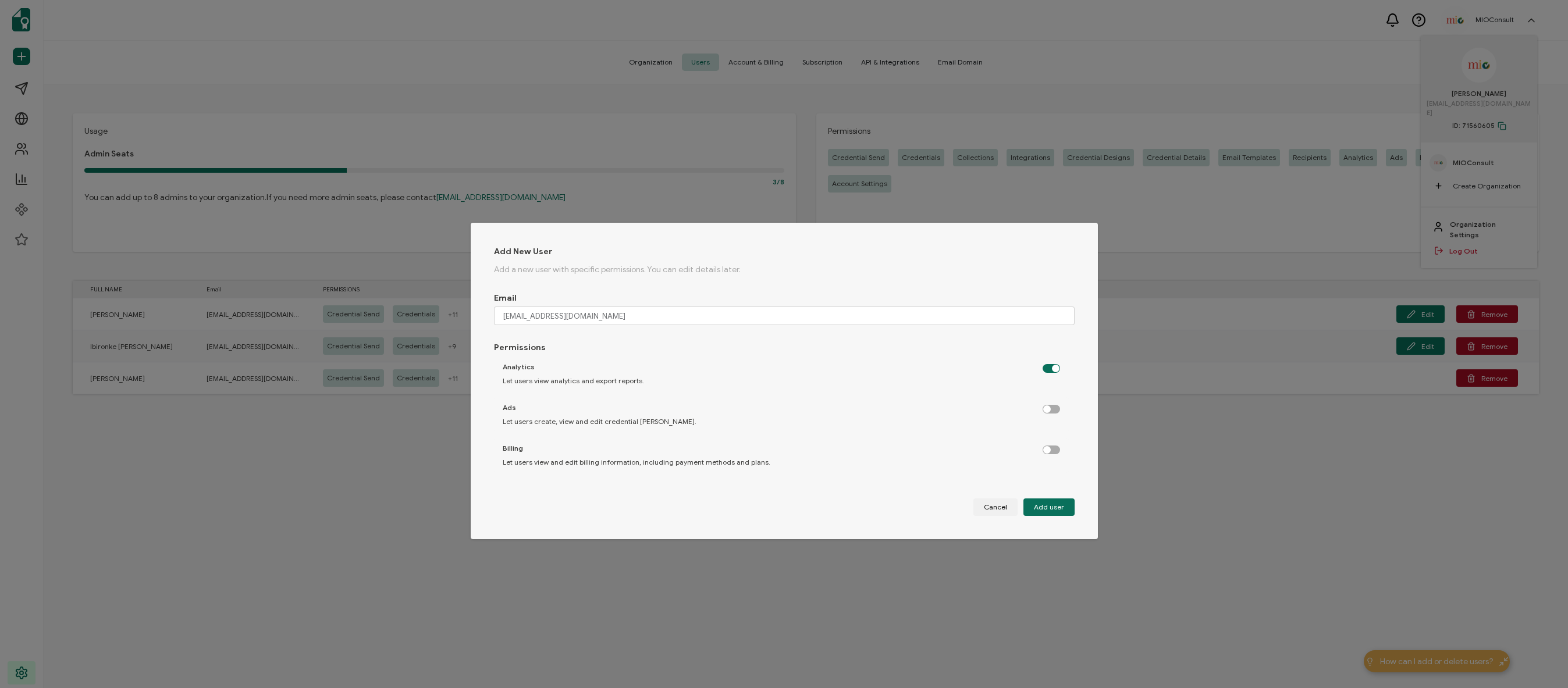
checkbox input "true"
click at [1051, 448] on label "dialog" at bounding box center [1057, 446] width 29 height 3
click at [1051, 450] on input "dialog" at bounding box center [1053, 450] width 8 height 8
checkbox input "true"
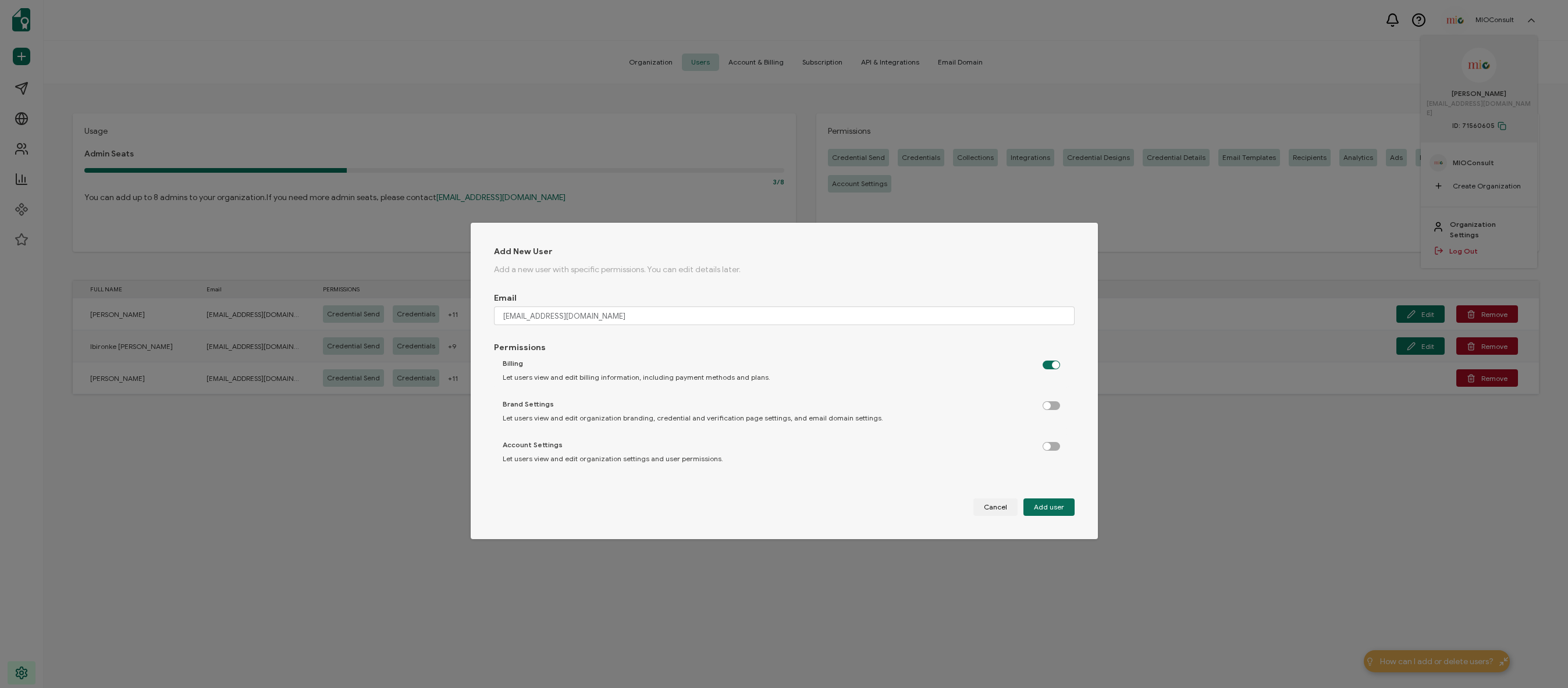
click at [1046, 444] on label "dialog" at bounding box center [1057, 443] width 29 height 3
click at [1049, 444] on input "dialog" at bounding box center [1053, 447] width 8 height 8
checkbox input "true"
click at [1044, 403] on label "dialog" at bounding box center [1057, 402] width 29 height 3
click at [1049, 403] on input "dialog" at bounding box center [1053, 407] width 8 height 8
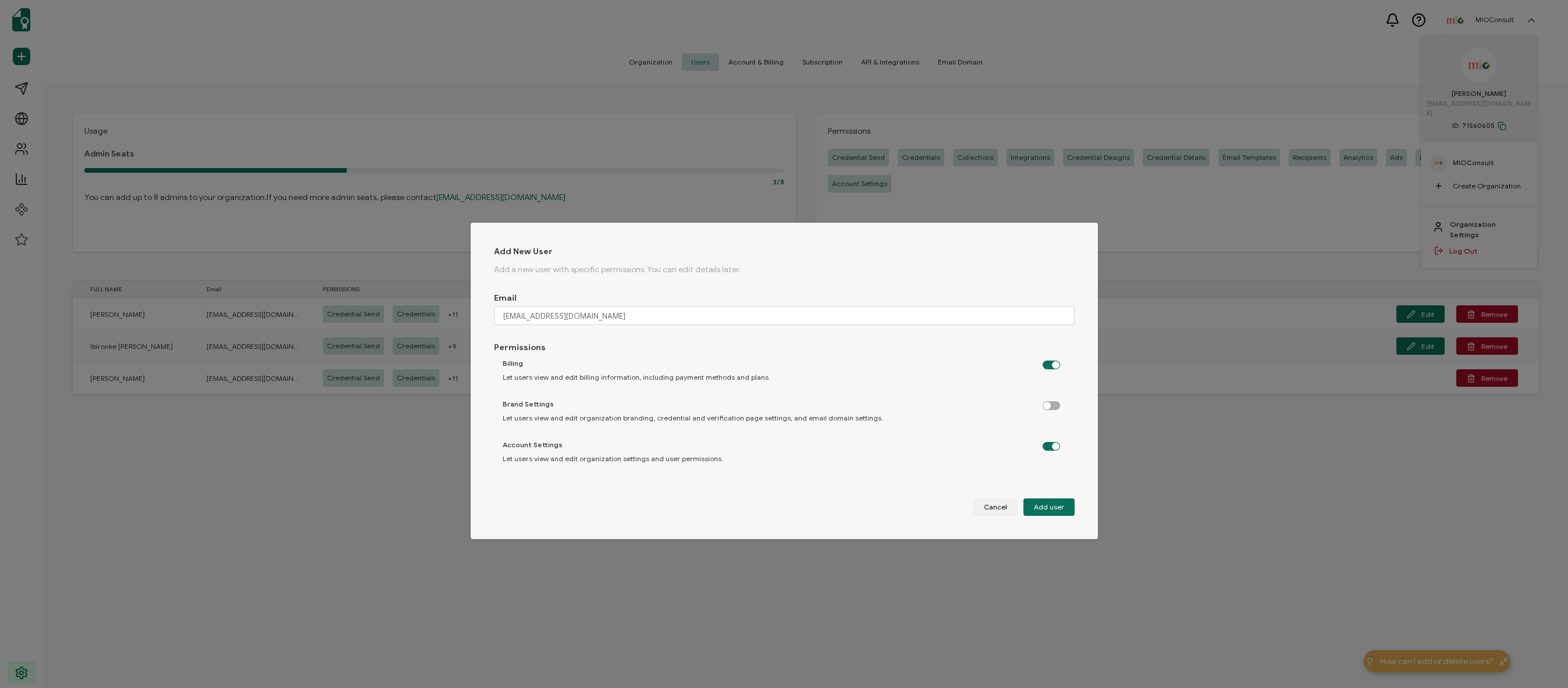
checkbox input "true"
click at [1043, 513] on button "Add user" at bounding box center [1049, 507] width 51 height 18
checkbox input "false"
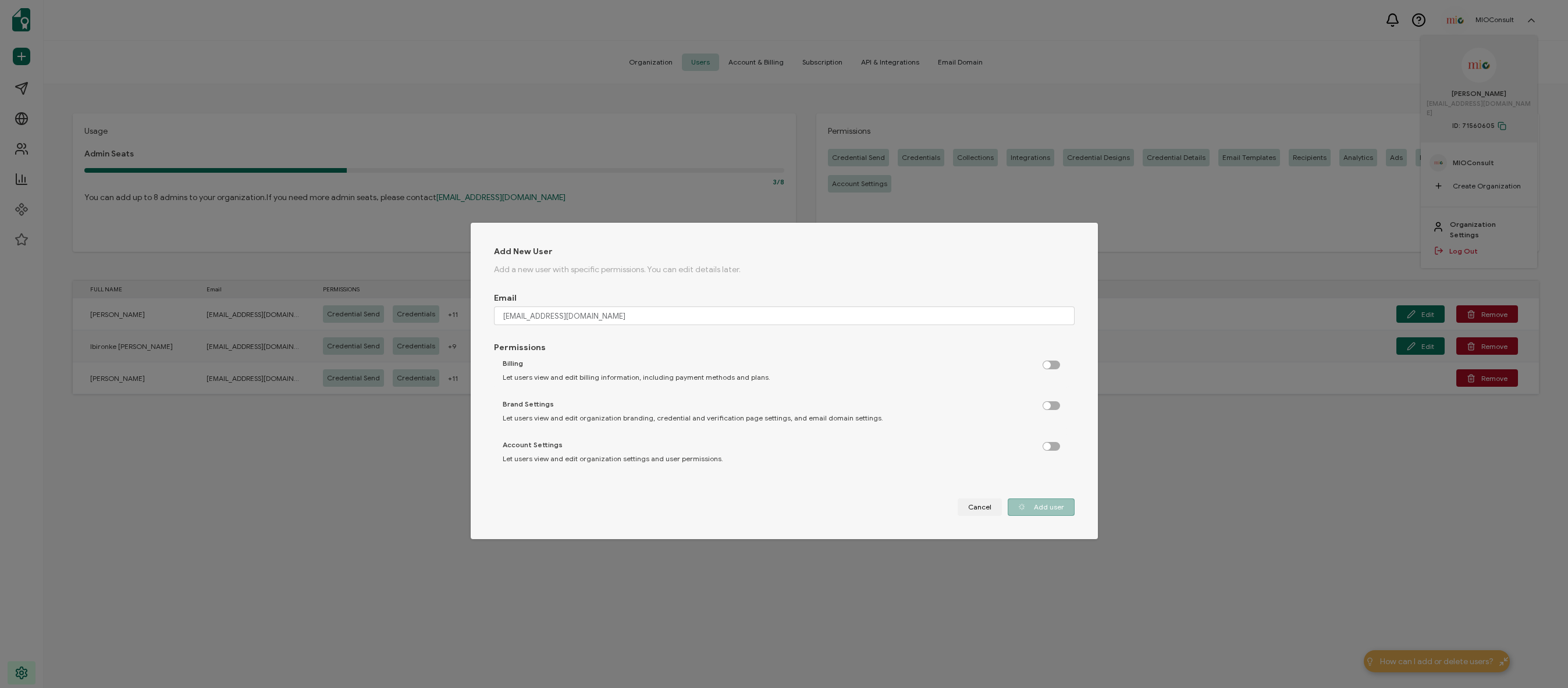
checkbox input "false"
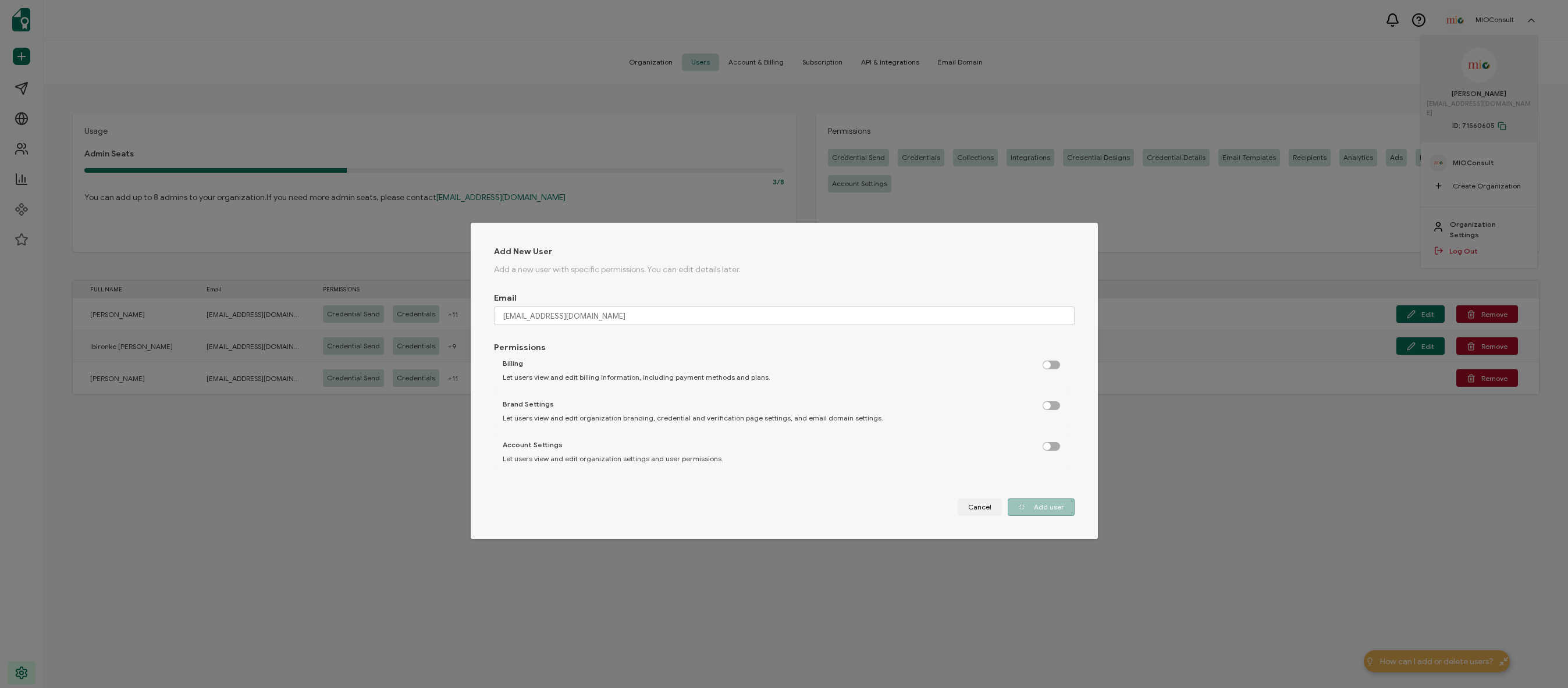
checkbox input "false"
